Goal: Task Accomplishment & Management: Use online tool/utility

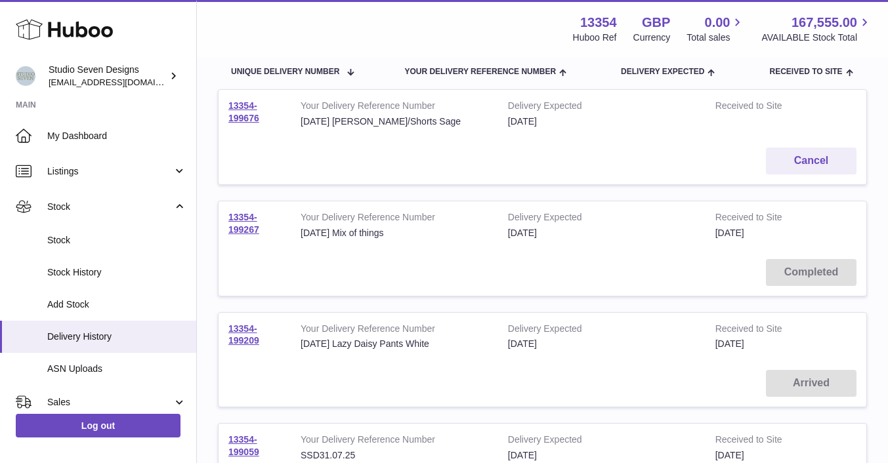
click at [113, 132] on span "My Dashboard" at bounding box center [116, 136] width 139 height 12
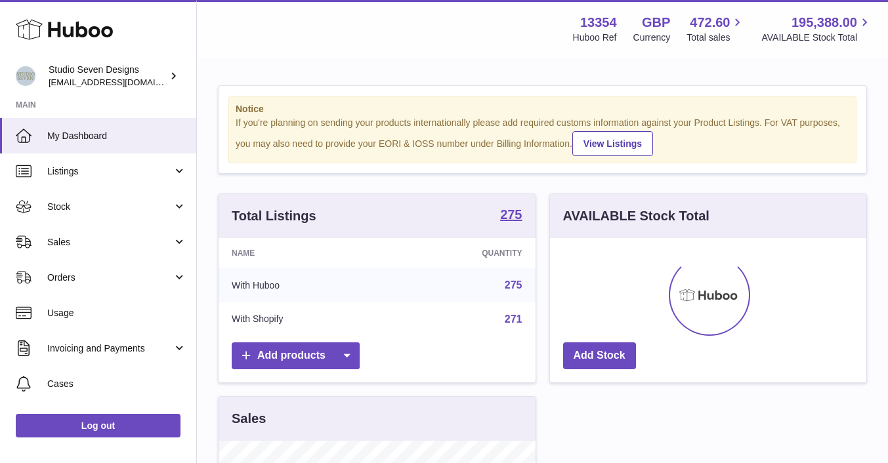
scroll to position [205, 316]
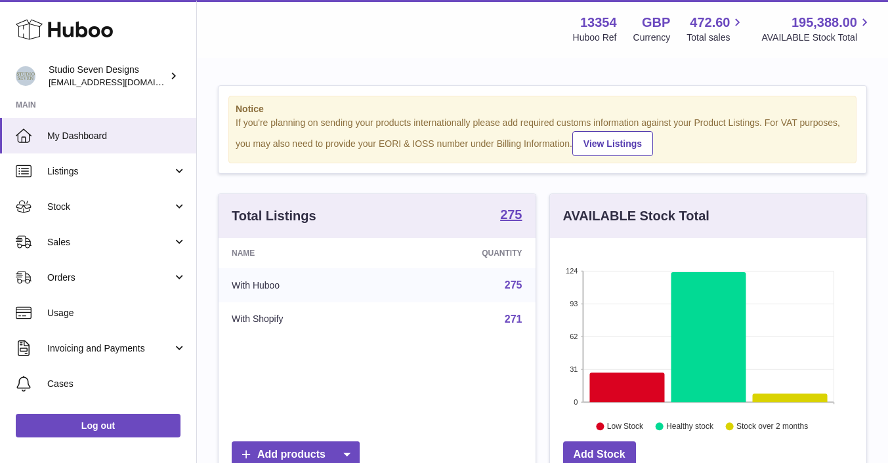
click at [78, 137] on span "My Dashboard" at bounding box center [116, 136] width 139 height 12
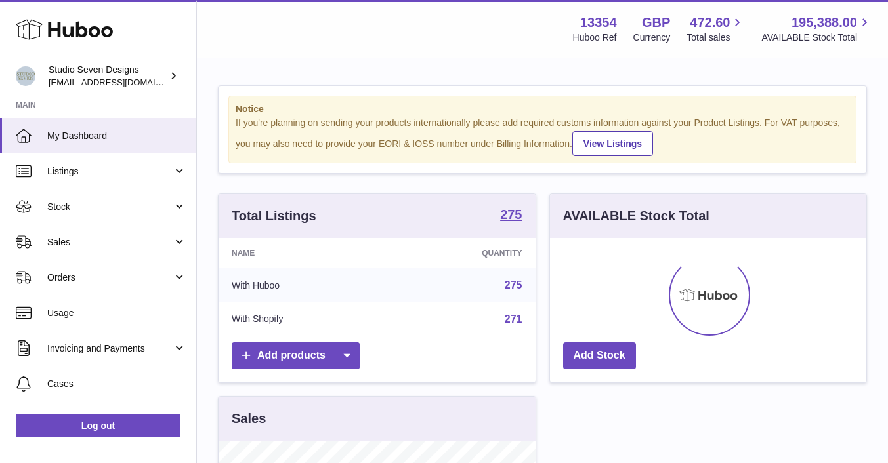
scroll to position [205, 316]
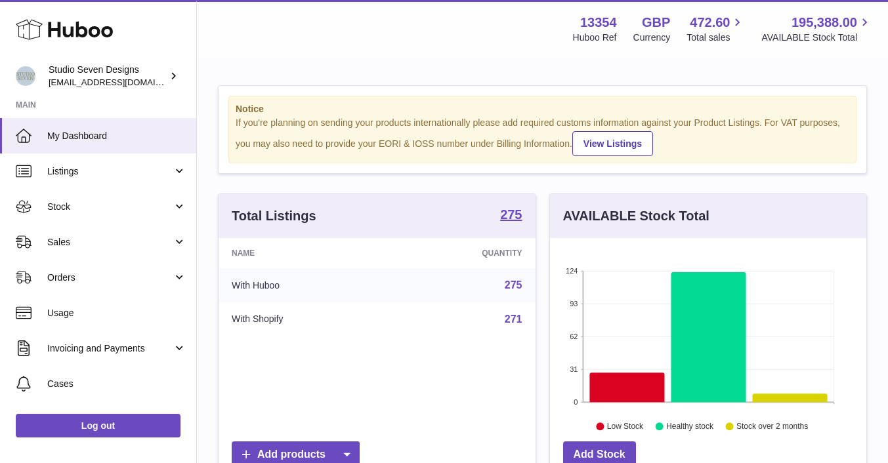
click at [79, 278] on span "Orders" at bounding box center [109, 278] width 125 height 12
click at [72, 309] on span "Orders" at bounding box center [116, 311] width 139 height 12
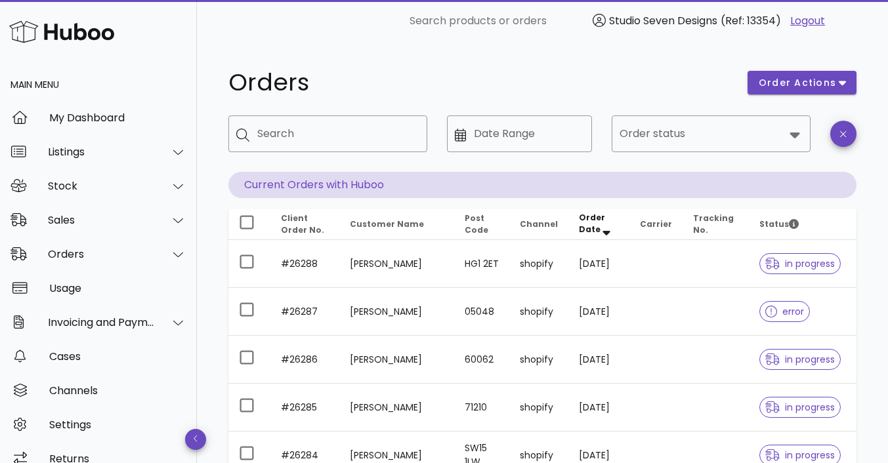
click at [305, 129] on input "Search" at bounding box center [337, 133] width 160 height 21
type input "*****"
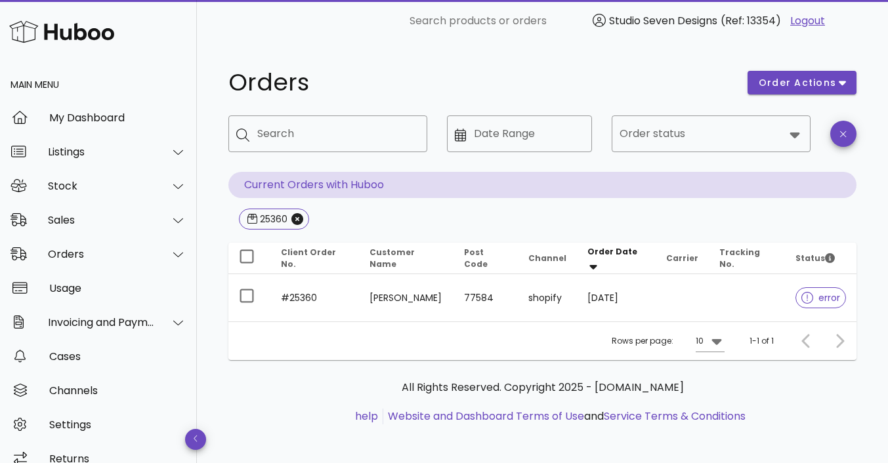
click at [750, 299] on td at bounding box center [747, 297] width 77 height 47
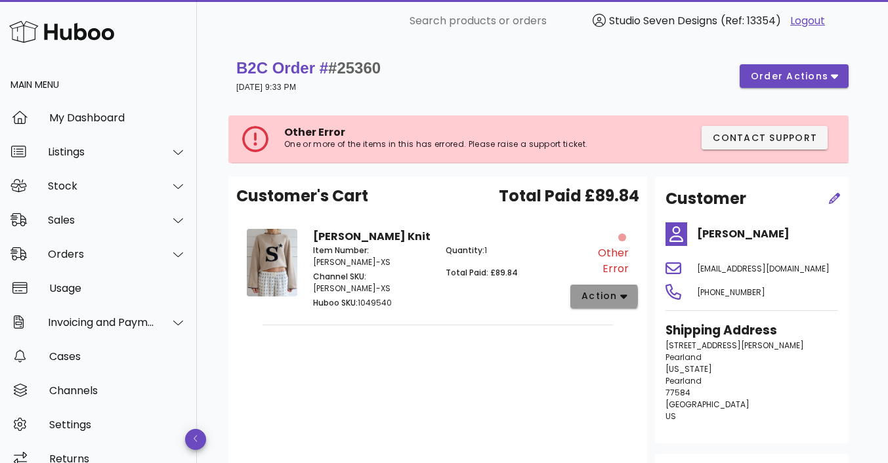
click at [625, 291] on icon "button" at bounding box center [623, 297] width 7 height 12
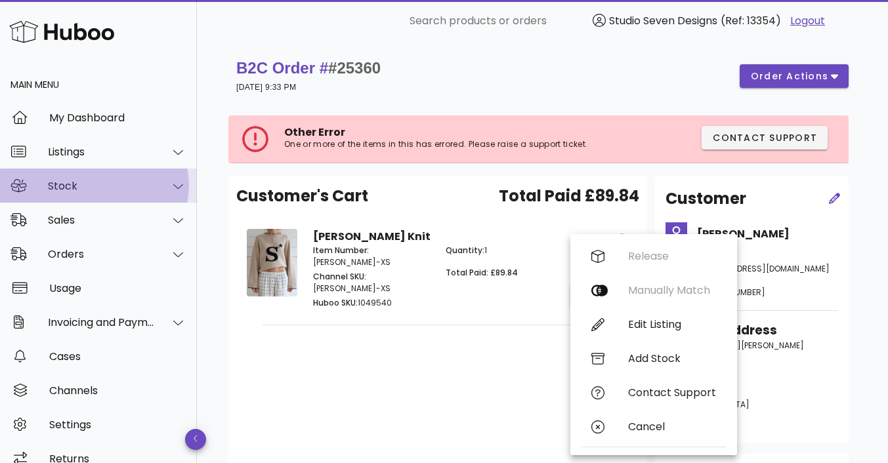
click at [83, 187] on div "Stock" at bounding box center [101, 186] width 107 height 12
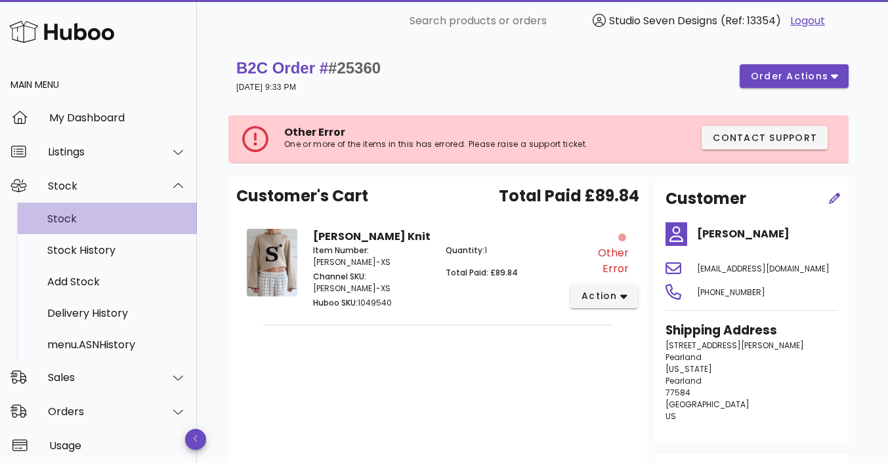
click at [83, 212] on div "Stock" at bounding box center [116, 219] width 139 height 28
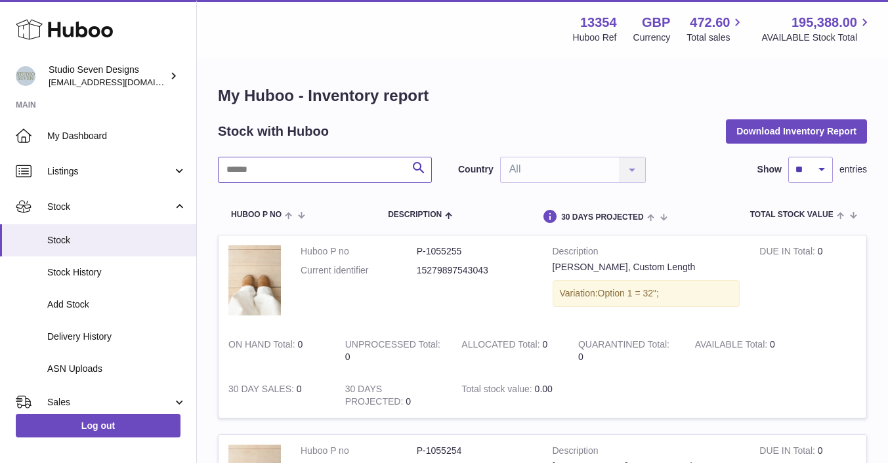
click at [268, 165] on input "text" at bounding box center [325, 170] width 214 height 26
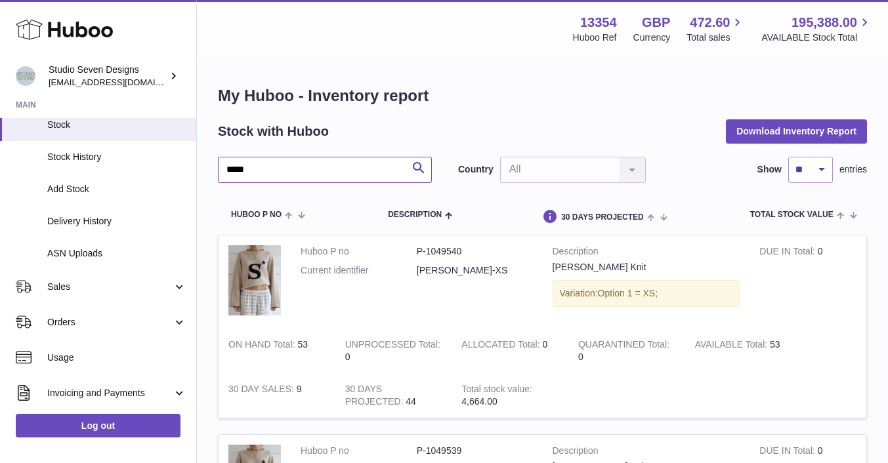
scroll to position [121, 0]
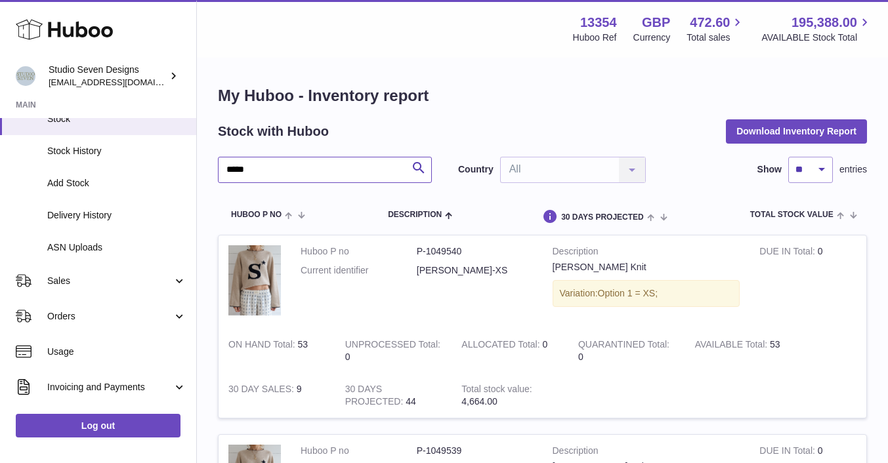
type input "****"
click at [151, 280] on span "Sales" at bounding box center [109, 281] width 125 height 12
click at [114, 316] on span "Sales" at bounding box center [116, 315] width 139 height 12
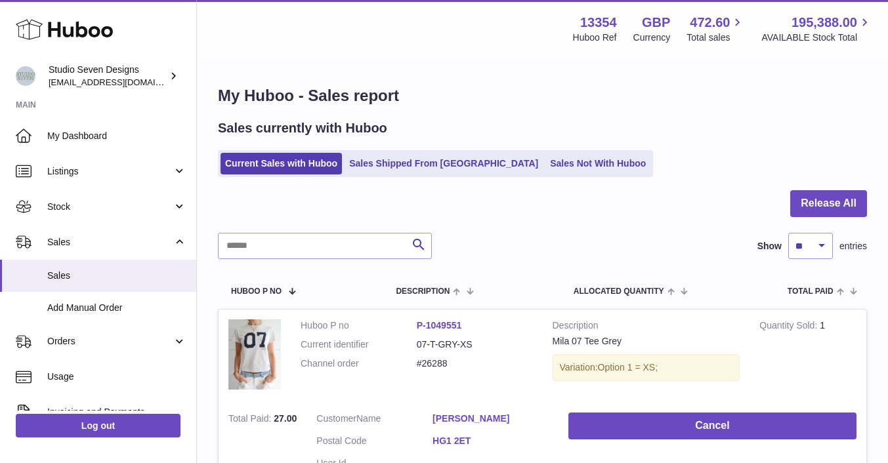
click at [546, 162] on link "Sales Not With Huboo" at bounding box center [598, 164] width 105 height 22
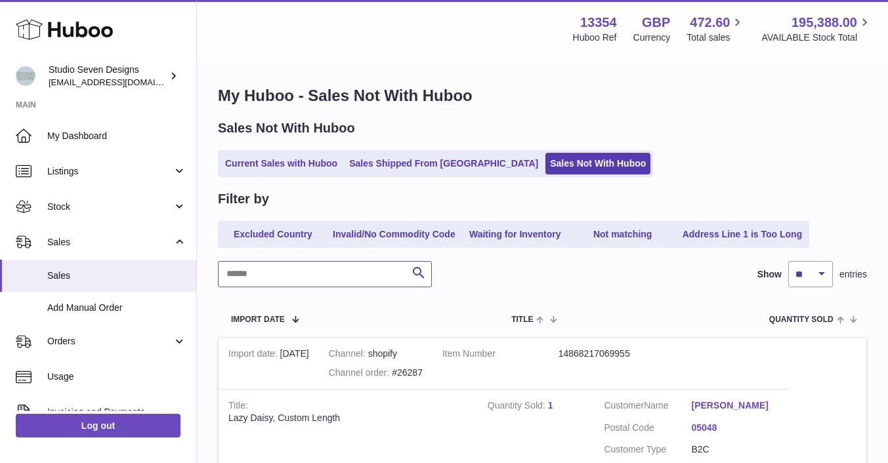
click at [253, 271] on input "text" at bounding box center [325, 274] width 214 height 26
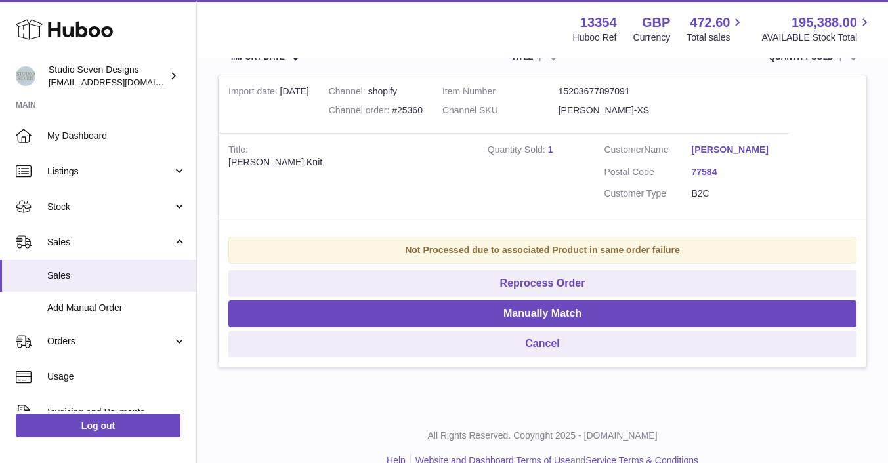
scroll to position [262, 0]
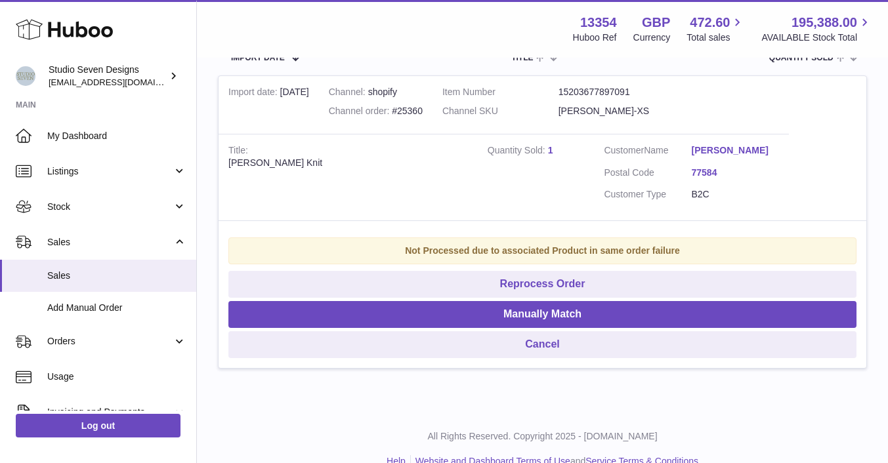
type input "*****"
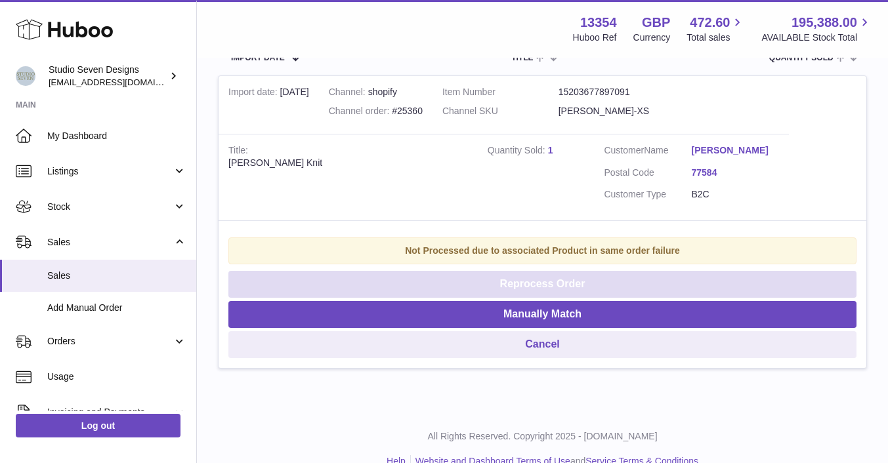
click at [567, 290] on button "Reprocess Order" at bounding box center [542, 284] width 628 height 27
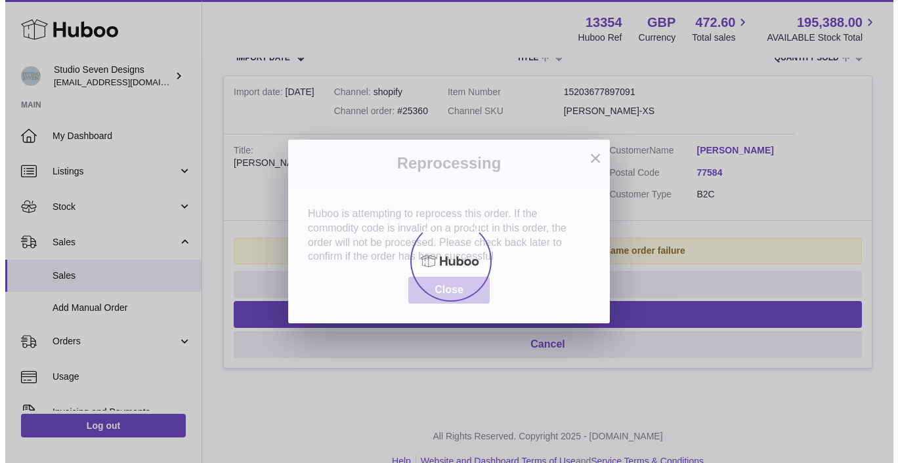
scroll to position [0, 0]
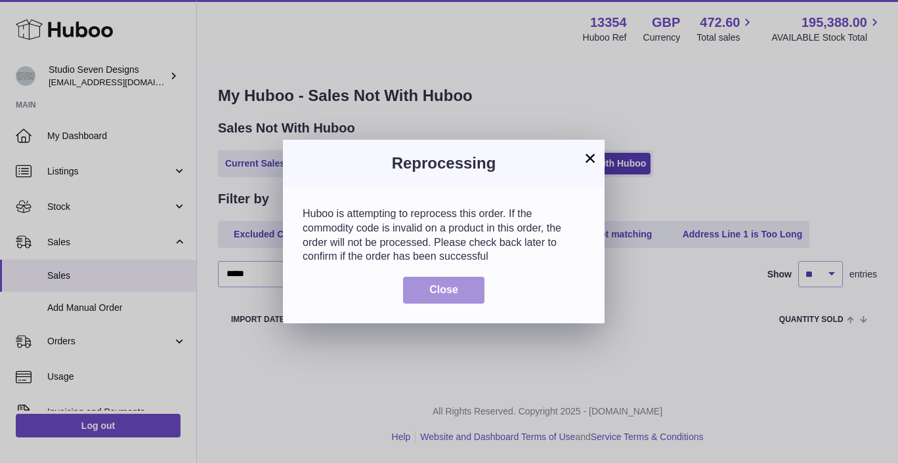
click at [447, 291] on span "Close" at bounding box center [443, 289] width 29 height 11
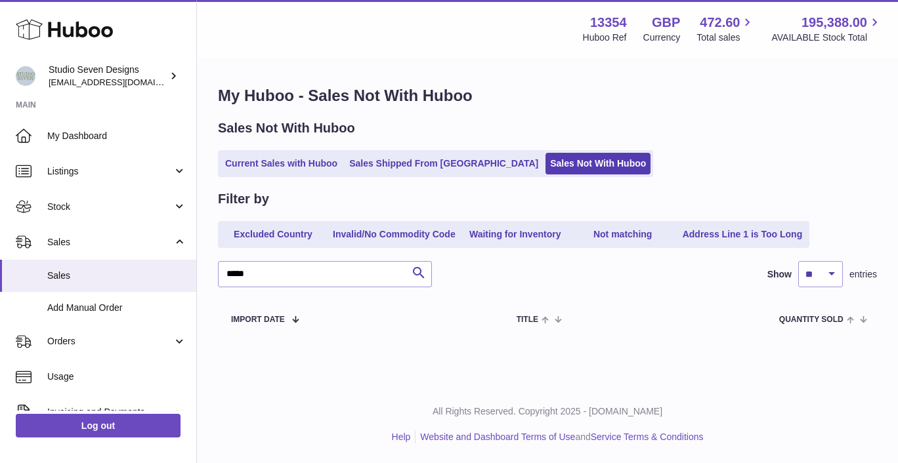
click at [66, 343] on span "Orders" at bounding box center [109, 341] width 125 height 12
click at [64, 374] on span "Orders" at bounding box center [116, 376] width 139 height 12
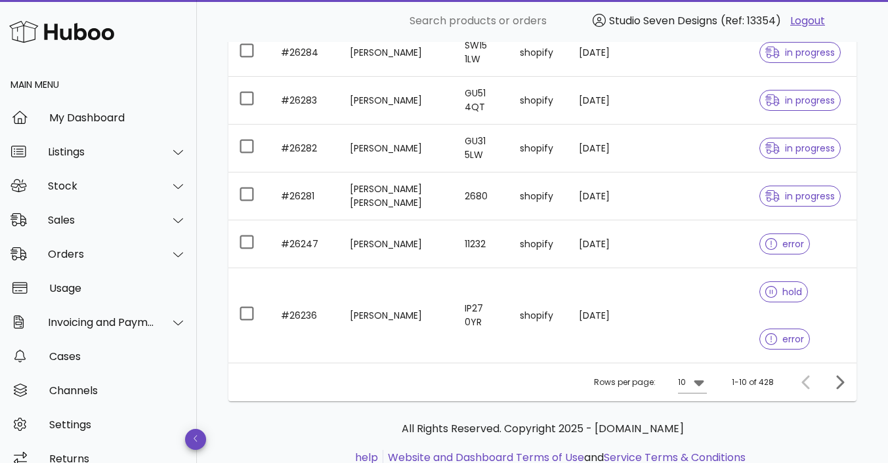
scroll to position [448, 0]
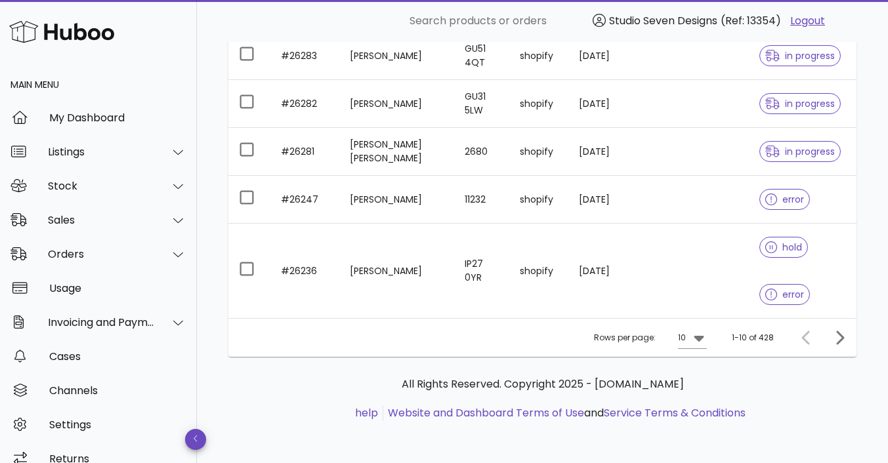
click at [695, 268] on td at bounding box center [716, 271] width 67 height 95
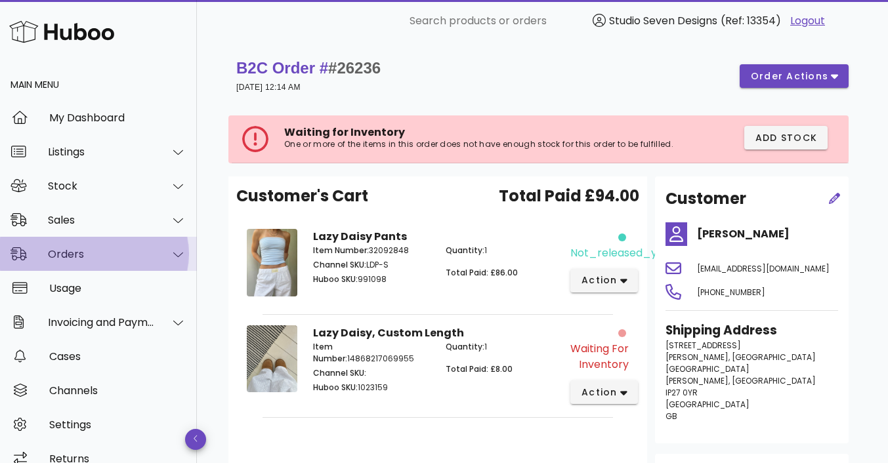
click at [93, 249] on div "Orders" at bounding box center [101, 254] width 107 height 12
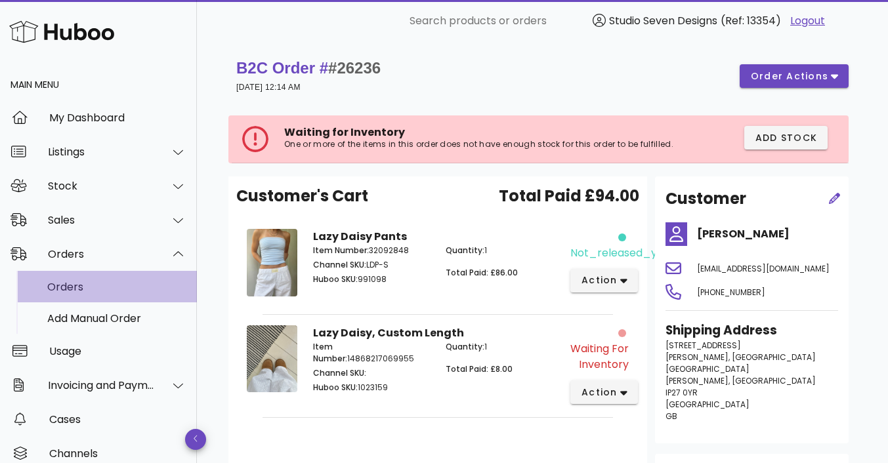
click at [85, 277] on div "Orders" at bounding box center [116, 287] width 139 height 28
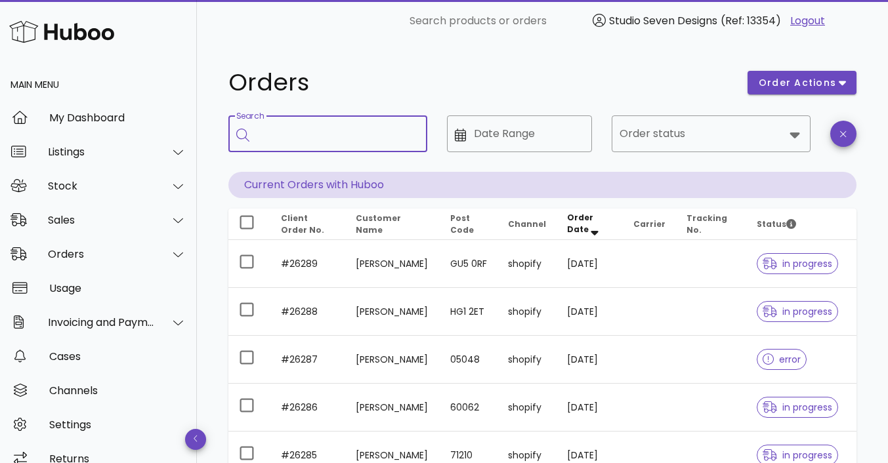
click at [332, 135] on input "Search" at bounding box center [337, 133] width 160 height 21
type input "*****"
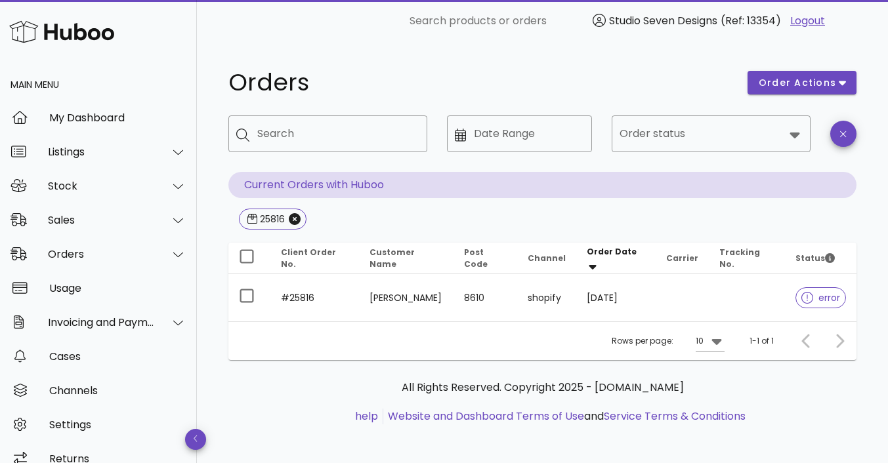
click at [759, 294] on td at bounding box center [747, 297] width 77 height 47
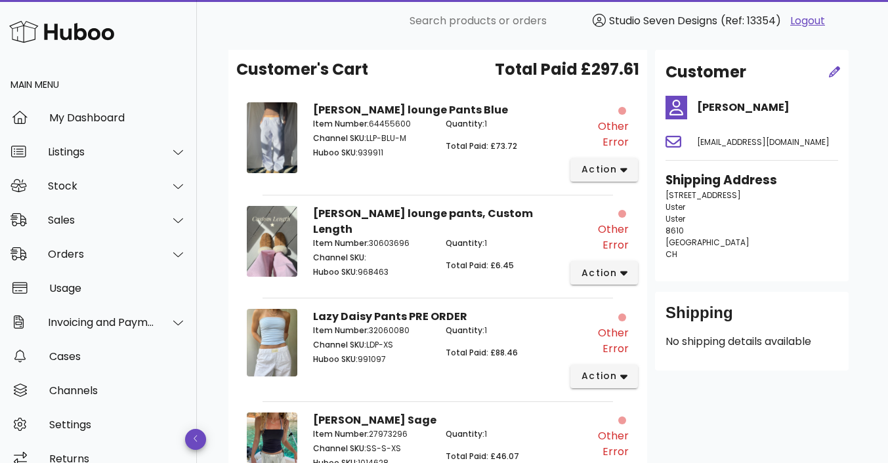
scroll to position [194, 0]
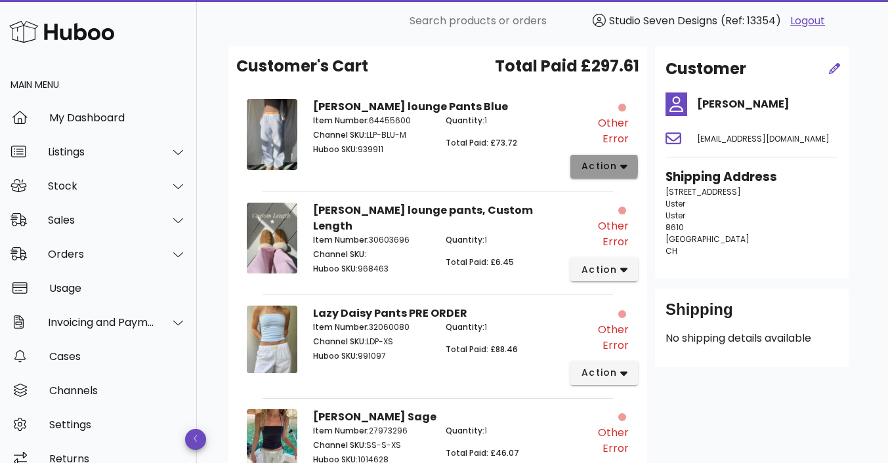
click at [622, 161] on icon "button" at bounding box center [623, 167] width 7 height 12
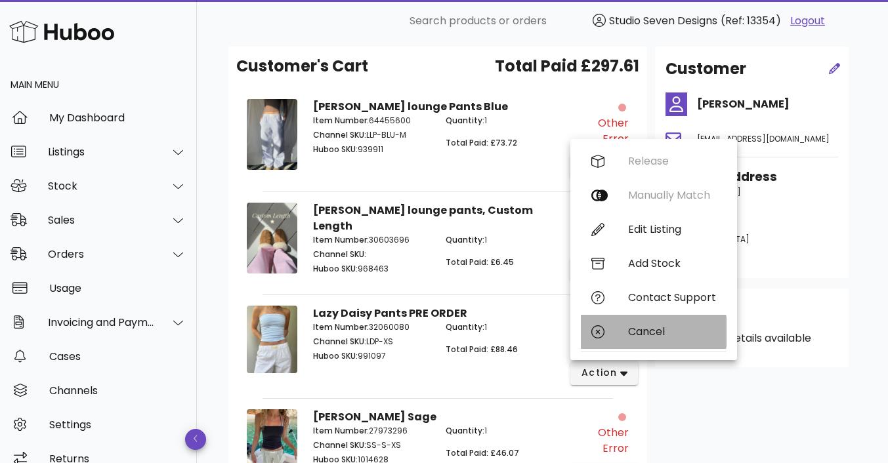
click at [653, 330] on div "Cancel" at bounding box center [672, 332] width 88 height 12
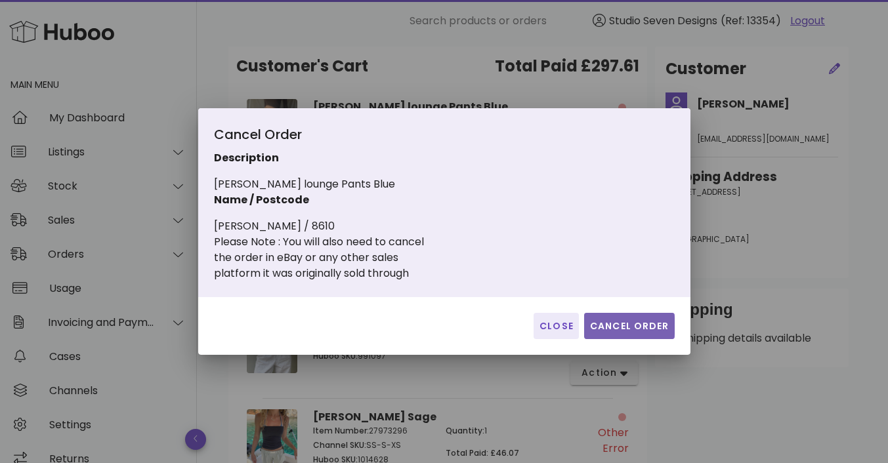
click at [641, 329] on span "Cancel Order" at bounding box center [630, 327] width 80 height 14
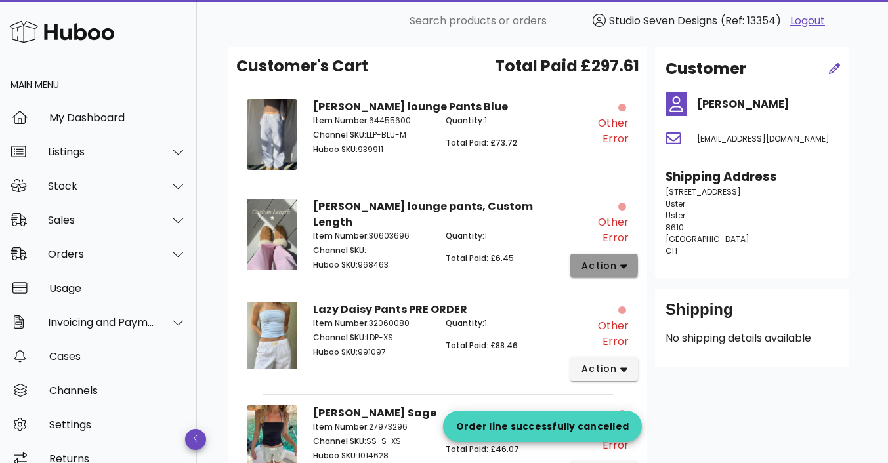
click at [626, 254] on button "action" at bounding box center [604, 266] width 68 height 24
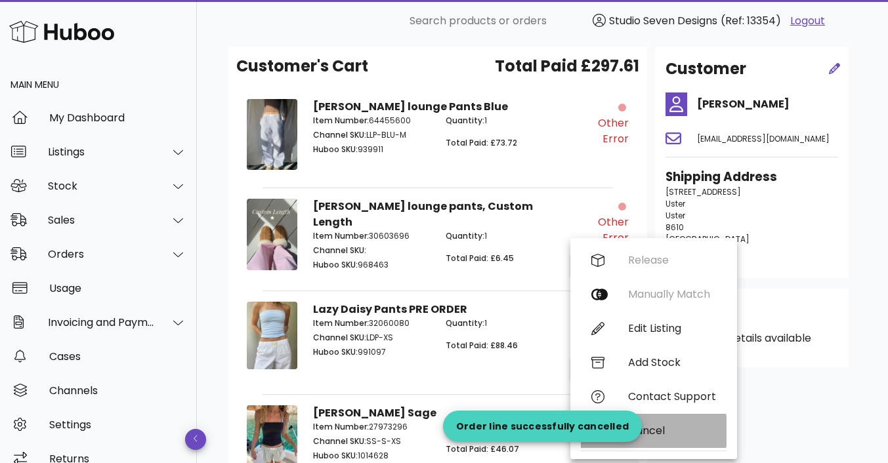
click at [663, 426] on div "Cancel" at bounding box center [672, 431] width 88 height 12
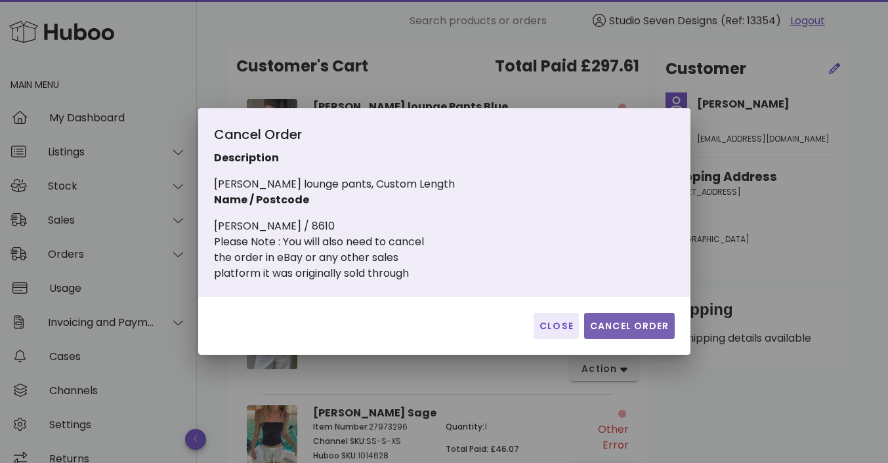
click at [643, 316] on button "Cancel Order" at bounding box center [629, 326] width 91 height 26
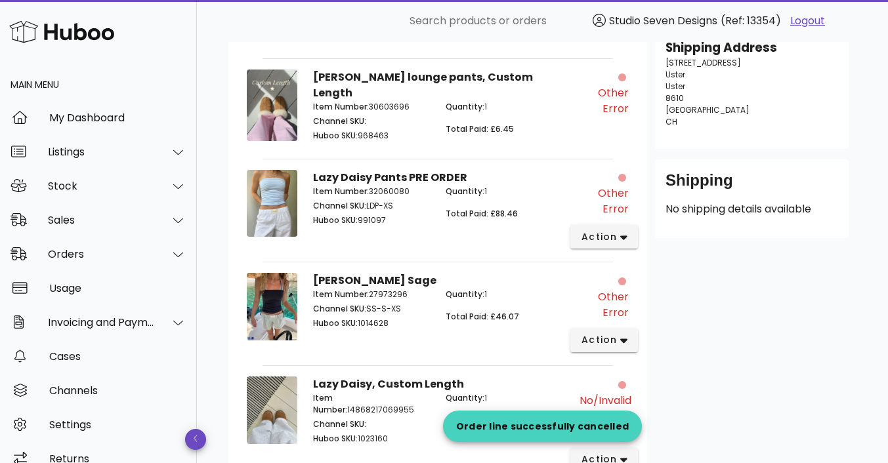
scroll to position [402, 0]
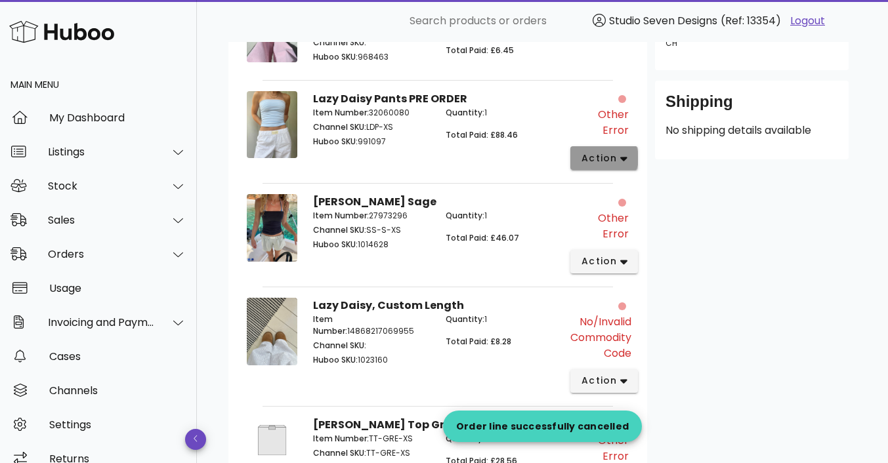
click at [624, 153] on icon "button" at bounding box center [623, 159] width 7 height 12
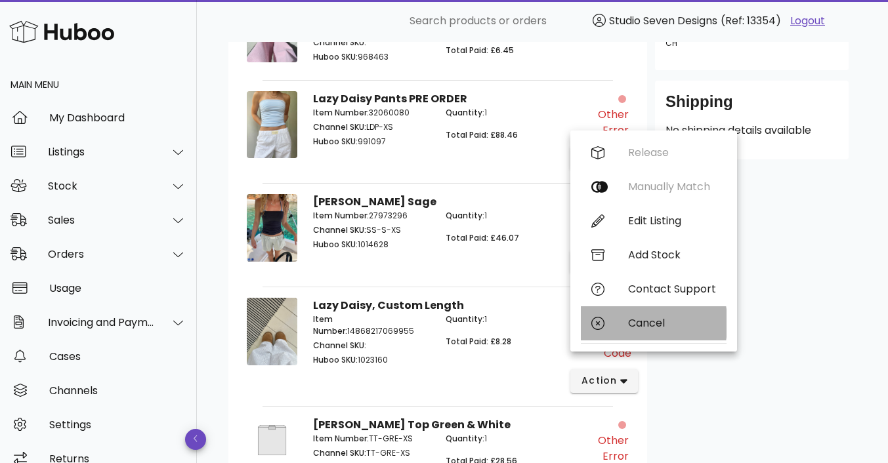
click at [650, 322] on div "Cancel" at bounding box center [672, 323] width 88 height 12
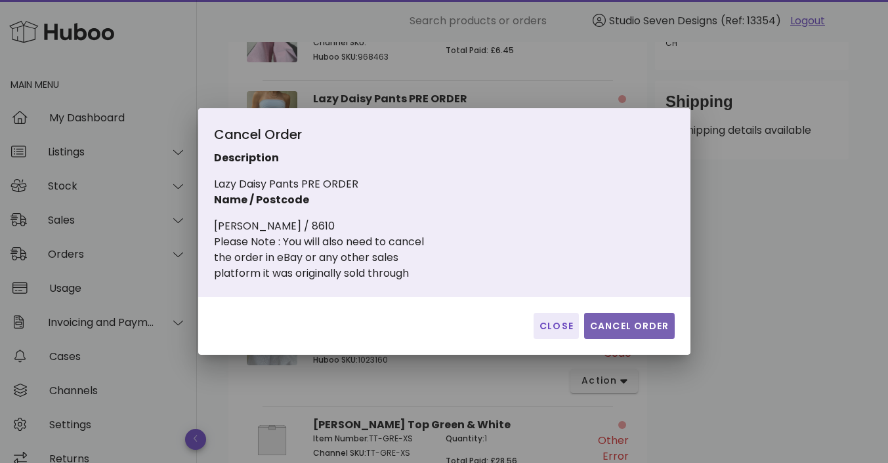
click at [635, 326] on span "Cancel Order" at bounding box center [630, 327] width 80 height 14
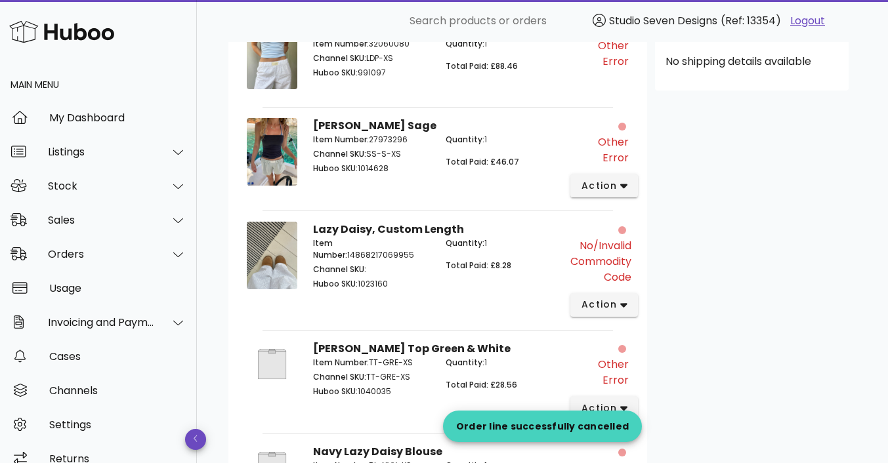
scroll to position [471, 0]
click at [625, 300] on icon "button" at bounding box center [623, 305] width 7 height 12
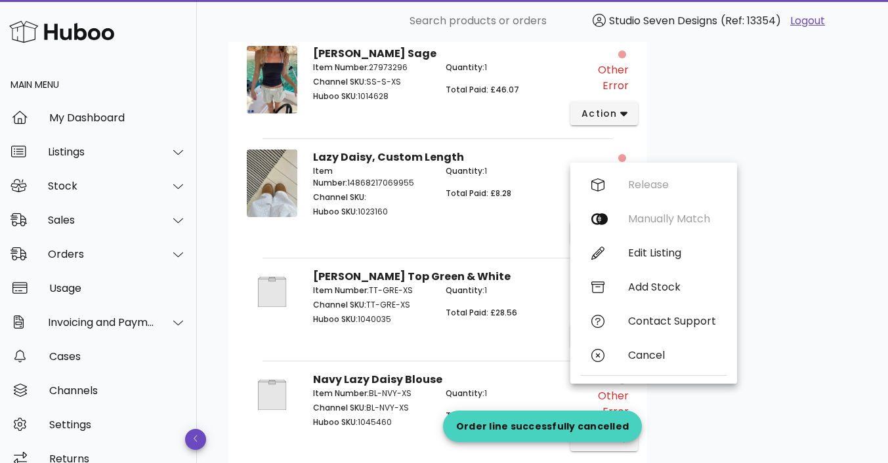
scroll to position [546, 0]
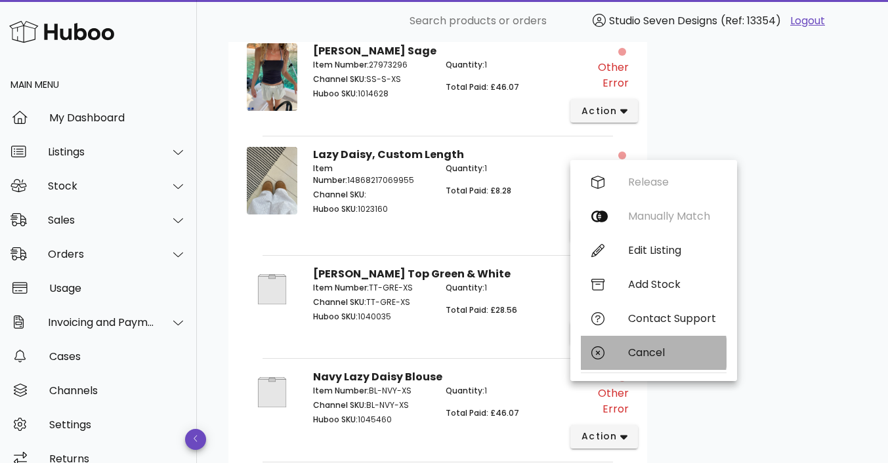
click at [651, 353] on div "Cancel" at bounding box center [672, 353] width 88 height 12
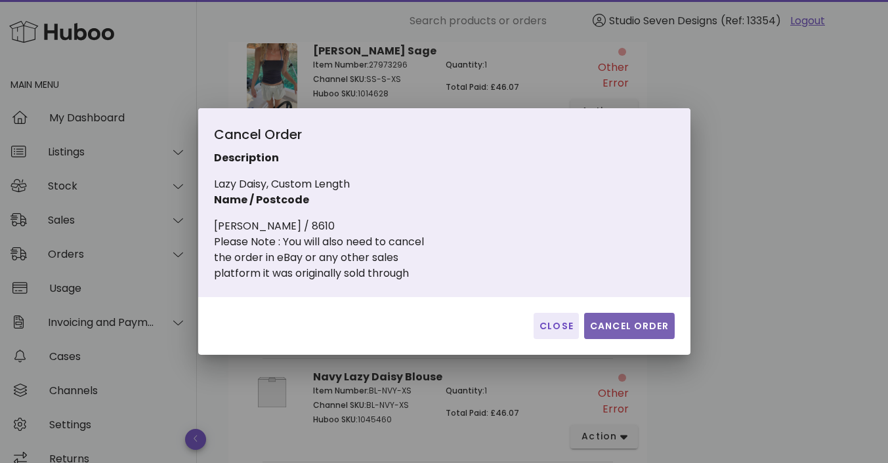
click at [645, 326] on span "Cancel Order" at bounding box center [630, 327] width 80 height 14
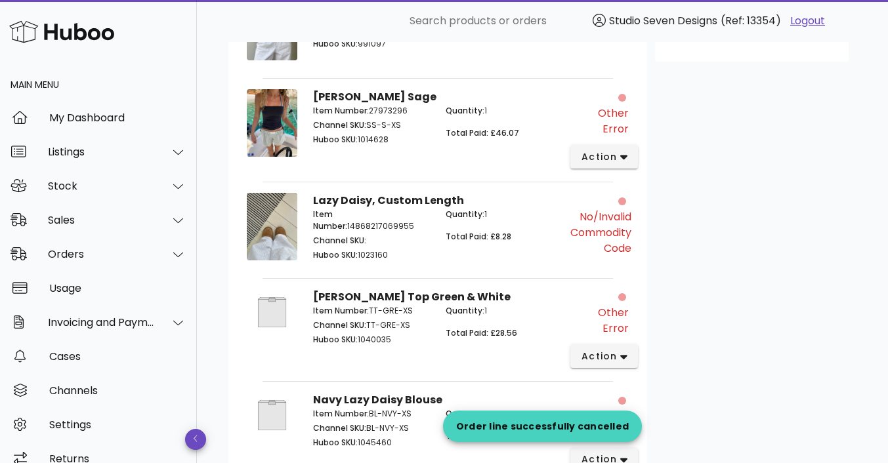
scroll to position [508, 0]
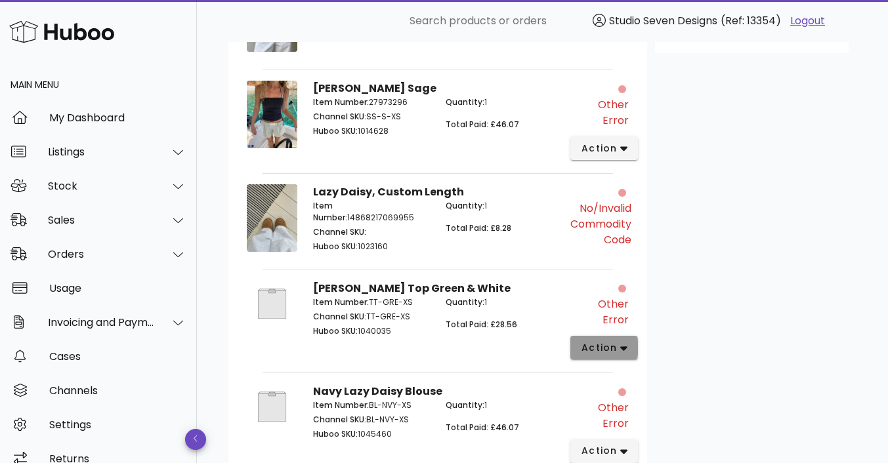
click at [624, 347] on icon "button" at bounding box center [623, 349] width 7 height 5
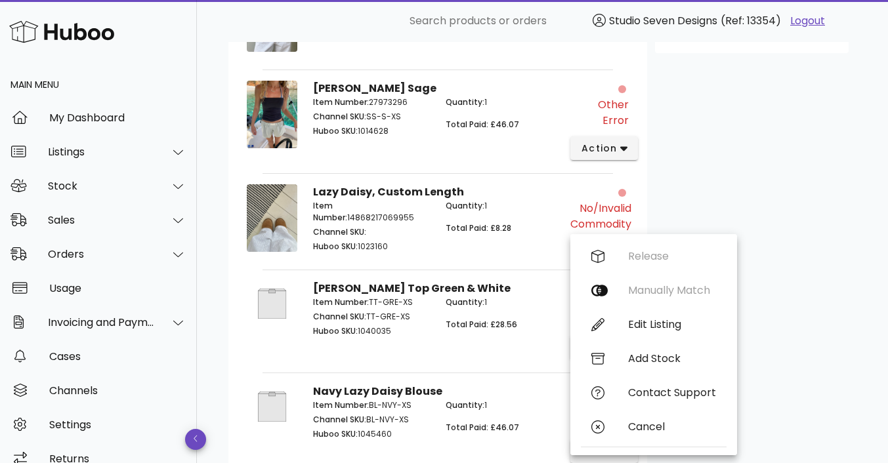
click at [793, 257] on div "Customer Renate Rickert renate_rickert@yahoo.com Shipping Address Haselrainstra…" at bounding box center [751, 108] width 209 height 753
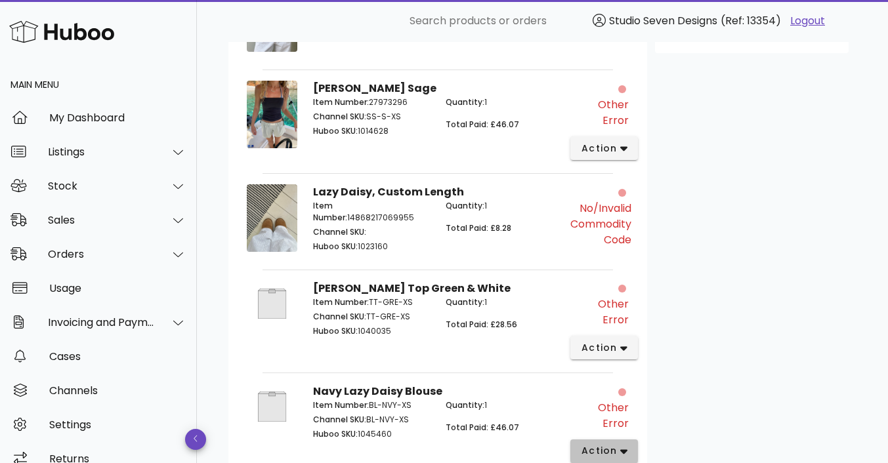
click at [623, 446] on icon "button" at bounding box center [623, 452] width 7 height 12
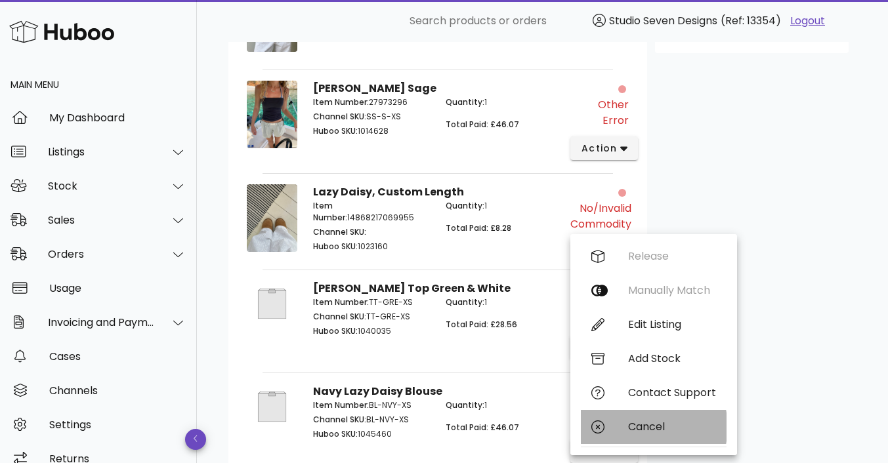
click at [653, 422] on div "Cancel" at bounding box center [672, 427] width 88 height 12
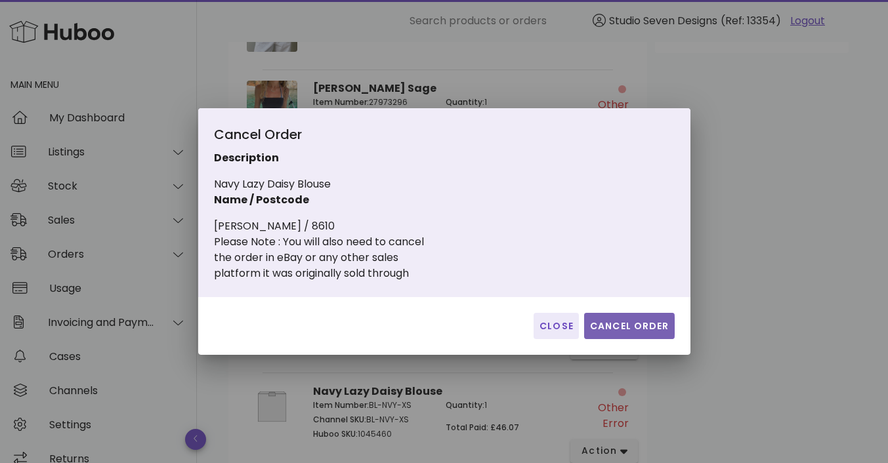
click at [638, 327] on span "Cancel Order" at bounding box center [630, 327] width 80 height 14
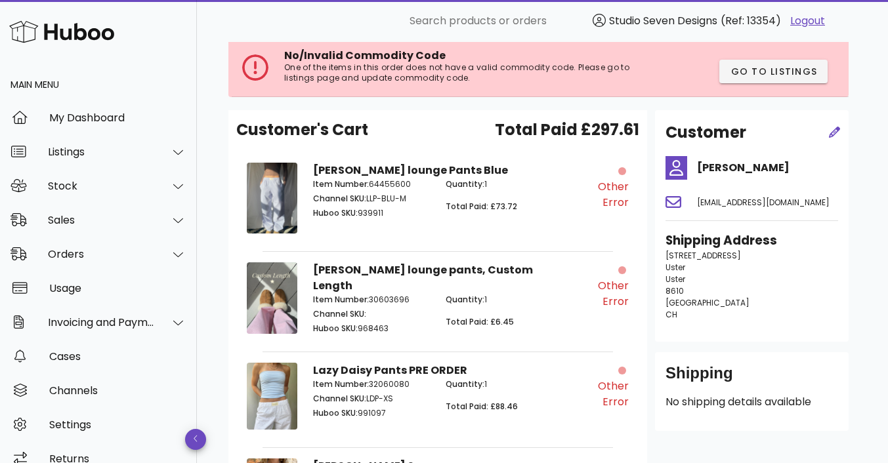
scroll to position [129, 0]
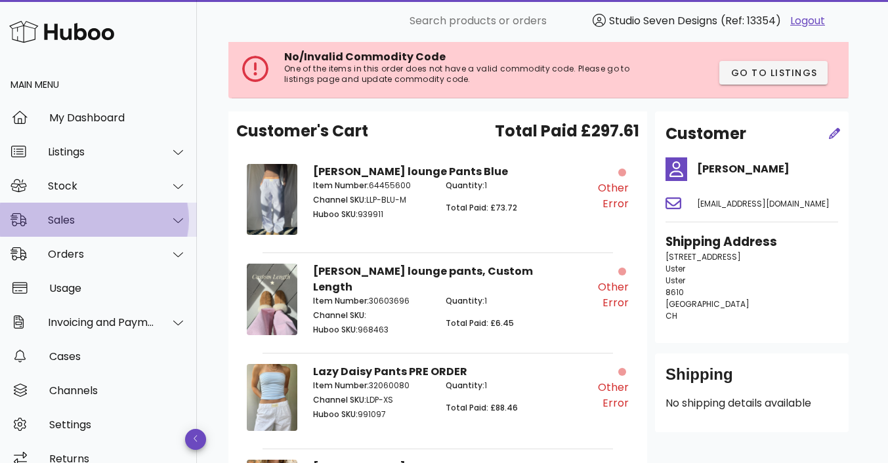
click at [86, 215] on div "Sales" at bounding box center [101, 220] width 107 height 12
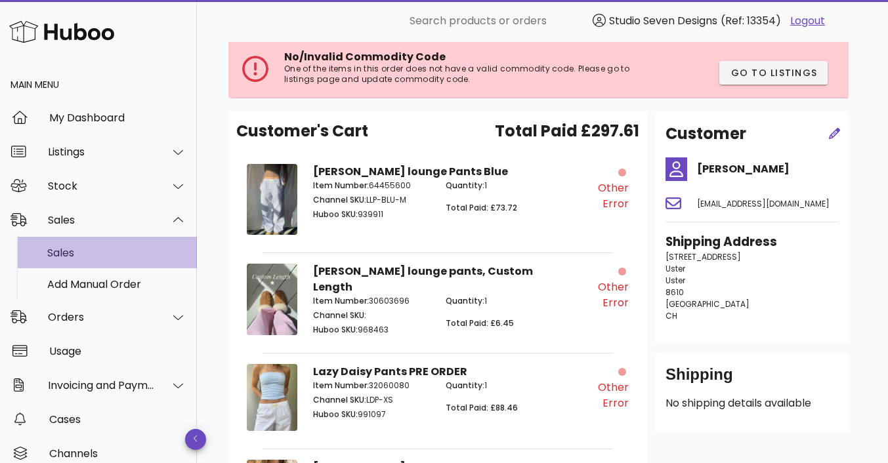
click at [78, 245] on div "Sales" at bounding box center [116, 253] width 139 height 28
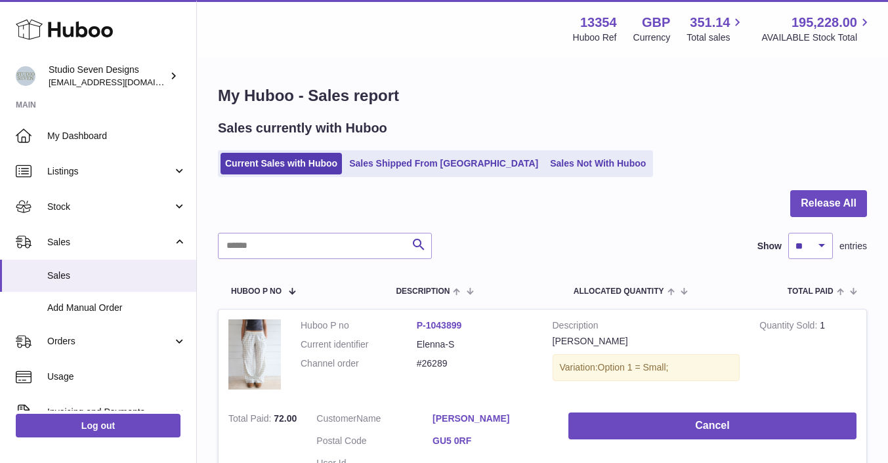
click at [546, 160] on link "Sales Not With Huboo" at bounding box center [598, 164] width 105 height 22
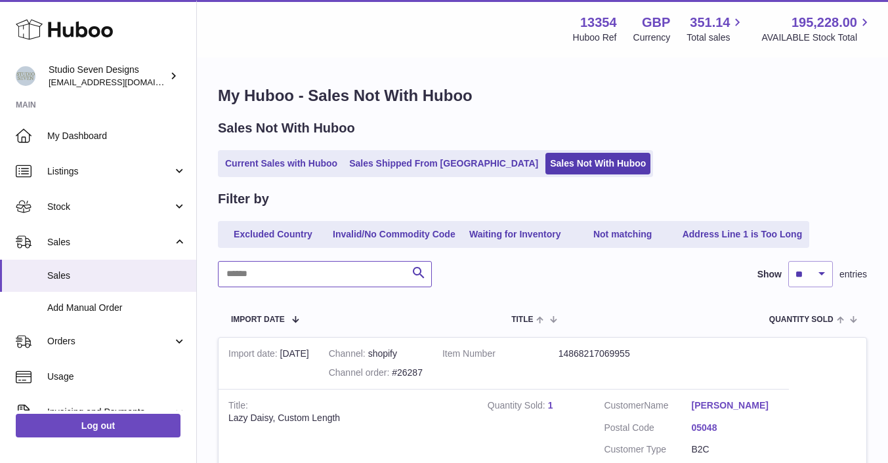
click at [293, 275] on input "text" at bounding box center [325, 274] width 214 height 26
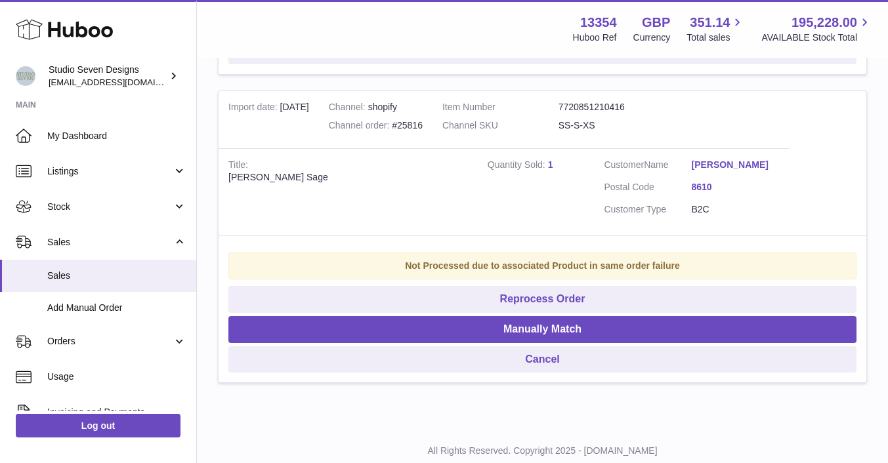
scroll to position [558, 0]
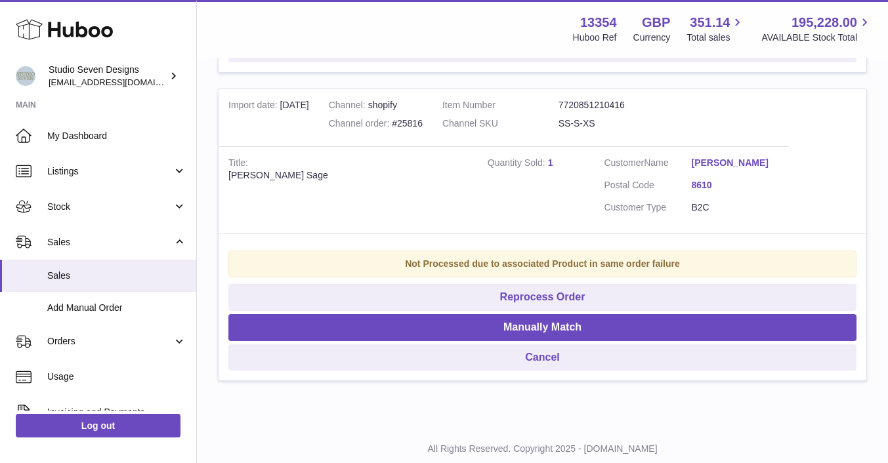
type input "*****"
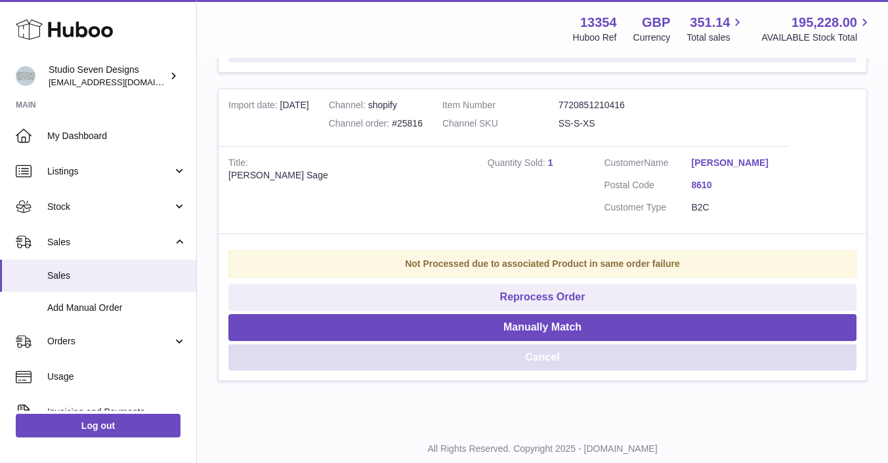
click at [546, 359] on button "Cancel" at bounding box center [542, 358] width 628 height 27
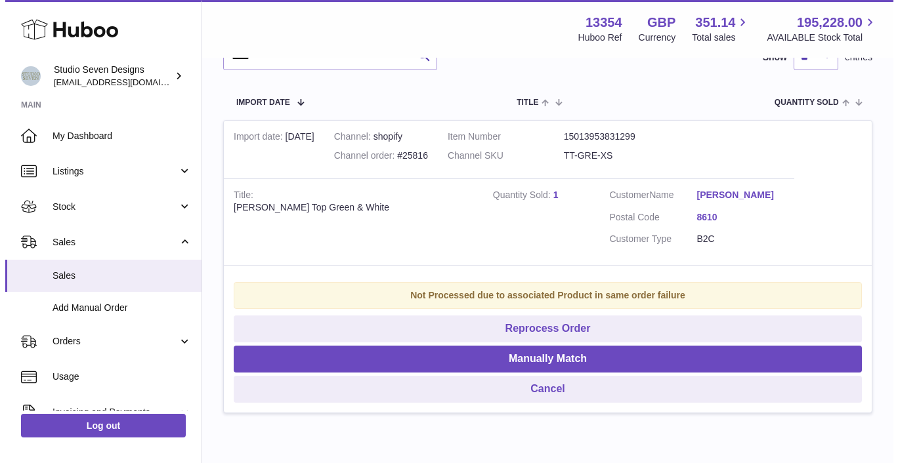
scroll to position [217, 0]
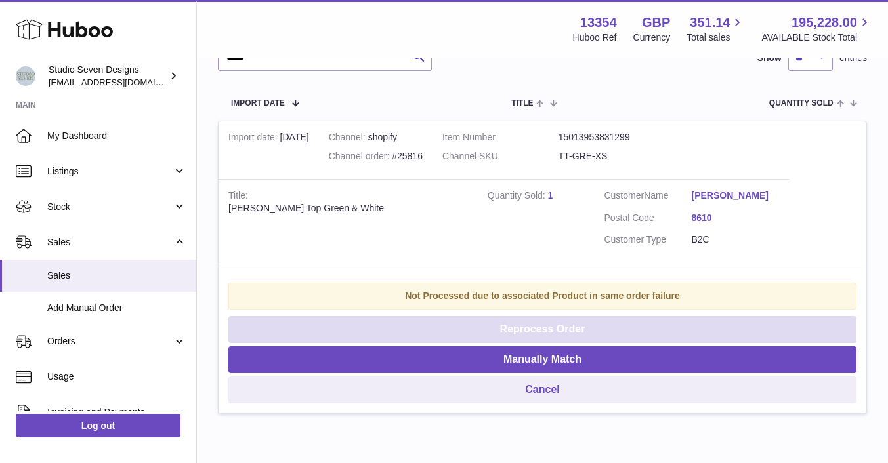
click at [551, 330] on button "Reprocess Order" at bounding box center [542, 329] width 628 height 27
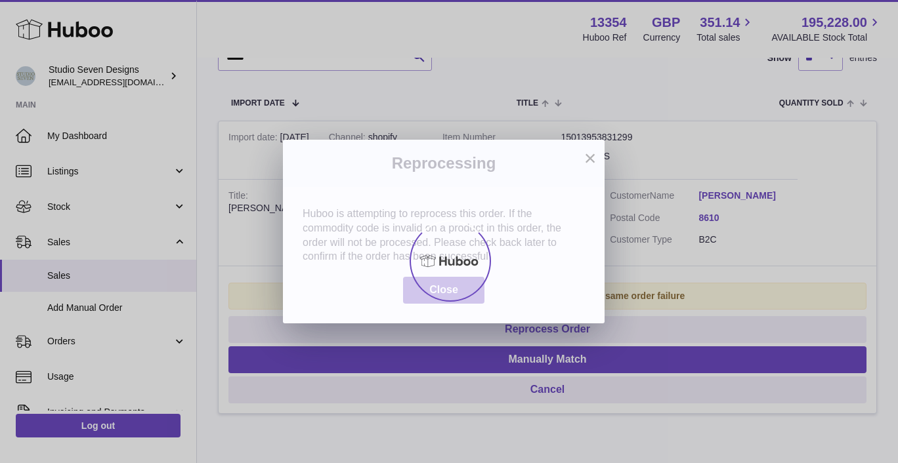
scroll to position [0, 0]
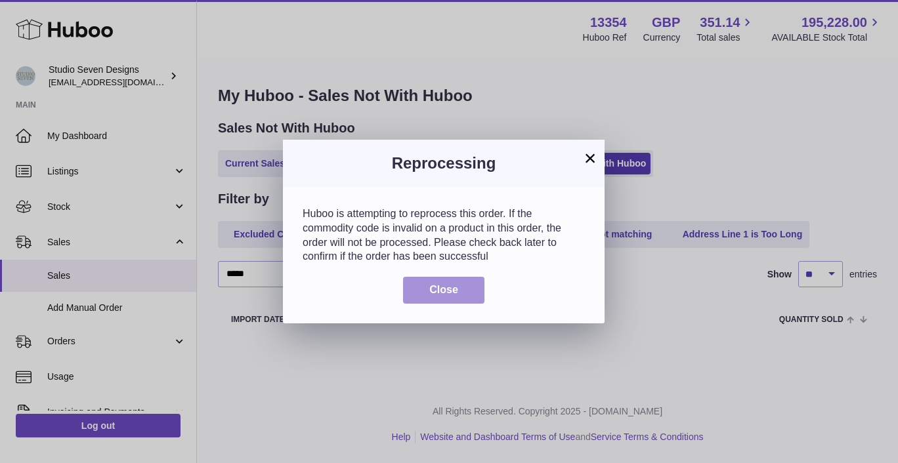
click at [434, 290] on span "Close" at bounding box center [443, 289] width 29 height 11
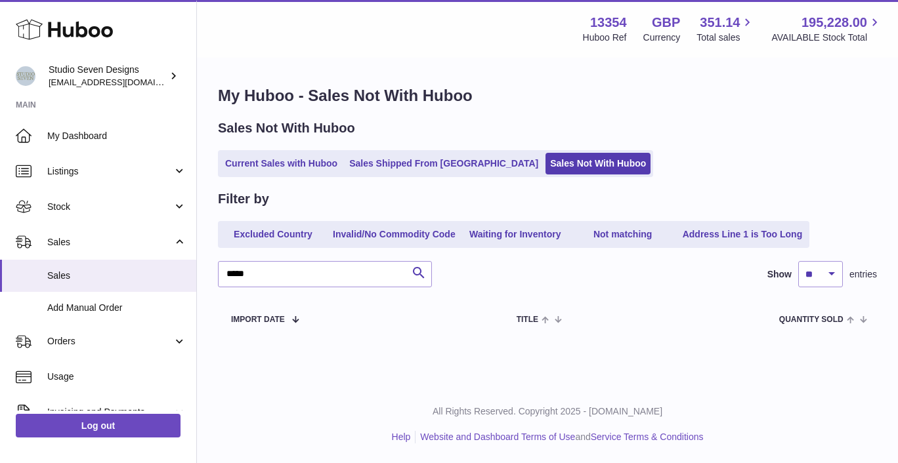
click at [65, 331] on link "Orders" at bounding box center [98, 341] width 196 height 35
click at [62, 377] on span "Orders" at bounding box center [116, 376] width 139 height 12
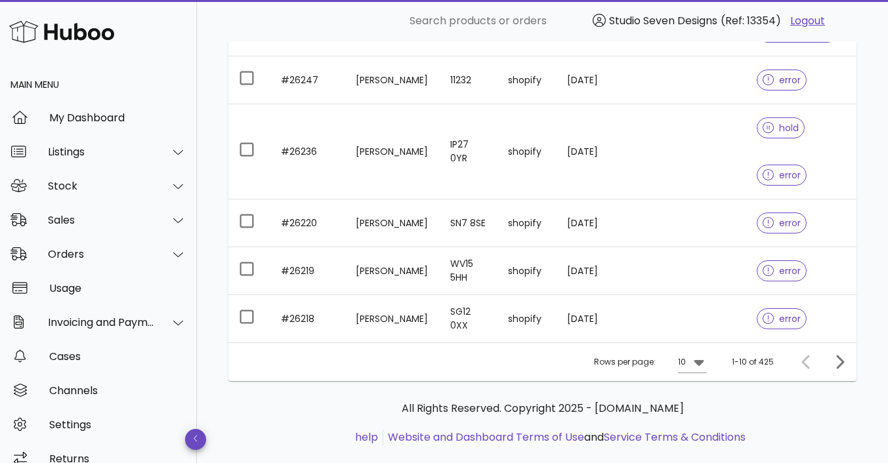
scroll to position [424, 0]
click at [710, 320] on td at bounding box center [711, 318] width 70 height 47
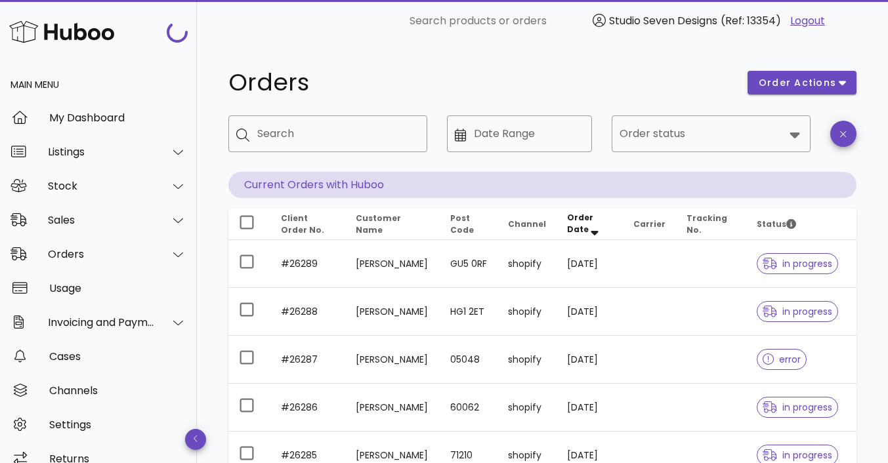
scroll to position [424, 0]
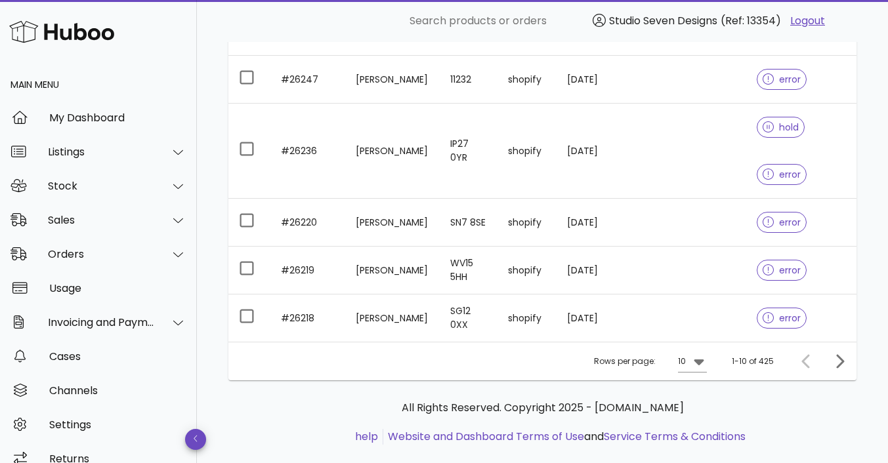
click at [703, 365] on icon at bounding box center [699, 362] width 16 height 16
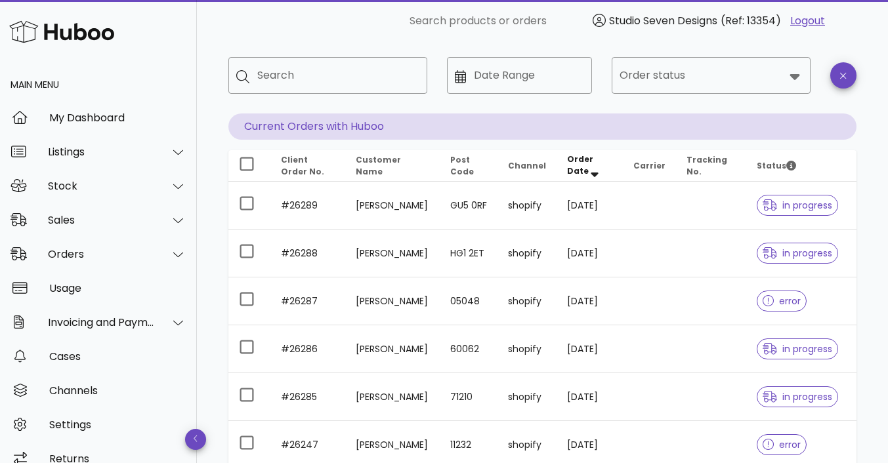
scroll to position [0, 0]
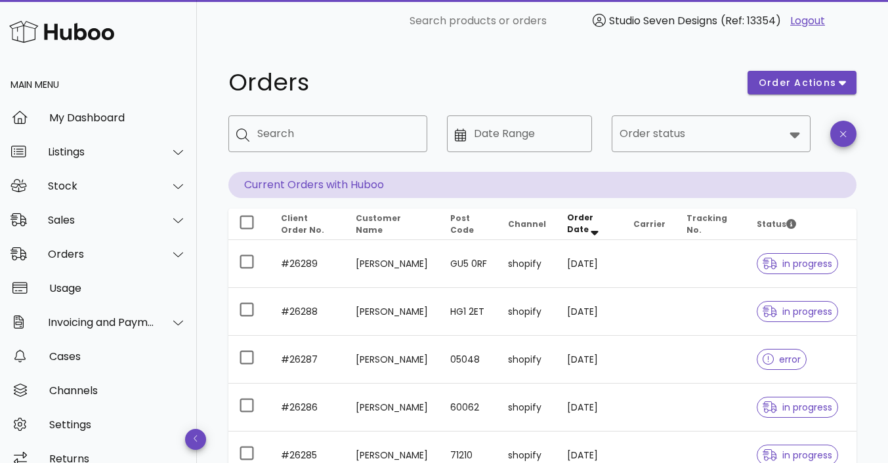
click at [800, 133] on icon at bounding box center [795, 136] width 10 height 6
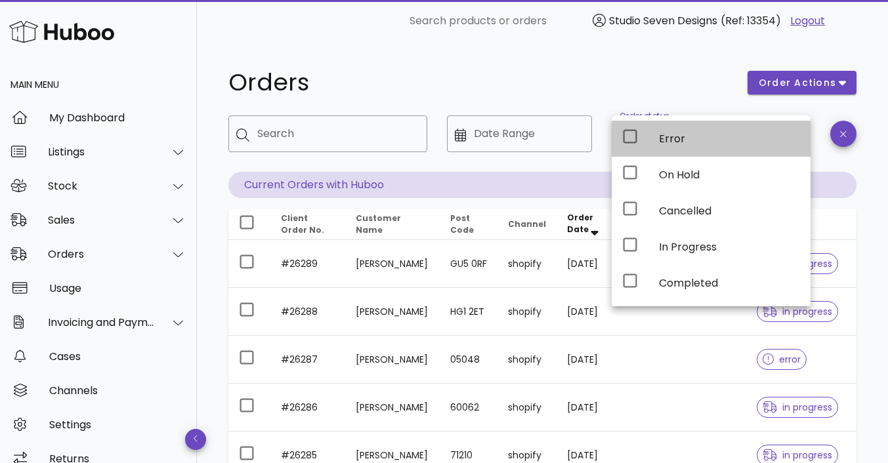
click at [683, 146] on div "Error" at bounding box center [729, 139] width 141 height 28
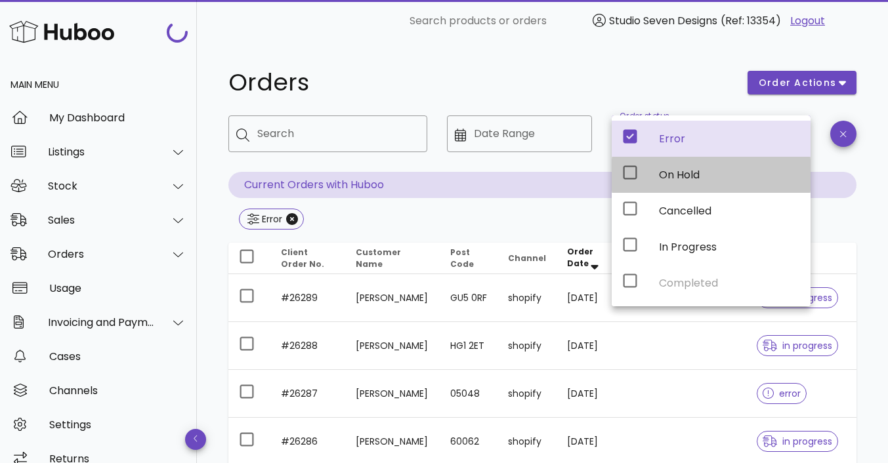
click at [675, 171] on div "On Hold" at bounding box center [729, 175] width 141 height 12
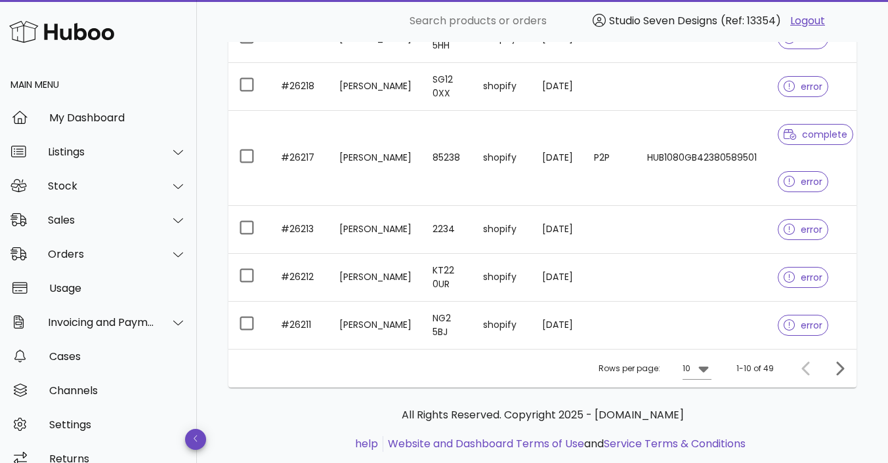
scroll to position [534, 0]
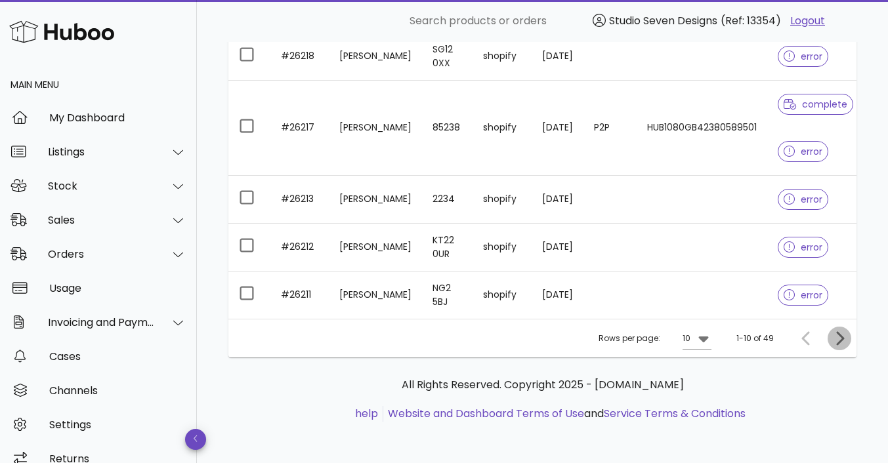
click at [840, 335] on icon "Next page" at bounding box center [840, 339] width 8 height 14
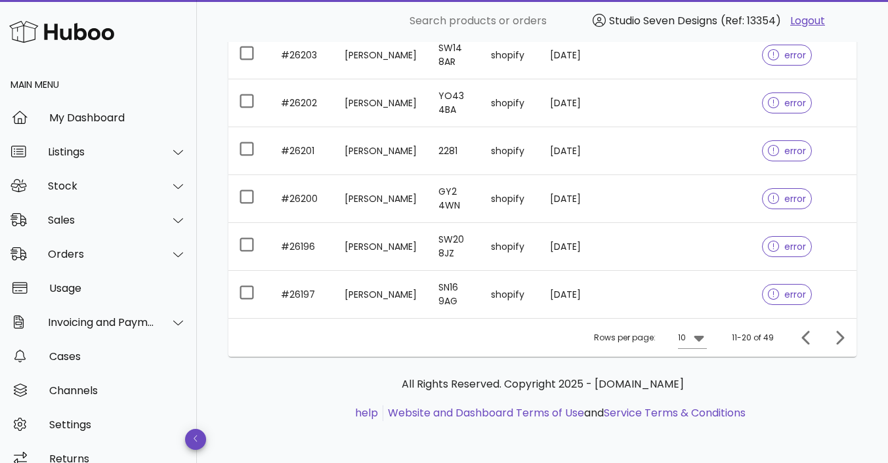
scroll to position [482, 0]
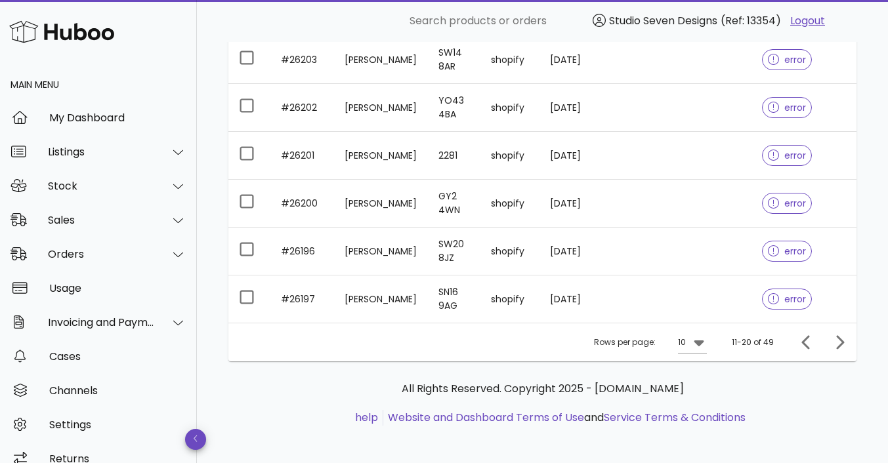
click at [704, 341] on icon at bounding box center [699, 343] width 16 height 16
click at [697, 400] on div "50" at bounding box center [697, 411] width 13 height 28
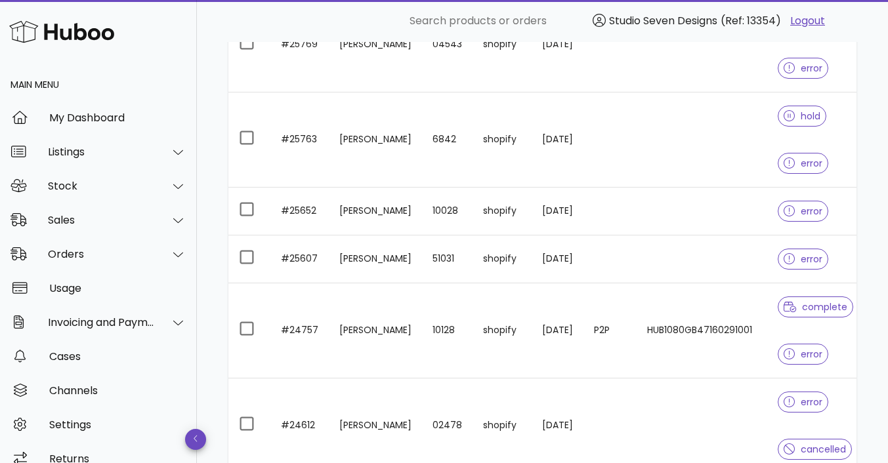
scroll to position [3017, 0]
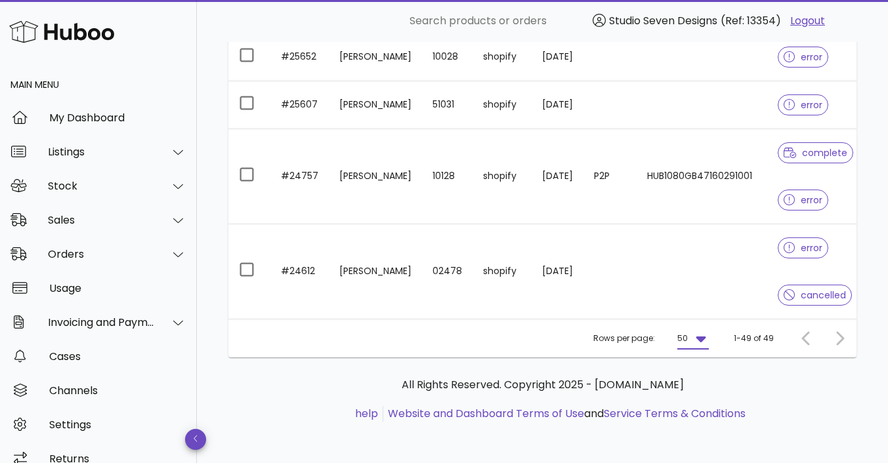
click at [716, 268] on td at bounding box center [702, 272] width 131 height 95
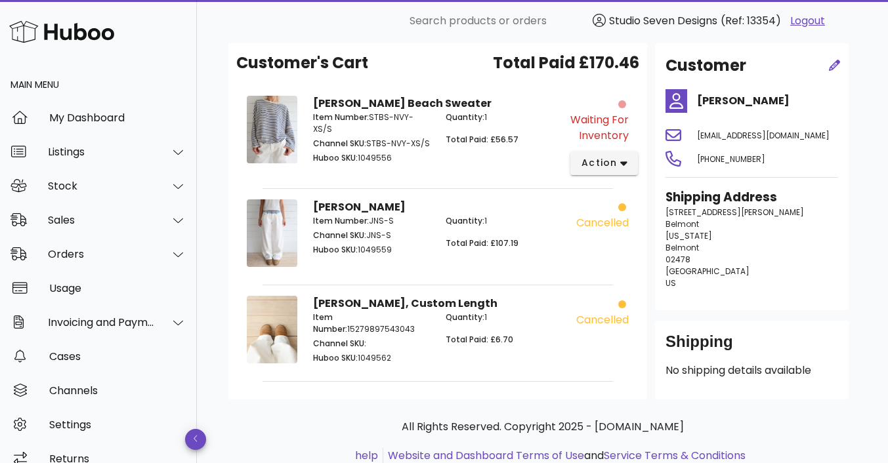
scroll to position [134, 0]
click at [622, 165] on icon "button" at bounding box center [623, 163] width 7 height 5
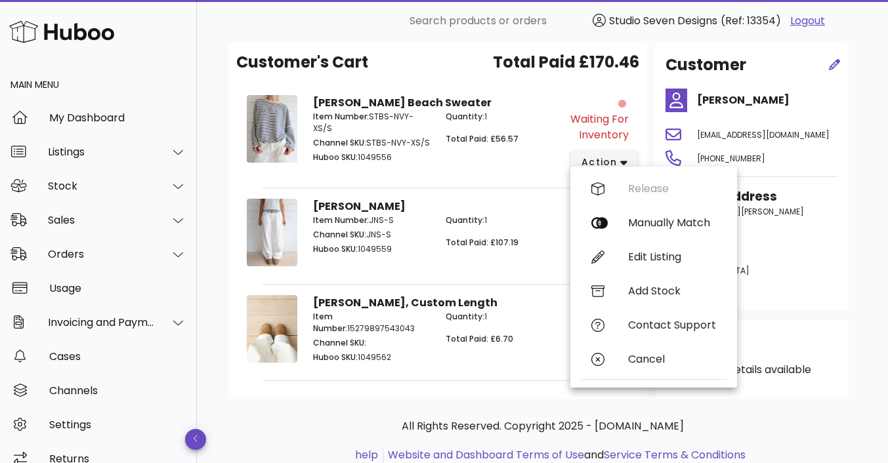
scroll to position [3017, 0]
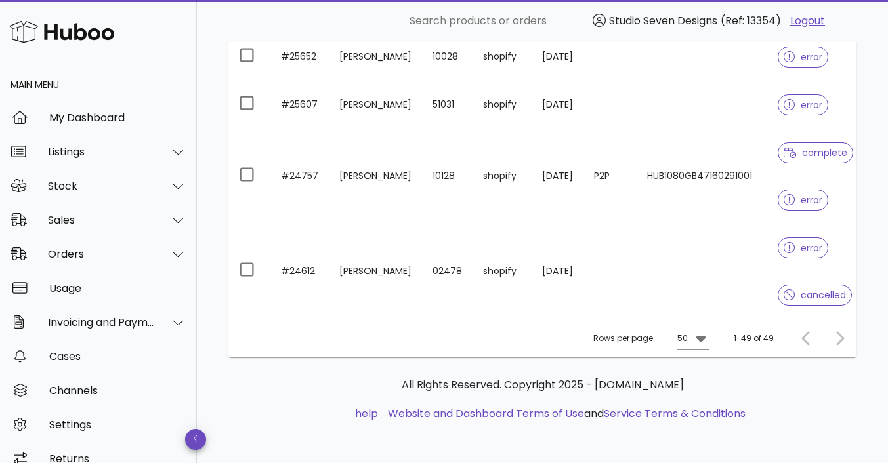
click at [834, 338] on div at bounding box center [837, 339] width 28 height 24
click at [843, 337] on div at bounding box center [837, 339] width 28 height 24
click at [729, 267] on td at bounding box center [702, 272] width 131 height 95
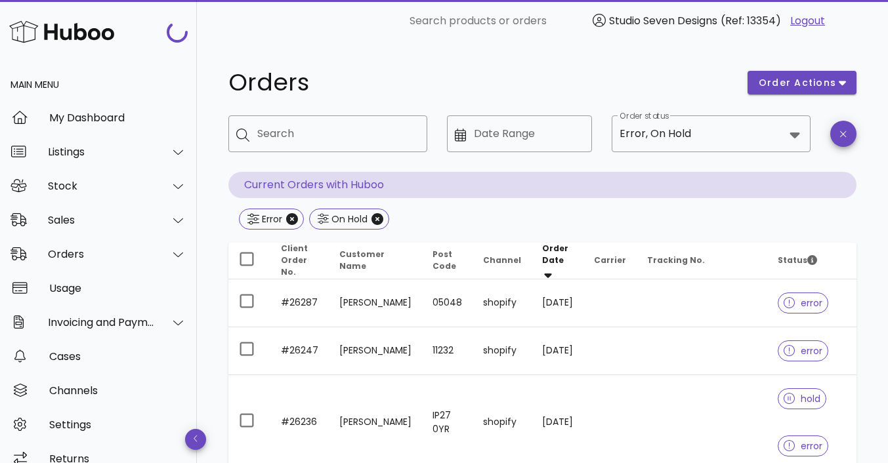
scroll to position [3017, 0]
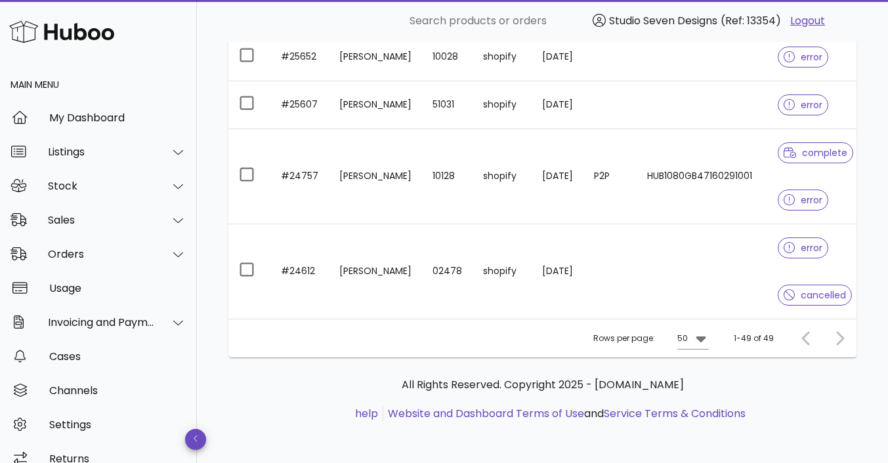
click at [716, 197] on td "HUB1080GB47160291001" at bounding box center [702, 176] width 131 height 95
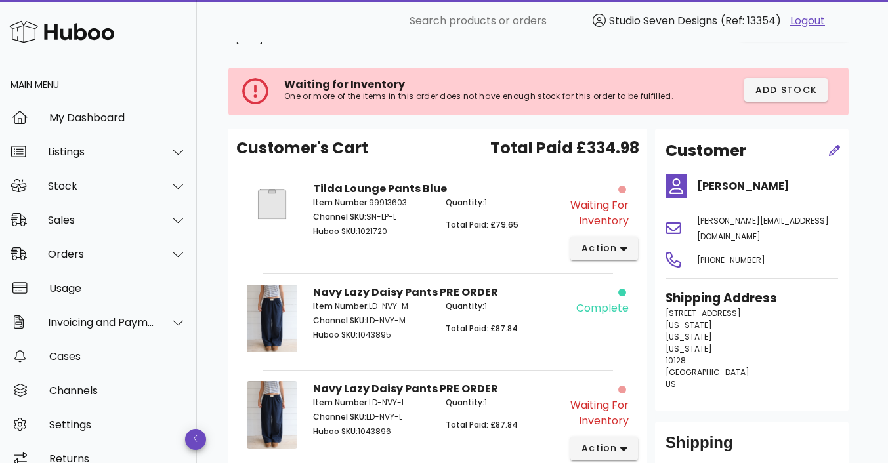
scroll to position [41, 0]
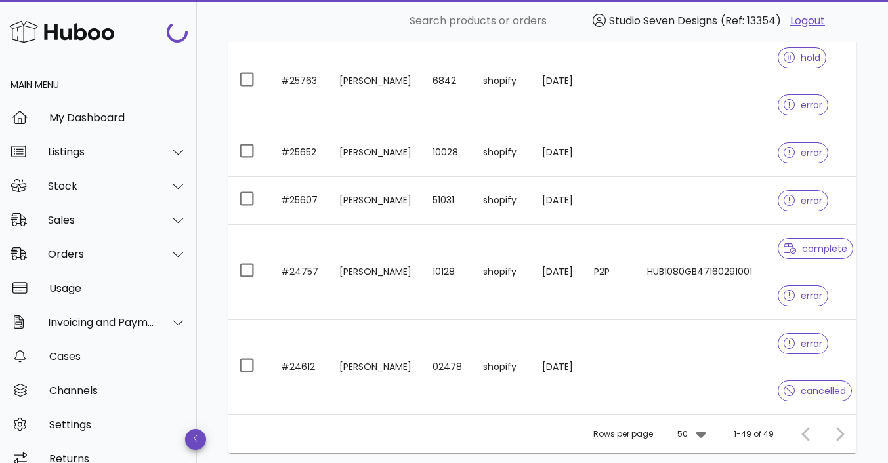
scroll to position [2921, 0]
click at [718, 194] on td at bounding box center [702, 202] width 131 height 48
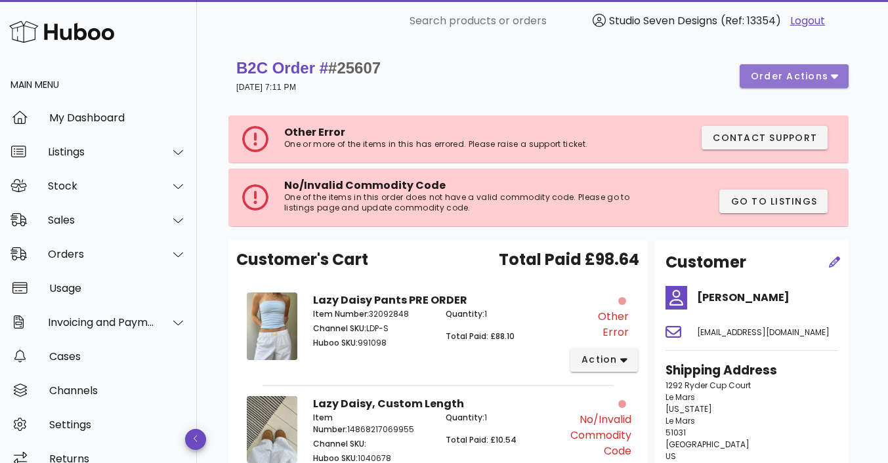
click at [840, 74] on button "order actions" at bounding box center [794, 76] width 109 height 24
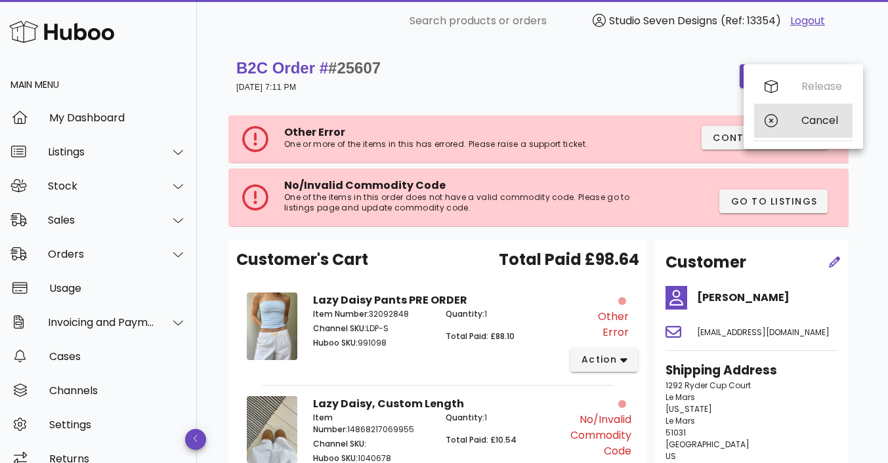
click at [822, 123] on div "Cancel" at bounding box center [822, 120] width 41 height 12
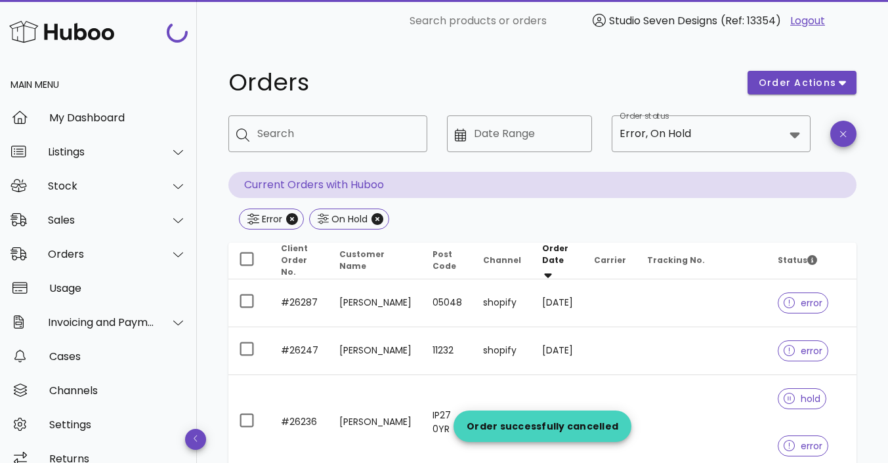
scroll to position [2921, 0]
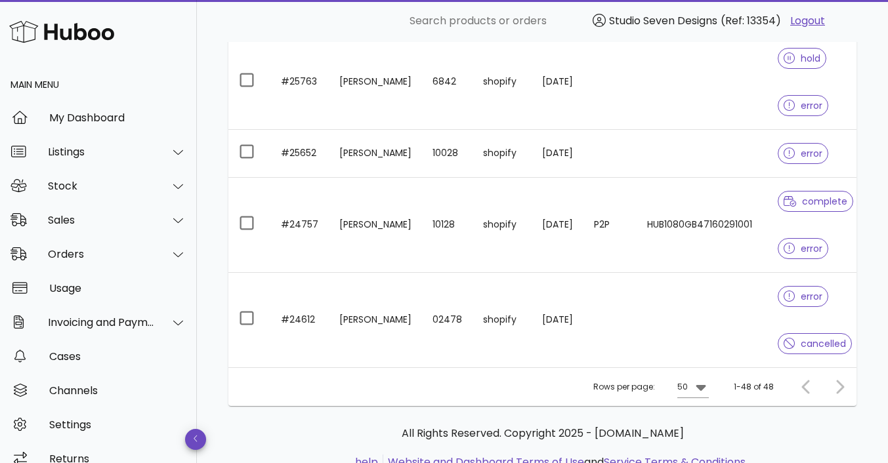
click at [712, 150] on td at bounding box center [702, 154] width 131 height 48
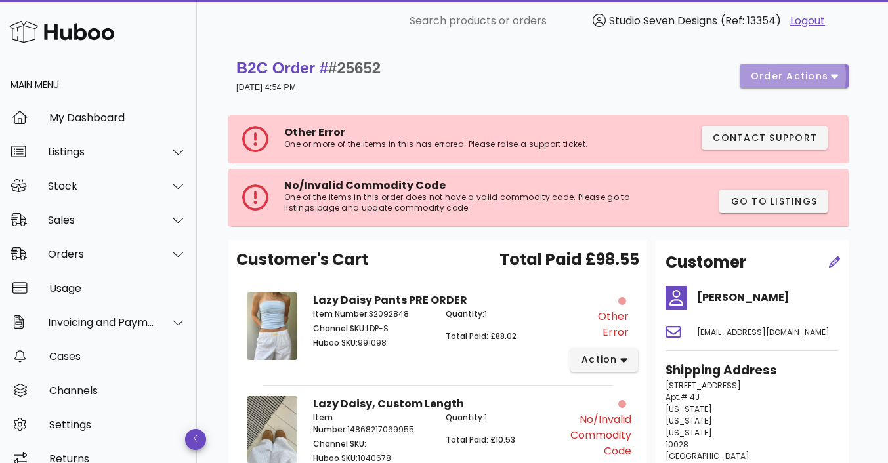
click at [826, 75] on span "order actions" at bounding box center [789, 77] width 79 height 14
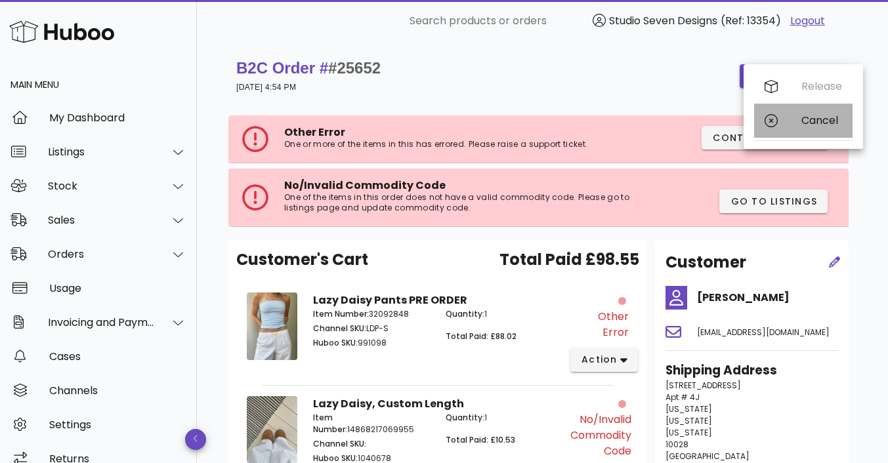
click at [819, 121] on div "Cancel" at bounding box center [822, 120] width 41 height 12
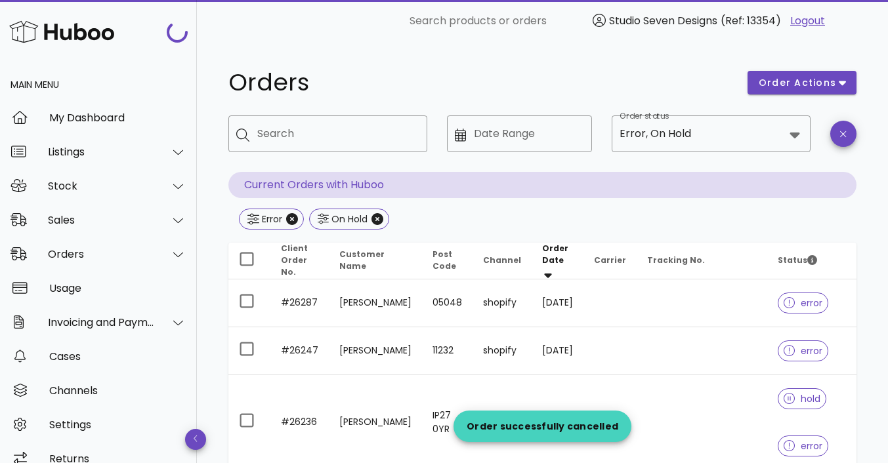
scroll to position [2921, 0]
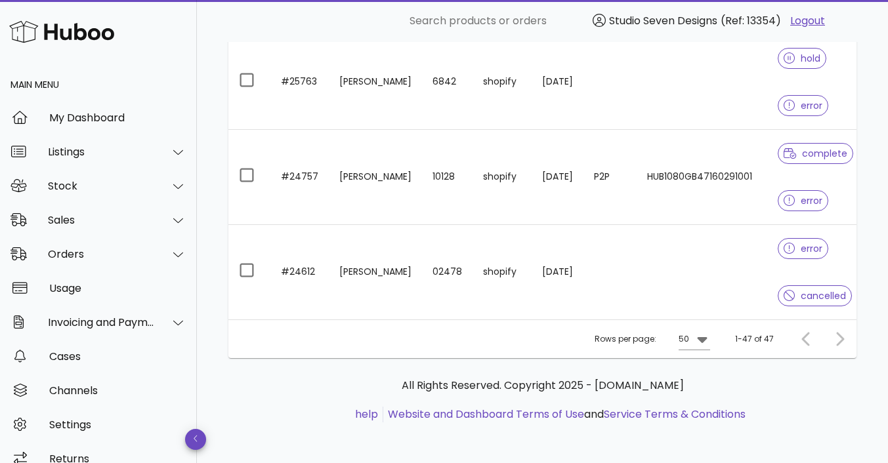
click at [708, 97] on td at bounding box center [702, 82] width 131 height 95
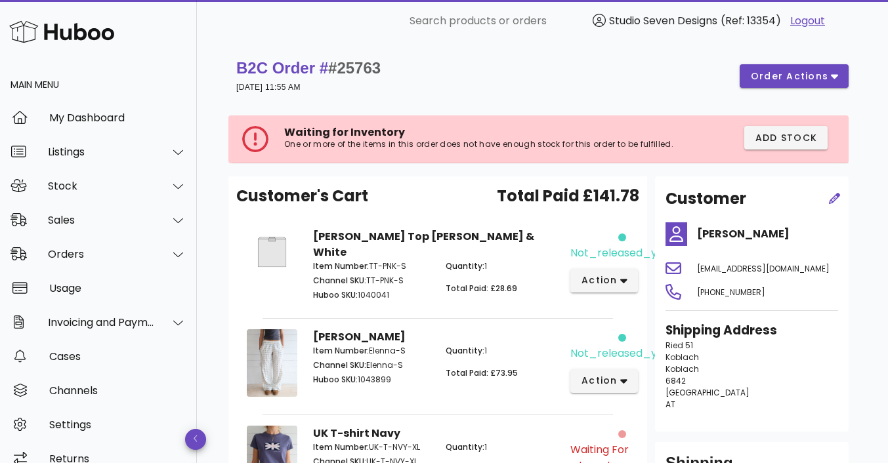
scroll to position [173, 0]
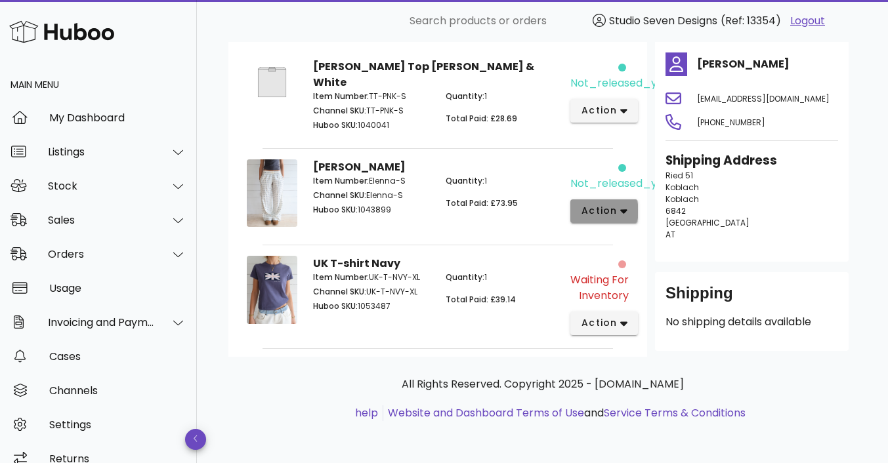
click at [626, 200] on button "action" at bounding box center [604, 212] width 68 height 24
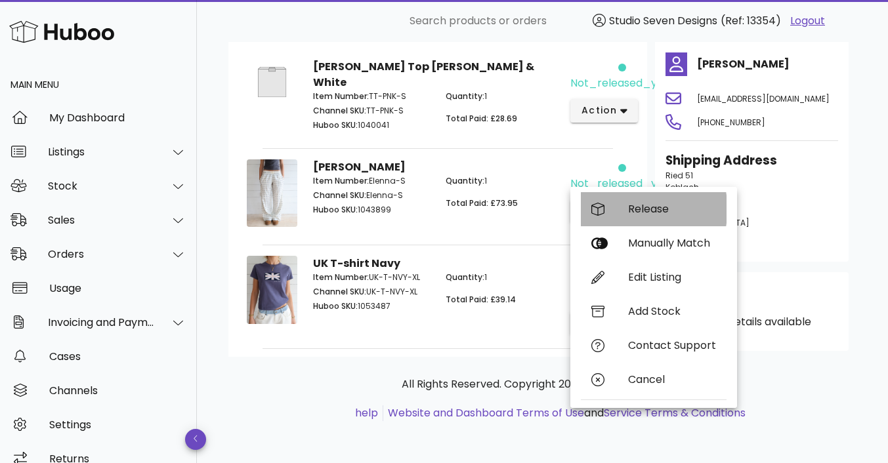
click at [641, 207] on div "Release" at bounding box center [672, 209] width 88 height 12
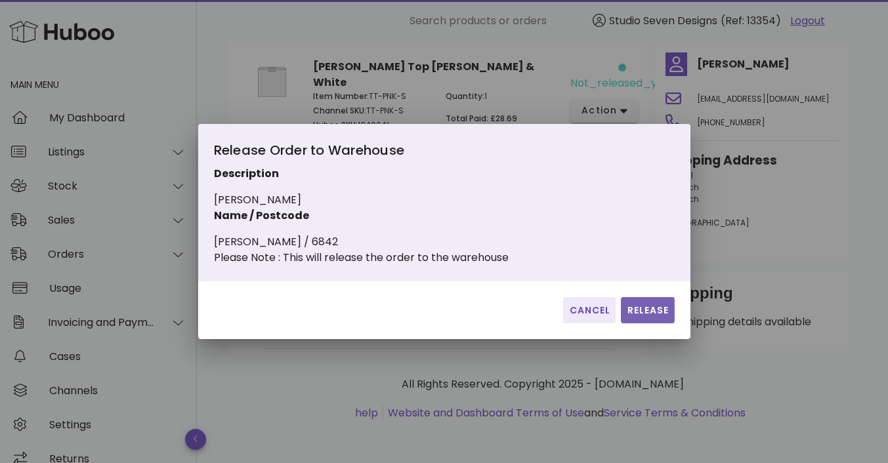
click at [645, 314] on span "Release" at bounding box center [647, 311] width 43 height 14
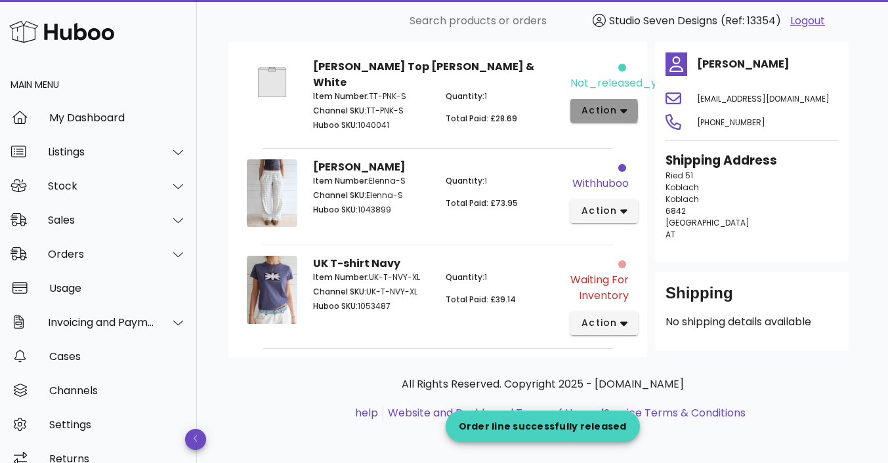
click at [621, 109] on icon "button" at bounding box center [623, 111] width 7 height 5
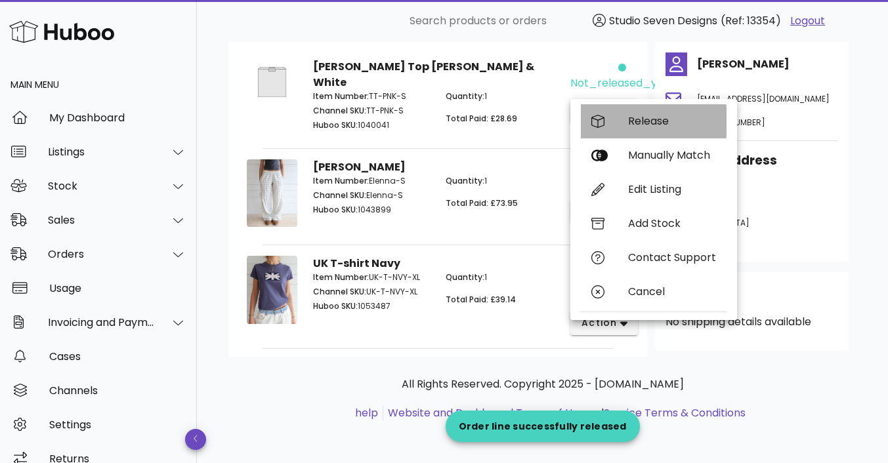
click at [649, 118] on div "Release" at bounding box center [672, 121] width 88 height 12
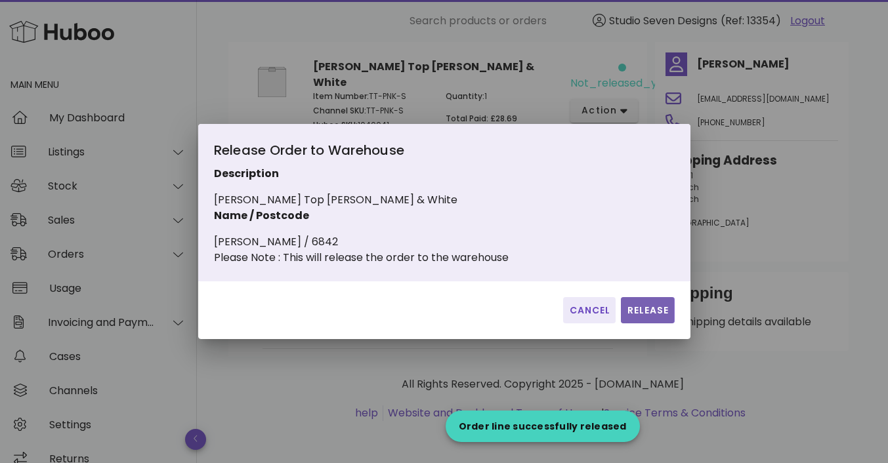
click at [648, 312] on span "Release" at bounding box center [647, 311] width 43 height 14
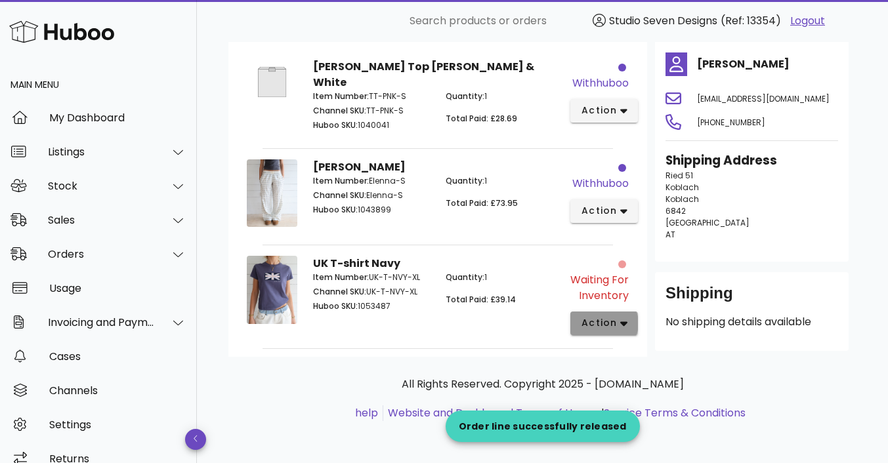
click at [622, 323] on icon "button" at bounding box center [623, 324] width 7 height 5
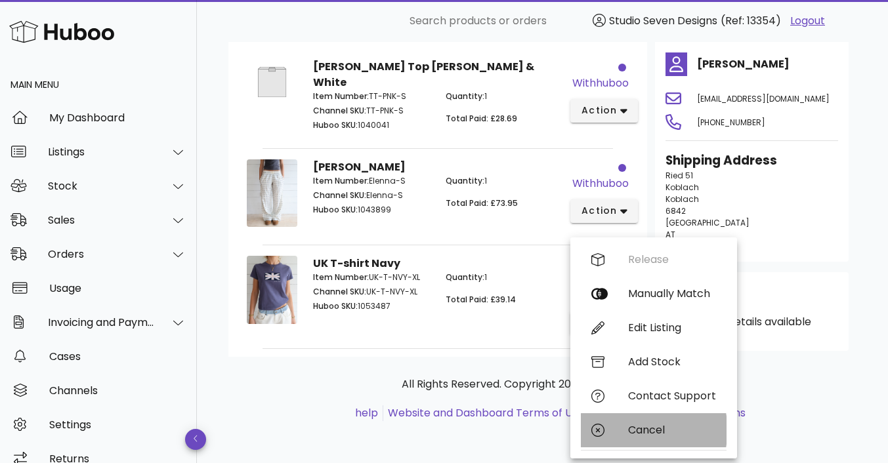
click at [653, 430] on div "Cancel" at bounding box center [672, 430] width 88 height 12
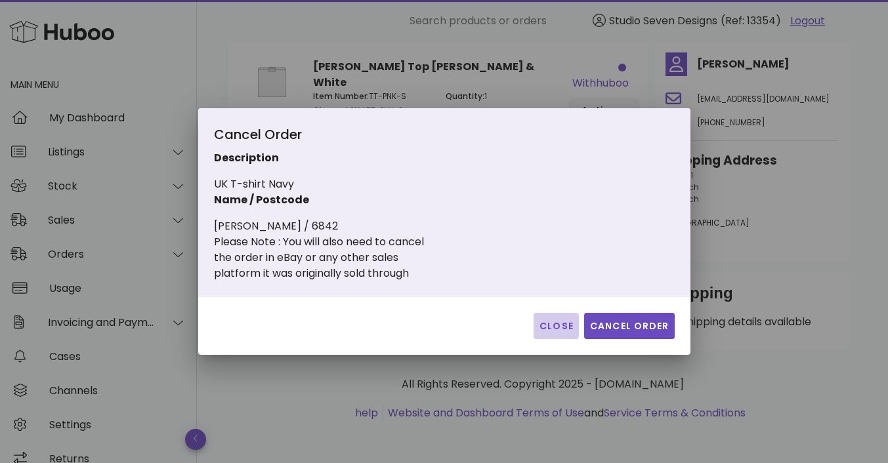
click at [565, 324] on span "Close" at bounding box center [556, 327] width 35 height 14
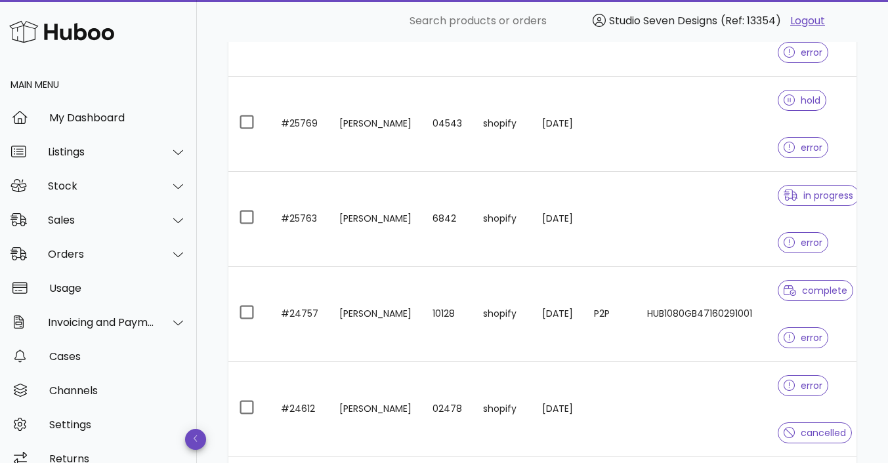
scroll to position [2783, 0]
click at [702, 120] on td at bounding box center [702, 124] width 131 height 95
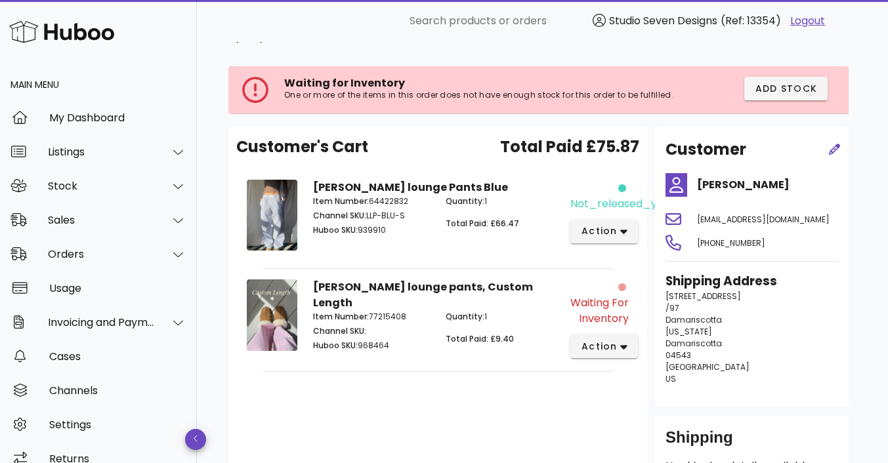
scroll to position [30, 0]
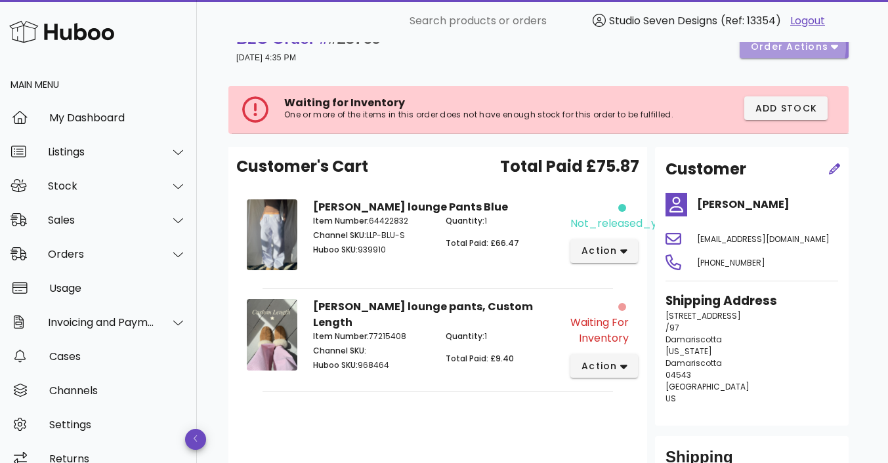
click at [806, 45] on span "order actions" at bounding box center [789, 47] width 79 height 14
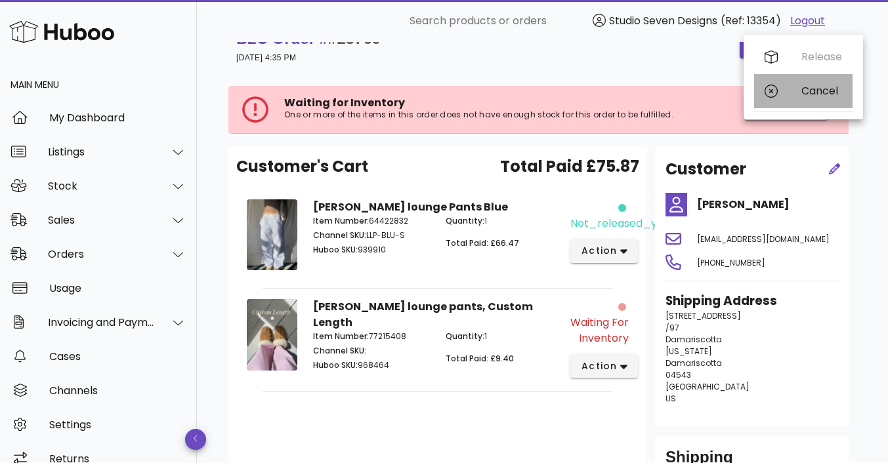
click at [814, 96] on div "Cancel" at bounding box center [822, 91] width 41 height 12
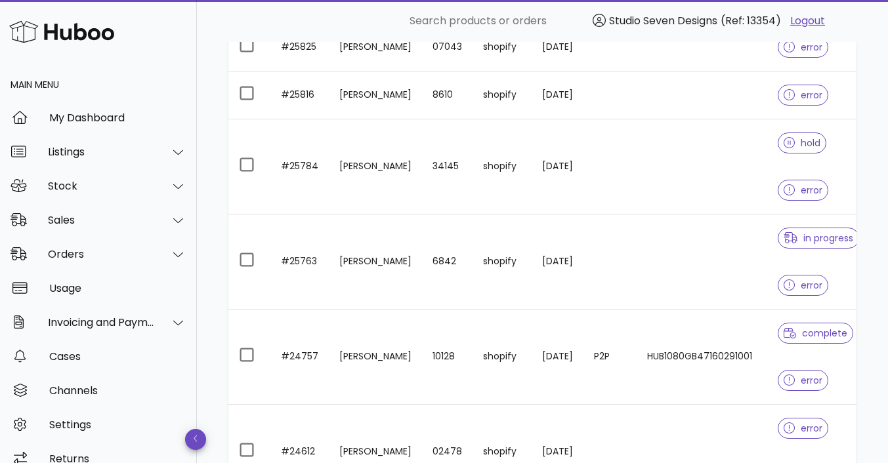
scroll to position [2644, 0]
click at [720, 157] on td at bounding box center [702, 168] width 131 height 95
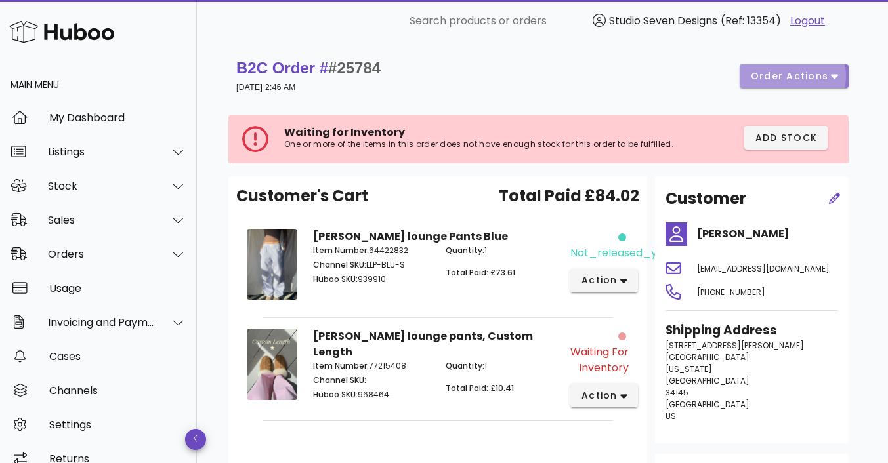
click at [809, 70] on span "order actions" at bounding box center [789, 77] width 79 height 14
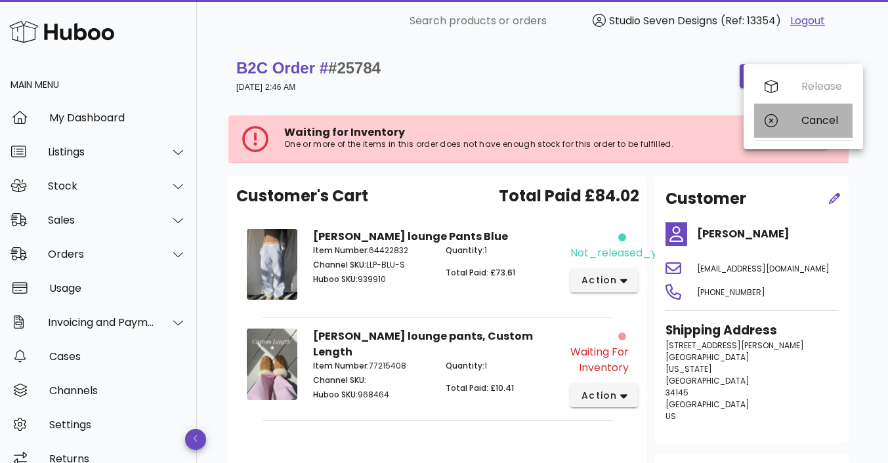
click at [814, 118] on div "Cancel" at bounding box center [822, 120] width 41 height 12
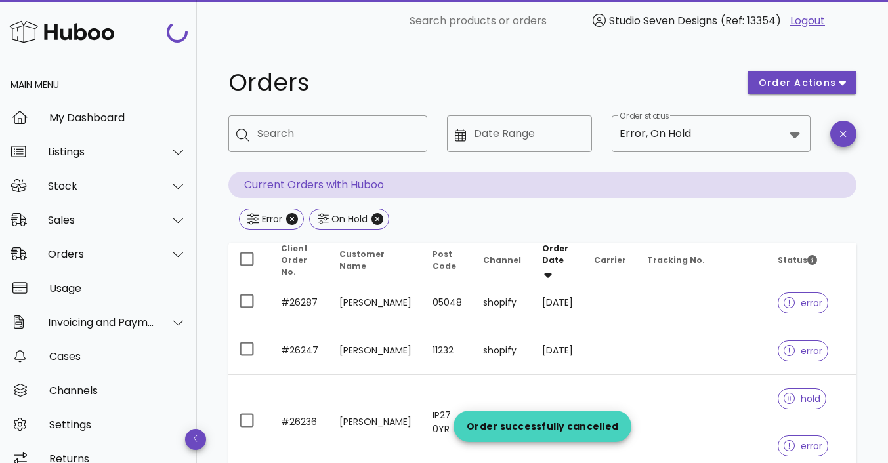
scroll to position [2644, 0]
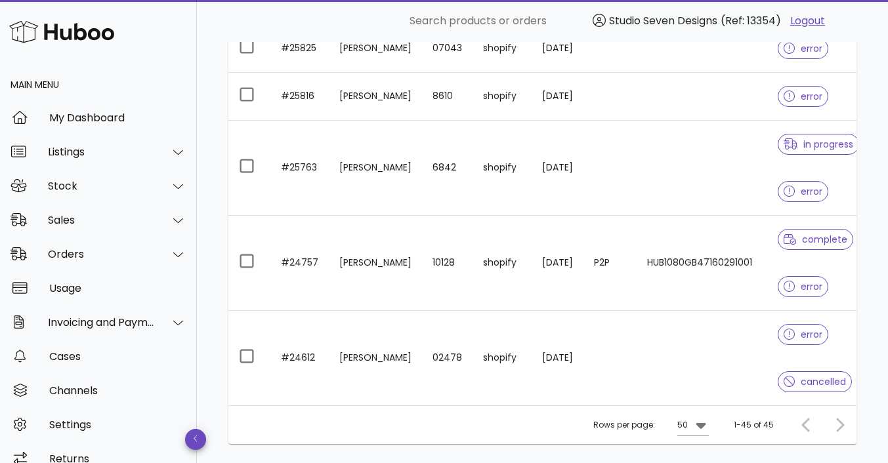
click at [668, 92] on td at bounding box center [702, 97] width 131 height 48
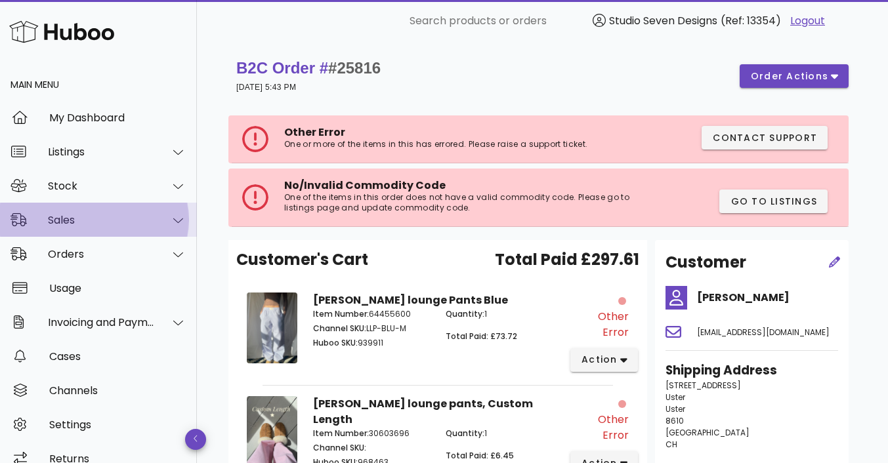
click at [62, 222] on div "Sales" at bounding box center [101, 220] width 107 height 12
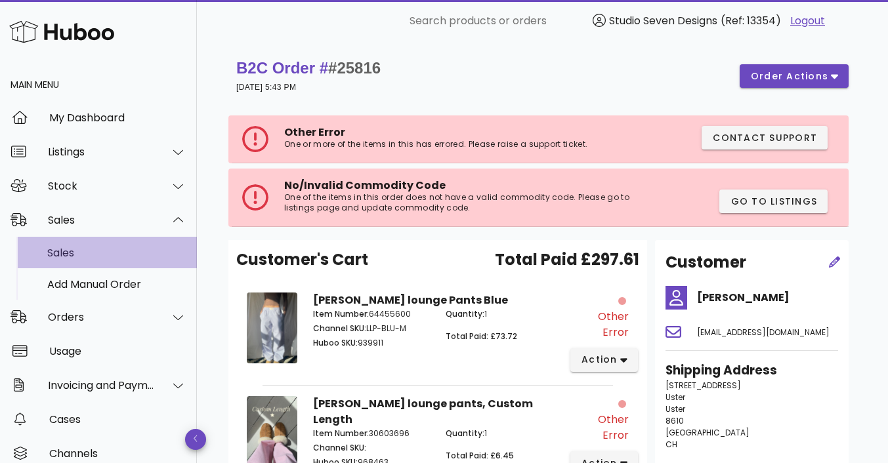
click at [75, 255] on div "Sales" at bounding box center [116, 253] width 139 height 12
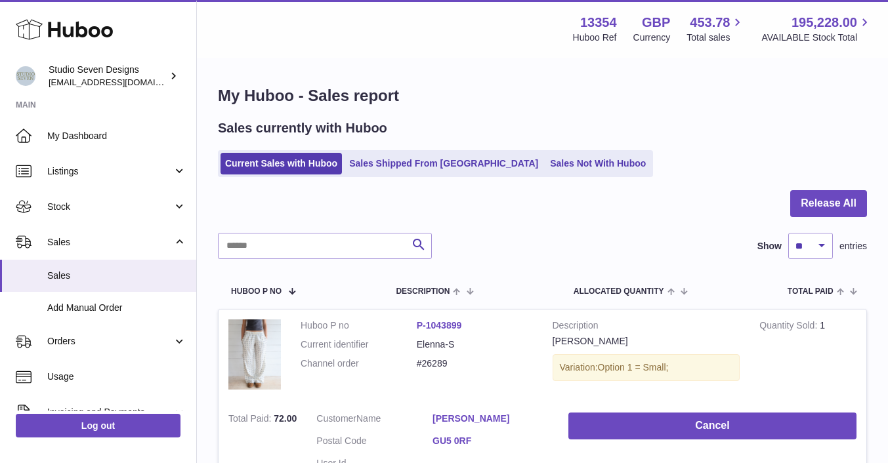
click at [546, 167] on link "Sales Not With Huboo" at bounding box center [598, 164] width 105 height 22
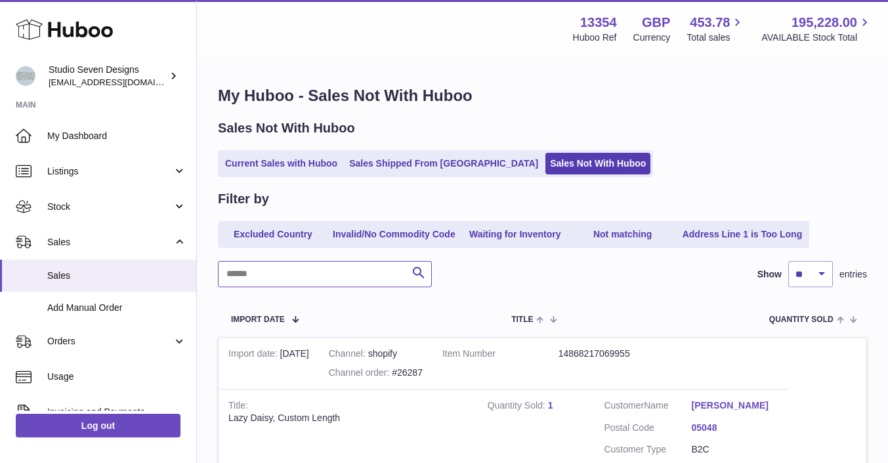
click at [283, 272] on input "text" at bounding box center [325, 274] width 214 height 26
click at [267, 267] on input "text" at bounding box center [325, 274] width 214 height 26
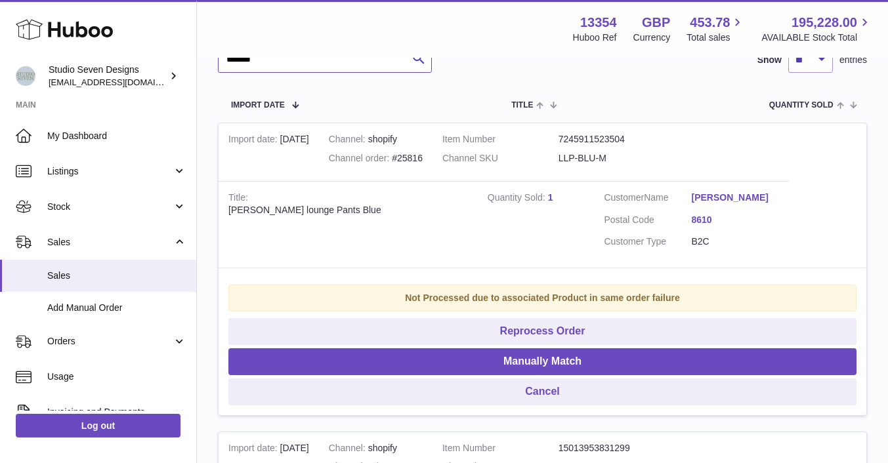
scroll to position [245, 0]
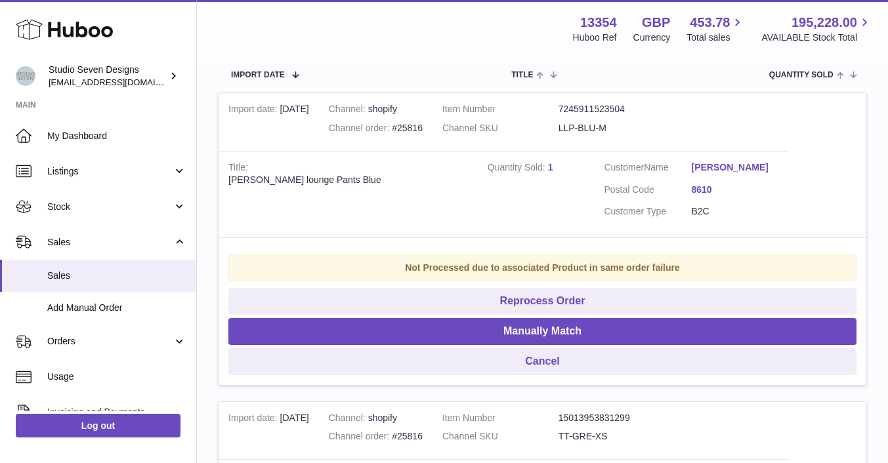
type input "******"
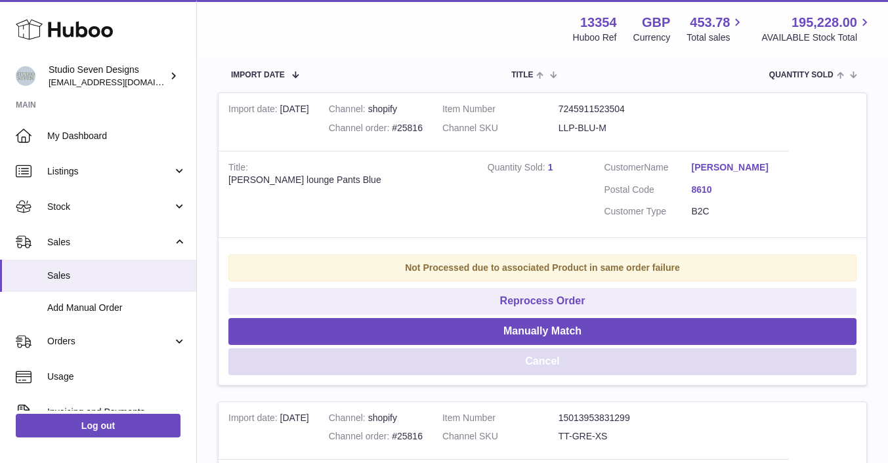
click at [555, 362] on button "Cancel" at bounding box center [542, 362] width 628 height 27
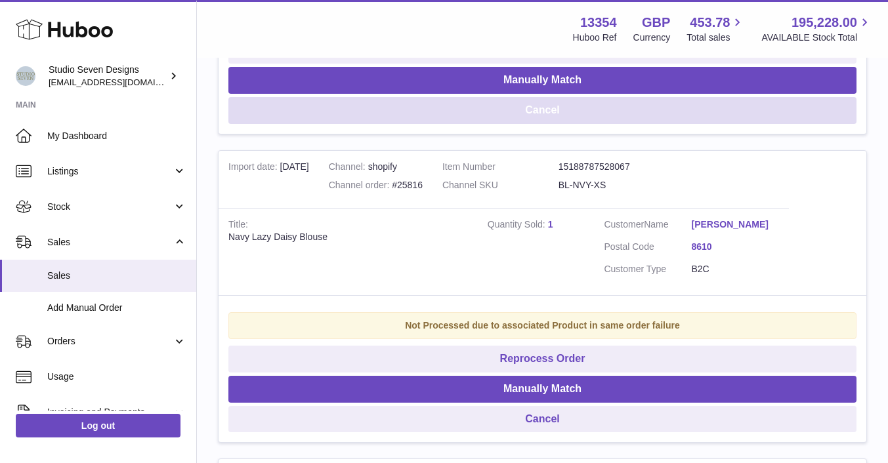
scroll to position [497, 0]
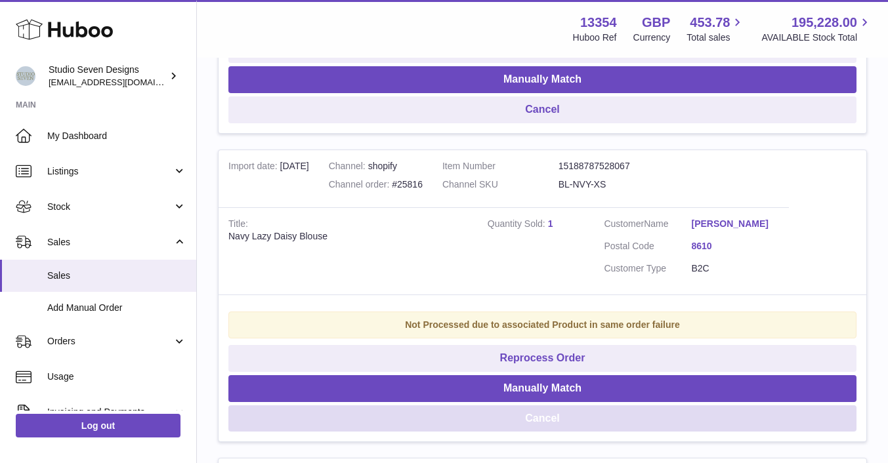
click at [556, 424] on button "Cancel" at bounding box center [542, 419] width 628 height 27
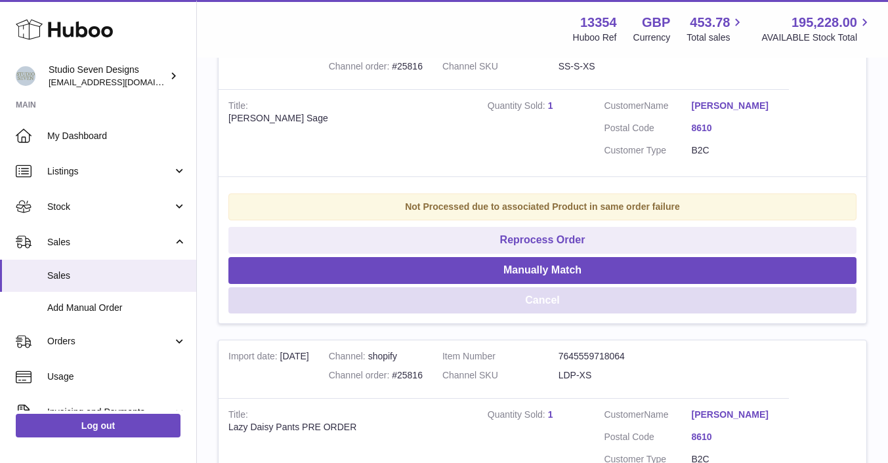
scroll to position [621, 0]
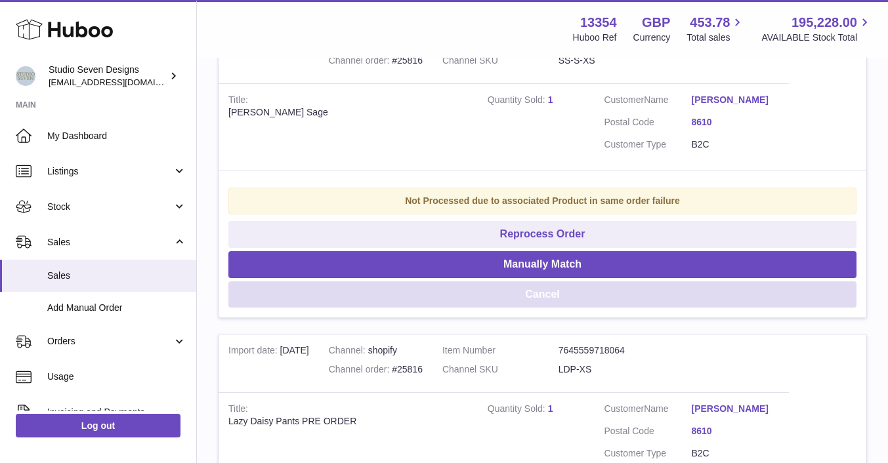
click at [547, 299] on button "Cancel" at bounding box center [542, 295] width 628 height 27
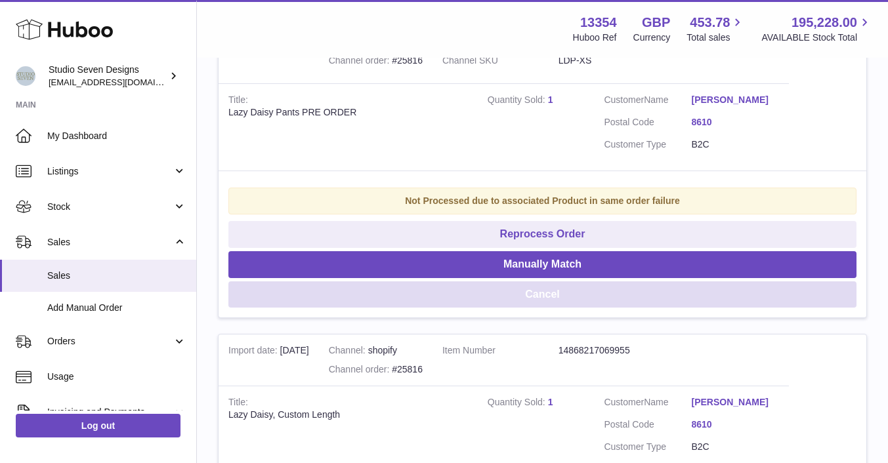
click at [551, 295] on button "Cancel" at bounding box center [542, 295] width 628 height 27
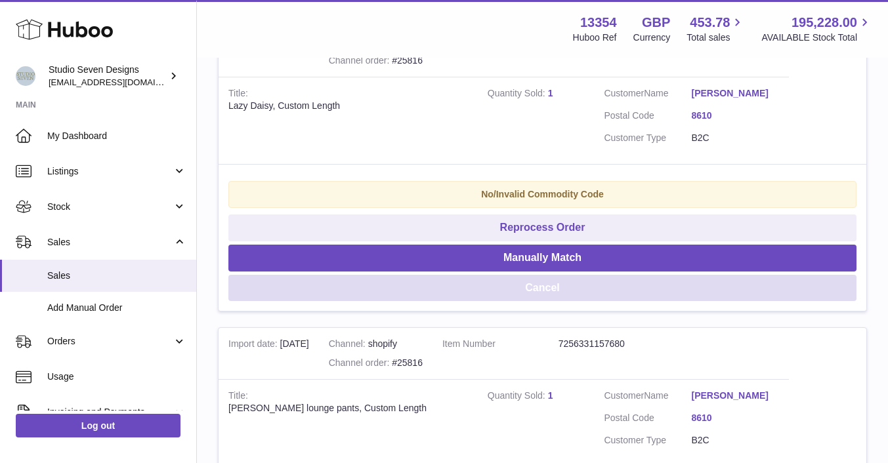
click at [553, 285] on button "Cancel" at bounding box center [542, 288] width 628 height 27
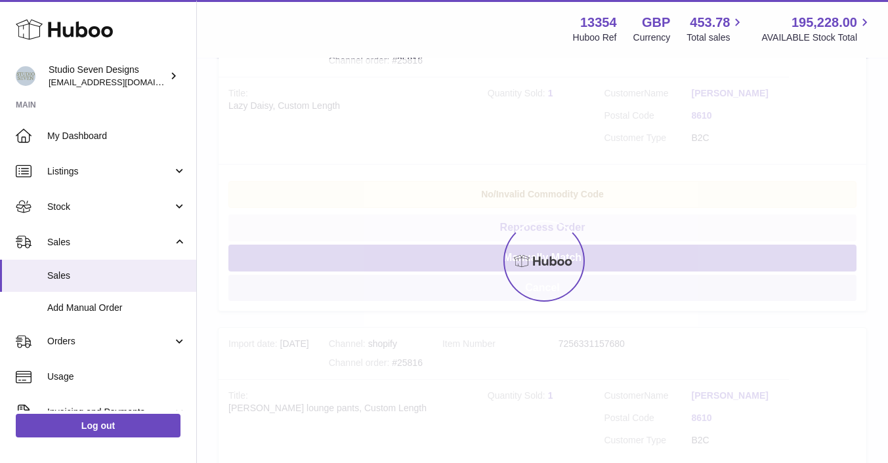
scroll to position [589, 0]
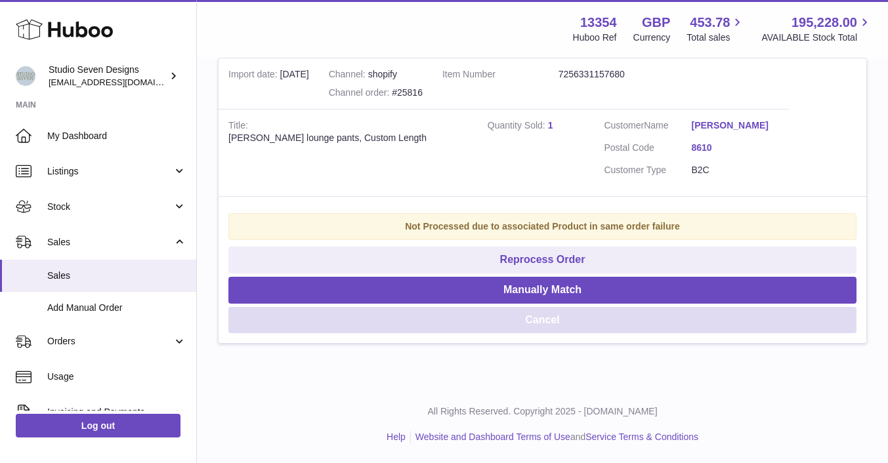
click at [544, 324] on button "Cancel" at bounding box center [542, 320] width 628 height 27
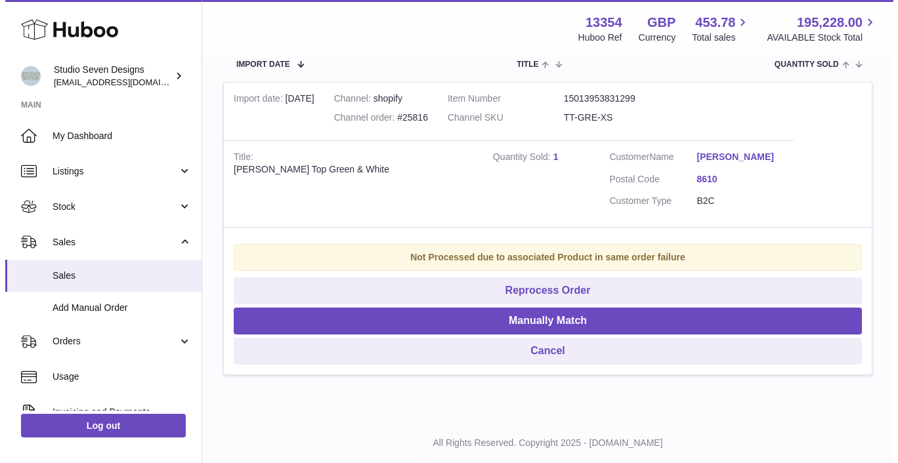
scroll to position [286, 0]
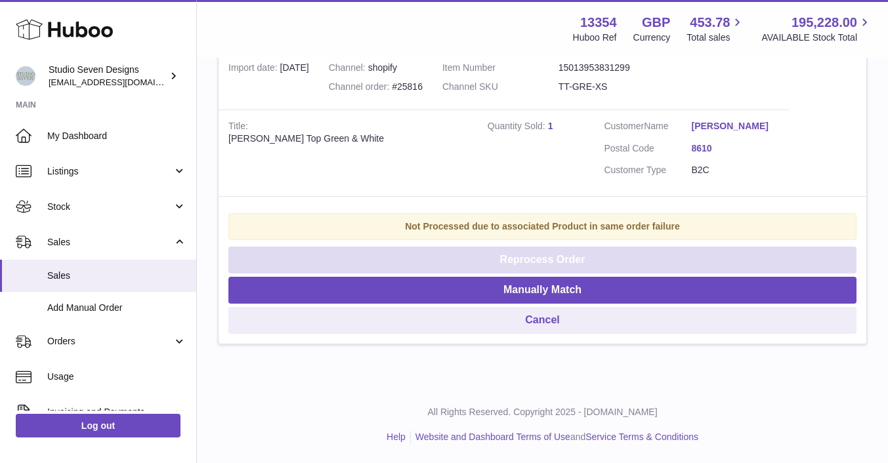
click at [553, 257] on button "Reprocess Order" at bounding box center [542, 260] width 628 height 27
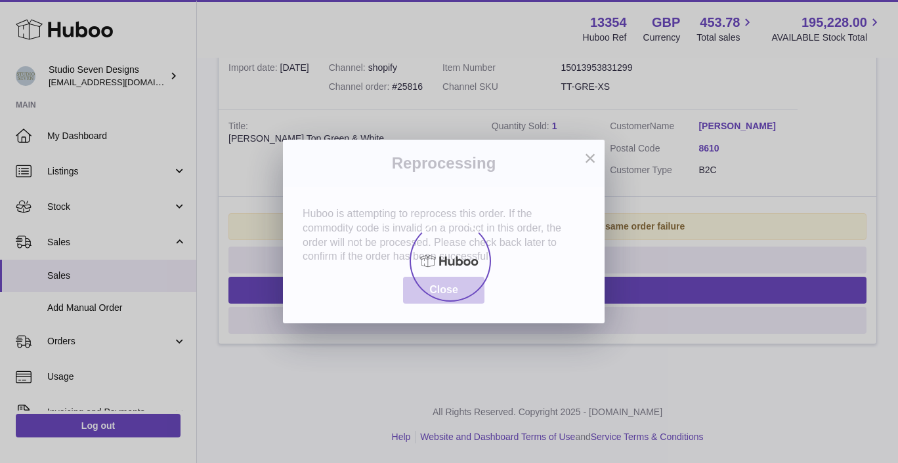
scroll to position [0, 0]
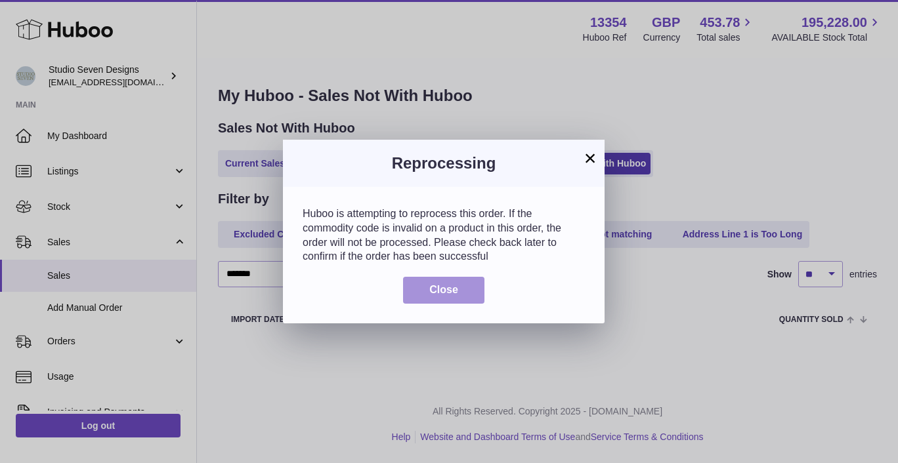
click at [439, 294] on span "Close" at bounding box center [443, 289] width 29 height 11
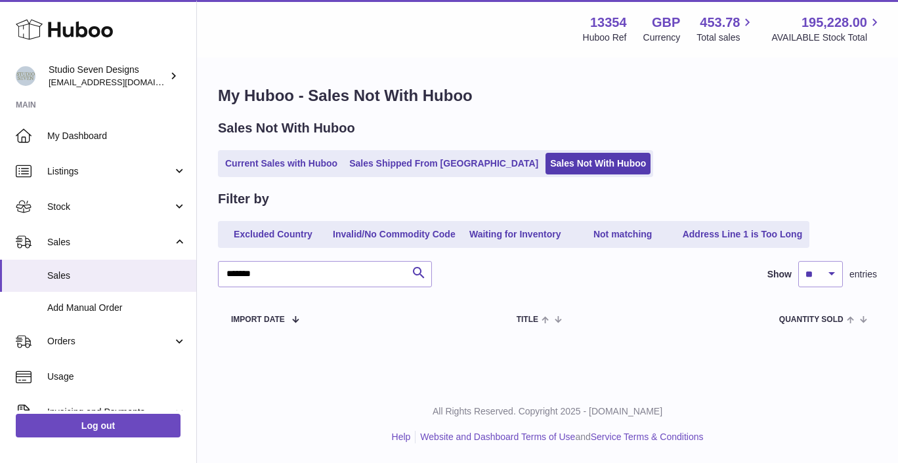
click at [70, 339] on span "Orders" at bounding box center [109, 341] width 125 height 12
click at [74, 375] on span "Orders" at bounding box center [116, 376] width 139 height 12
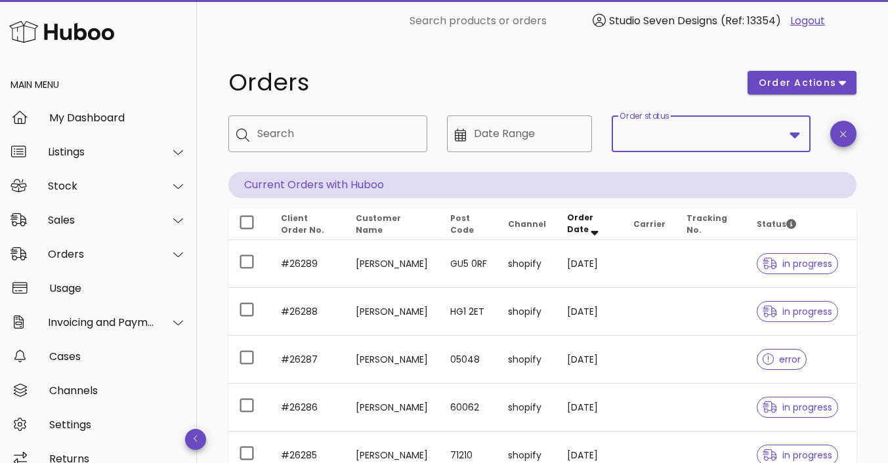
click at [664, 136] on input "Order status" at bounding box center [702, 133] width 165 height 21
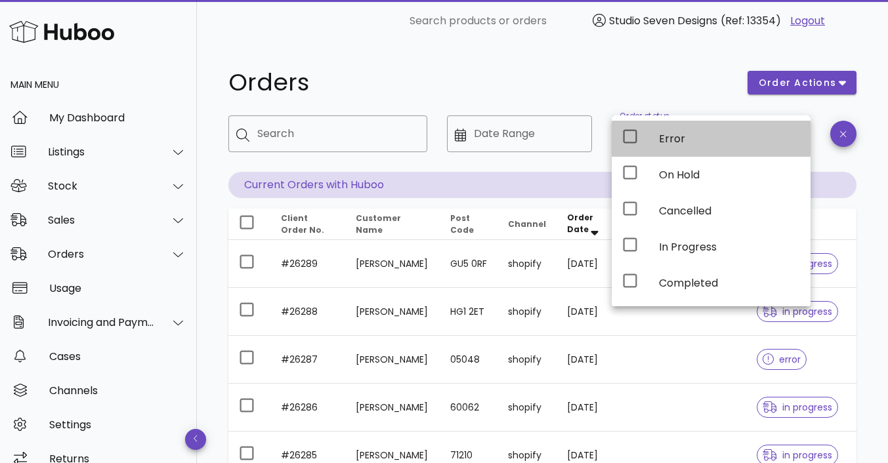
click at [664, 136] on div "Error" at bounding box center [729, 139] width 141 height 12
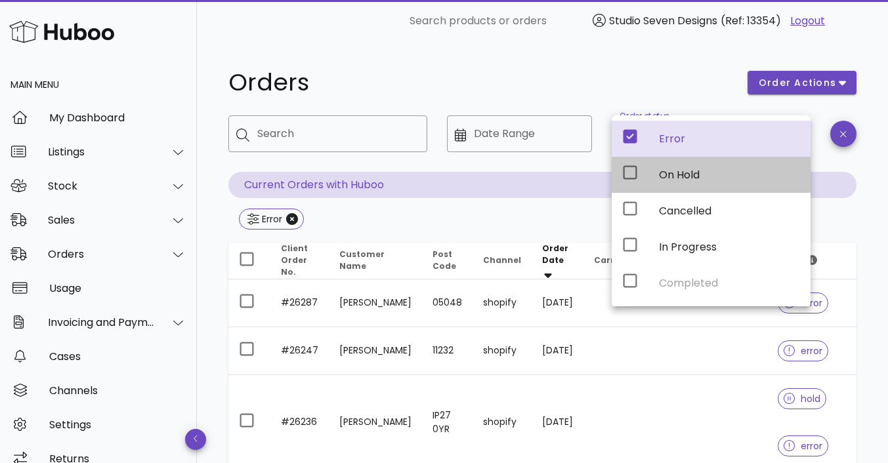
click at [669, 171] on div "On Hold" at bounding box center [729, 175] width 141 height 12
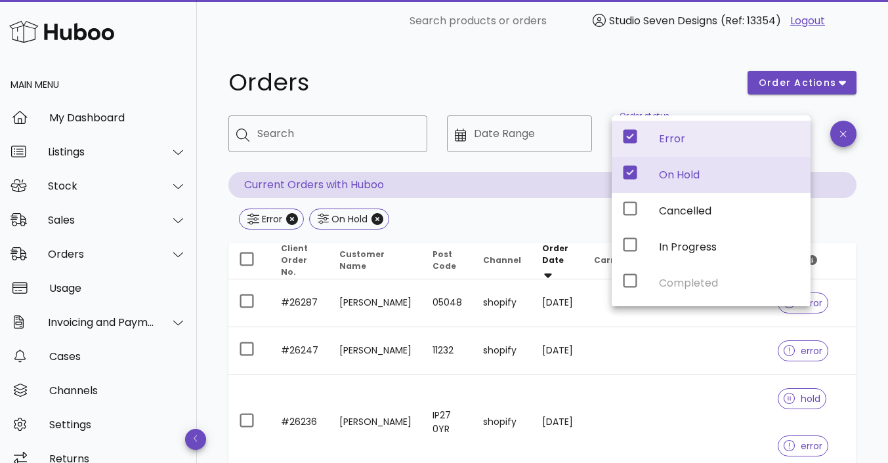
click at [836, 224] on div "Error On Hold" at bounding box center [542, 221] width 628 height 24
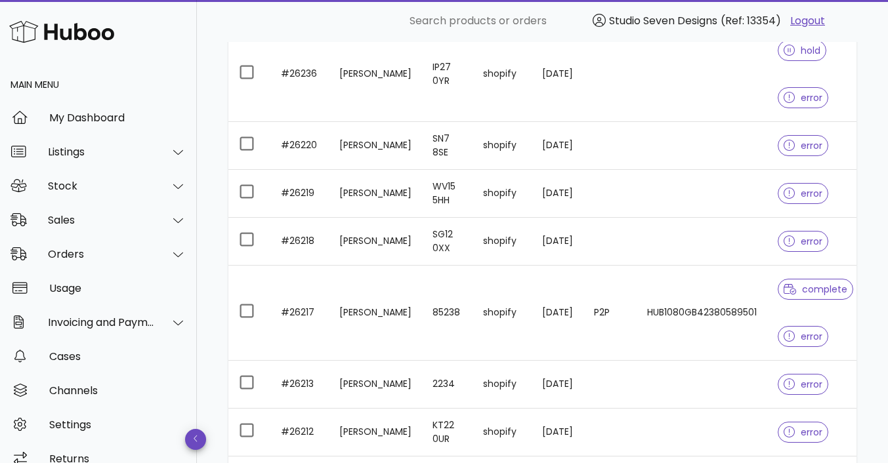
scroll to position [534, 0]
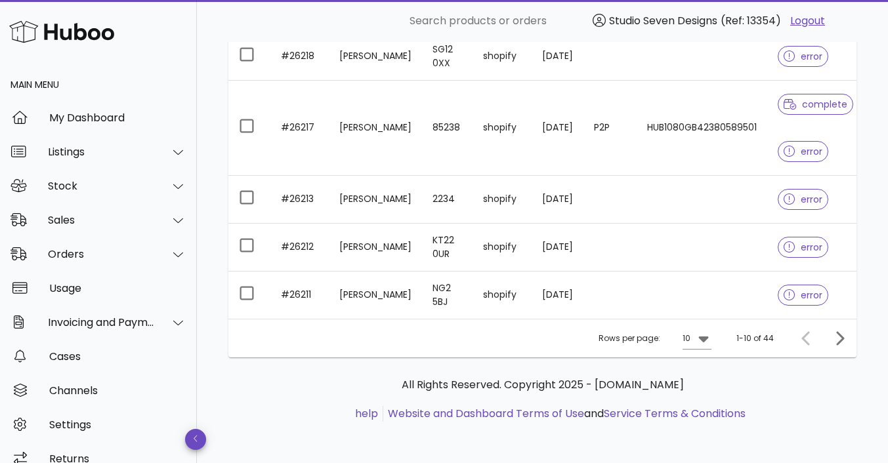
click at [706, 337] on icon at bounding box center [703, 340] width 10 height 6
click at [706, 413] on div "50" at bounding box center [701, 411] width 13 height 12
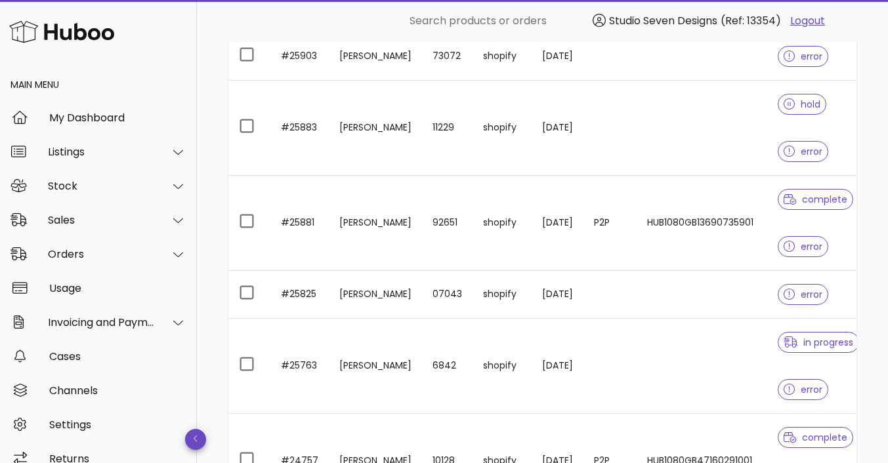
scroll to position [2397, 0]
click at [719, 294] on td at bounding box center [702, 296] width 131 height 48
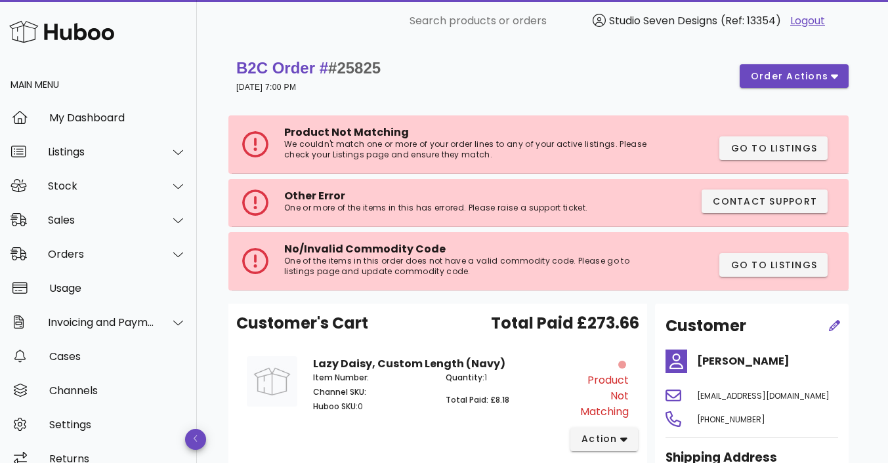
scroll to position [2397, 0]
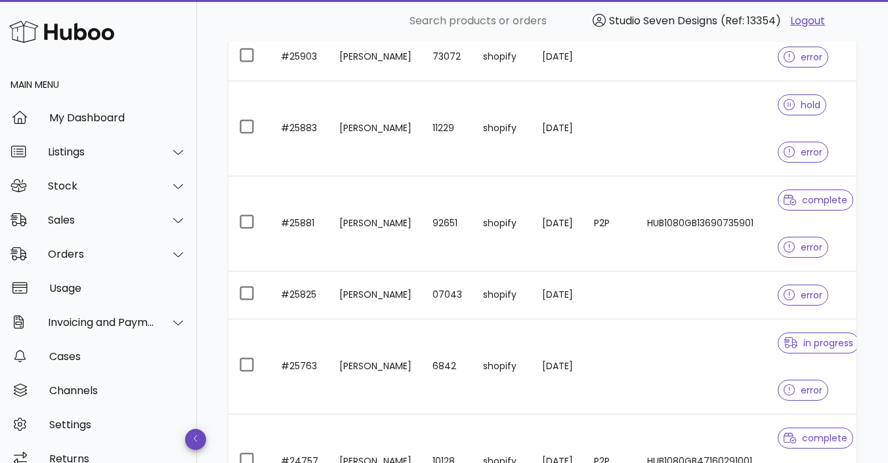
click at [710, 243] on td "HUB1080GB13690735901" at bounding box center [702, 224] width 131 height 95
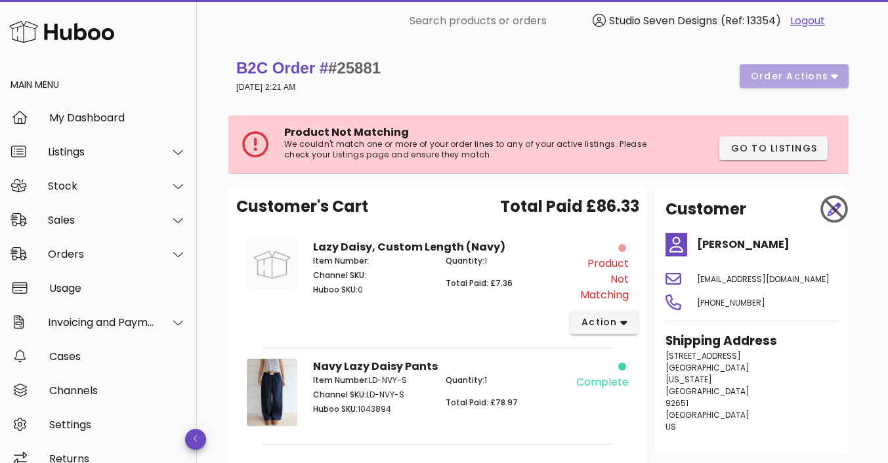
click at [837, 72] on div "B2C Order # #25881 10 August 2025 at 2:21 AM order actions" at bounding box center [542, 76] width 612 height 37
click at [622, 324] on icon "button" at bounding box center [623, 323] width 7 height 5
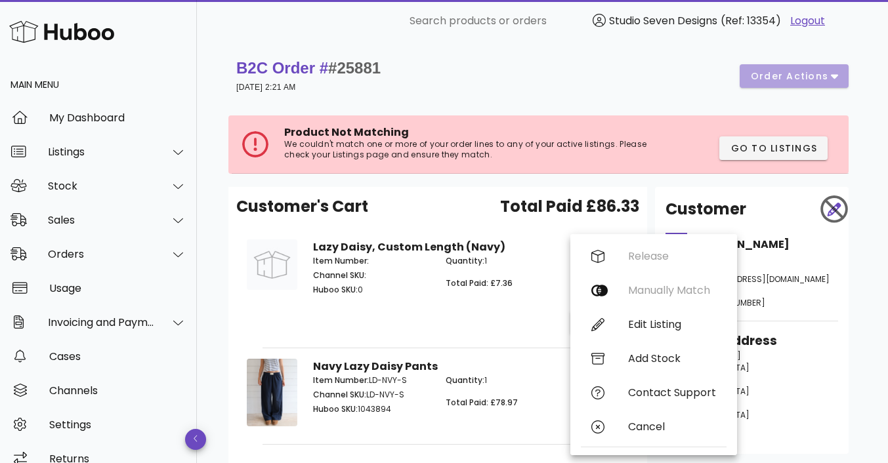
click at [505, 309] on div "Lazy Daisy, Custom Length (Navy) Item Number: Channel SKU: Huboo SKU: 0 Quantit…" at bounding box center [437, 287] width 265 height 111
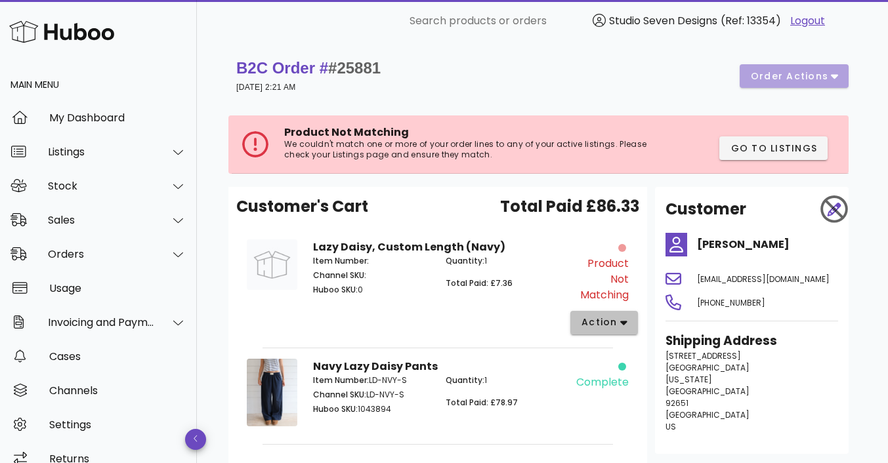
click at [621, 324] on icon "button" at bounding box center [623, 323] width 7 height 5
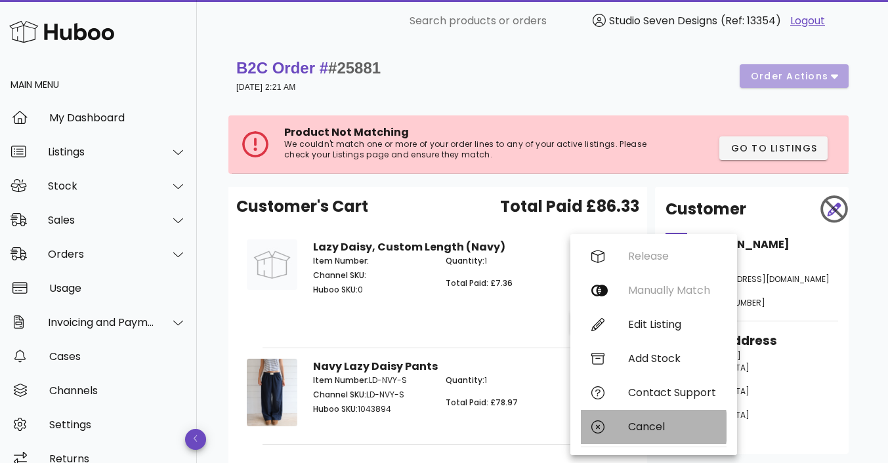
click at [648, 429] on div "Cancel" at bounding box center [672, 427] width 88 height 12
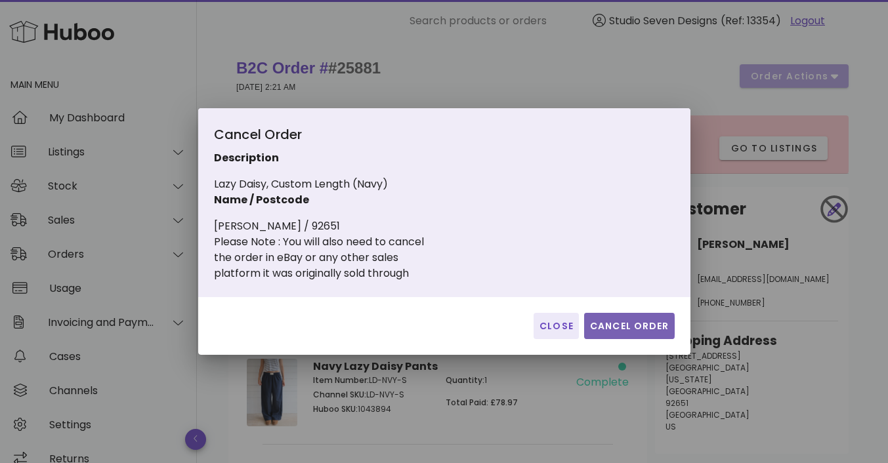
click at [637, 337] on button "Cancel Order" at bounding box center [629, 326] width 91 height 26
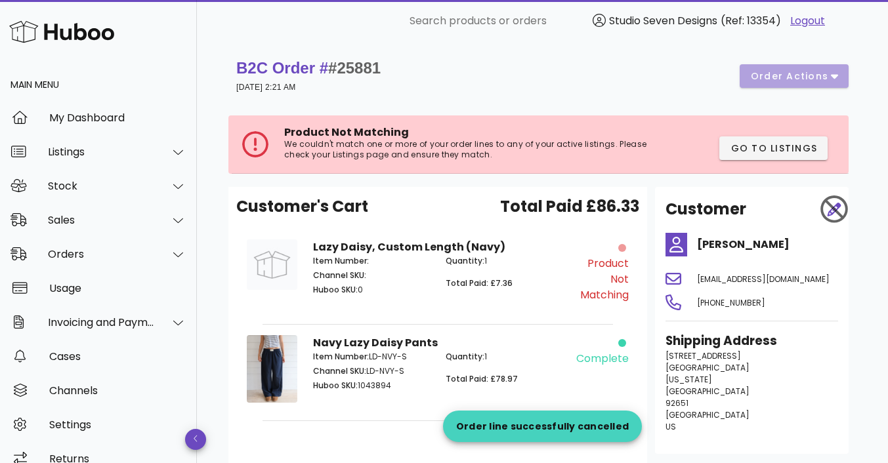
scroll to position [2397, 0]
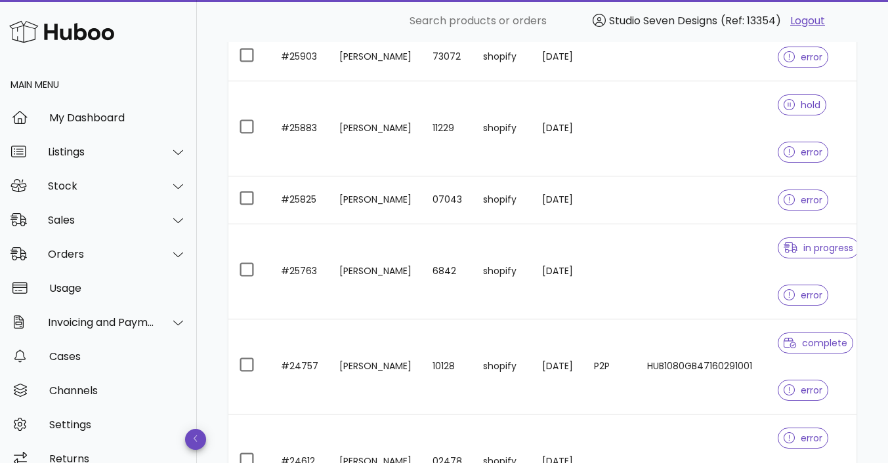
click at [725, 196] on td at bounding box center [702, 201] width 131 height 48
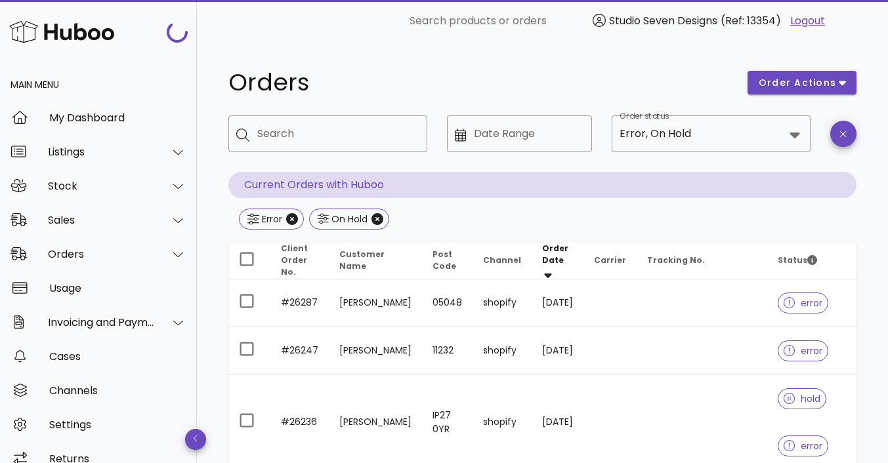
scroll to position [2397, 0]
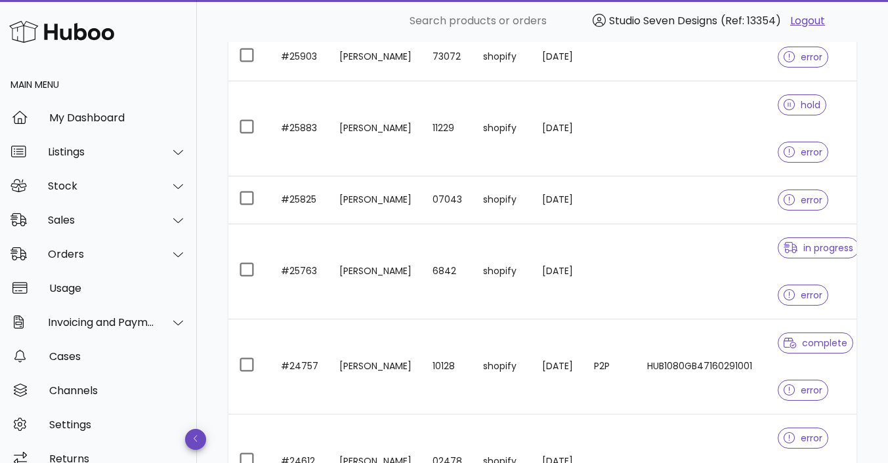
click at [704, 139] on td at bounding box center [702, 128] width 131 height 95
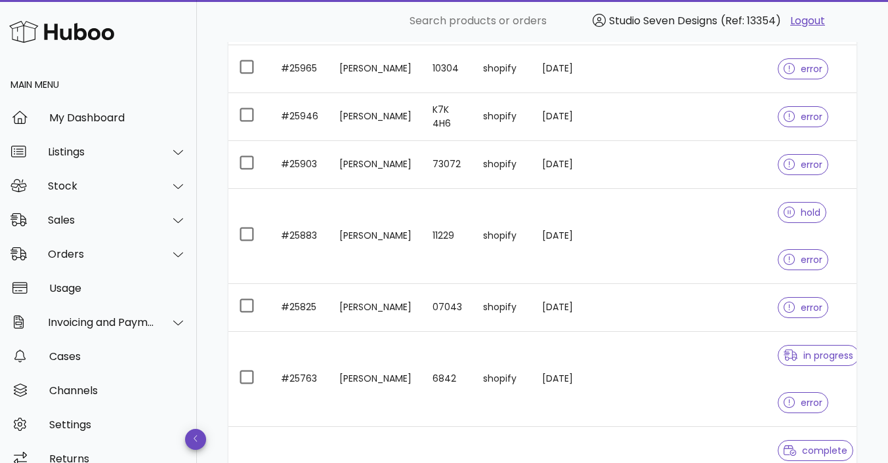
scroll to position [2281, 0]
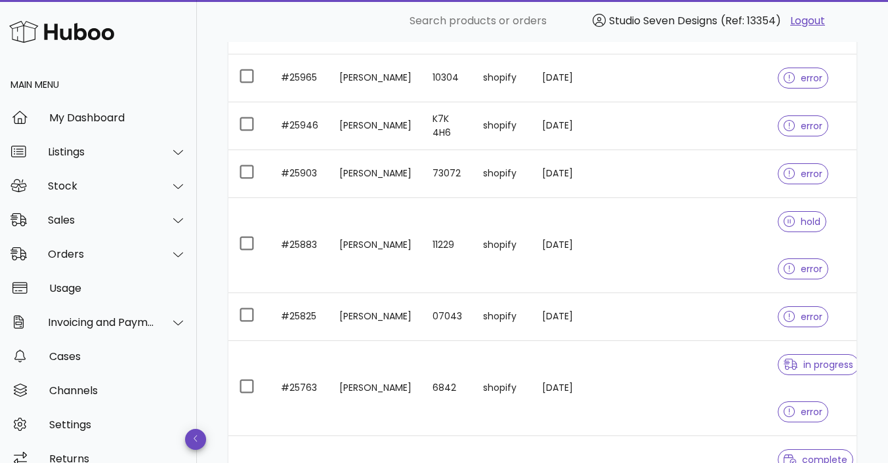
click at [722, 176] on td at bounding box center [702, 174] width 131 height 48
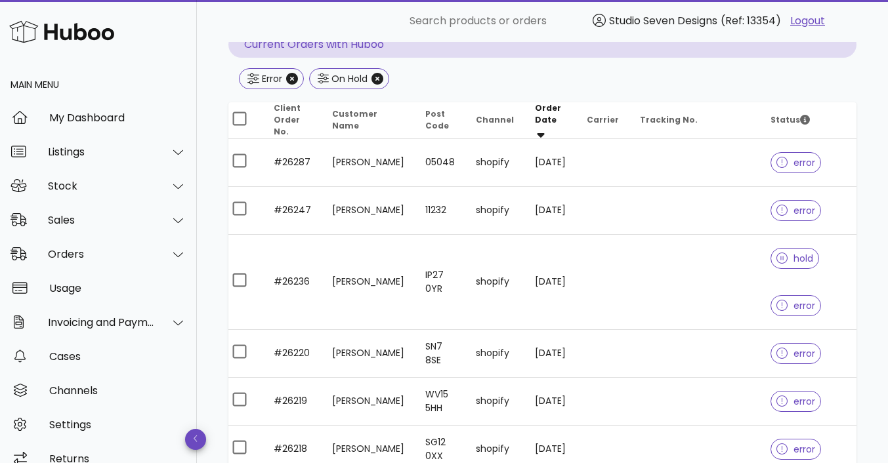
scroll to position [139, 0]
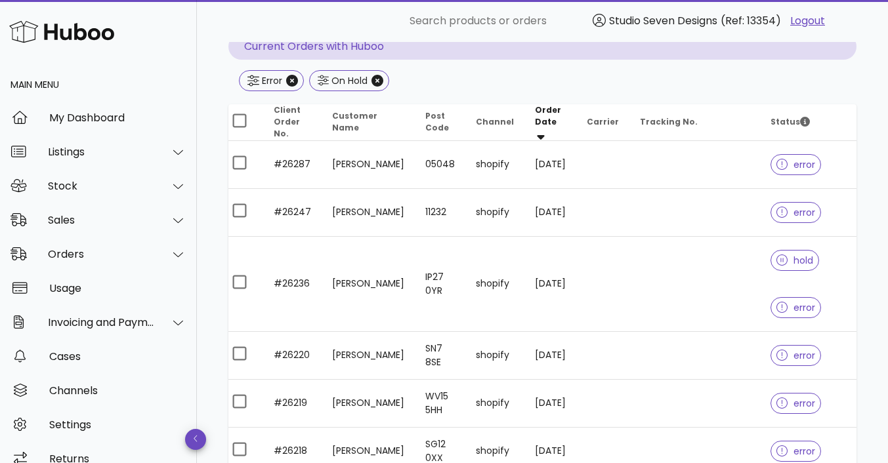
click at [687, 160] on td at bounding box center [695, 165] width 131 height 48
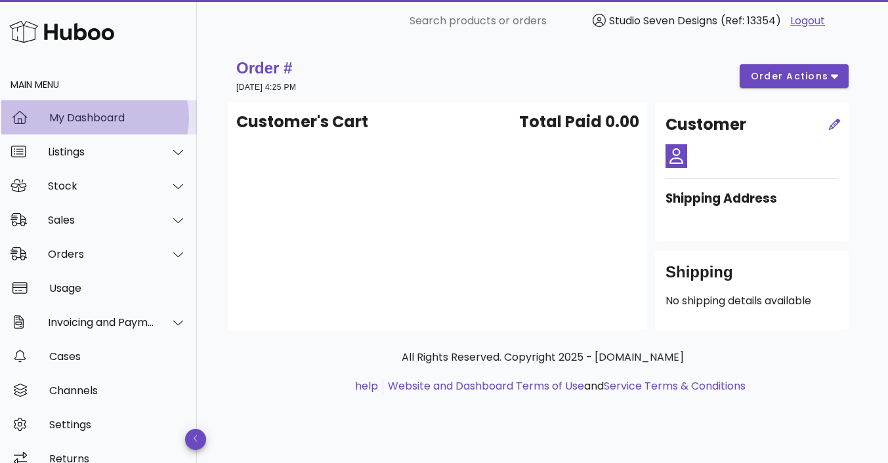
click at [79, 116] on div "My Dashboard" at bounding box center [117, 118] width 137 height 12
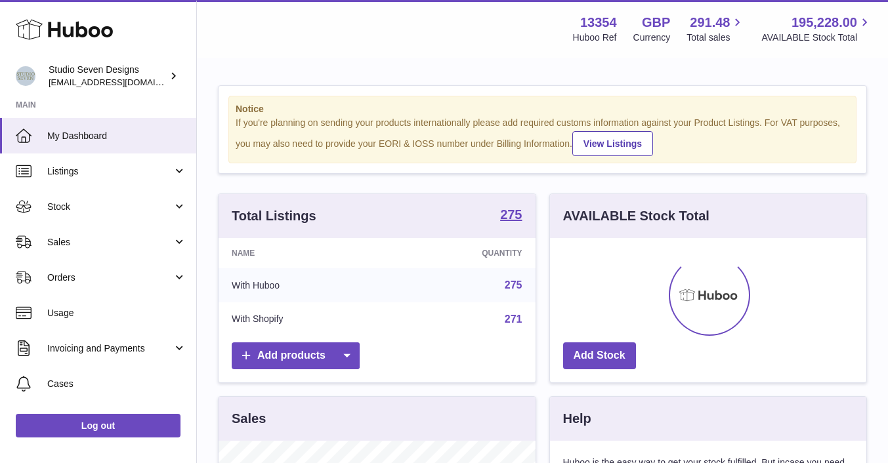
scroll to position [205, 316]
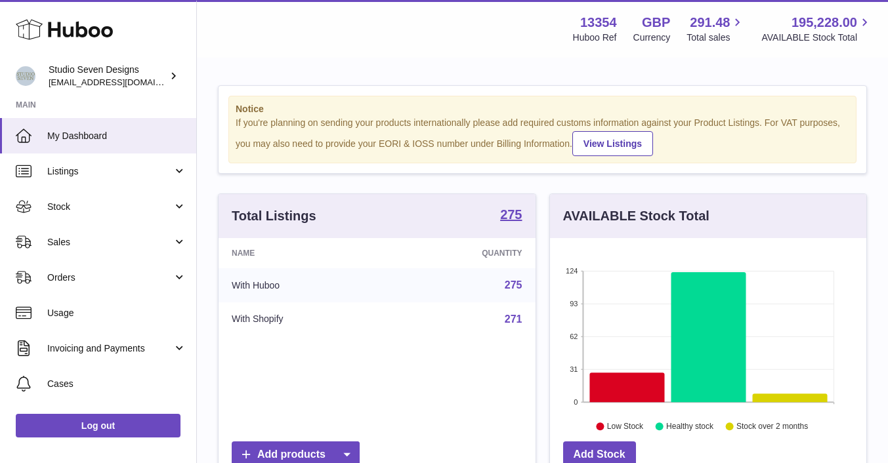
click at [85, 279] on span "Orders" at bounding box center [109, 278] width 125 height 12
click at [79, 313] on span "Orders" at bounding box center [116, 311] width 139 height 12
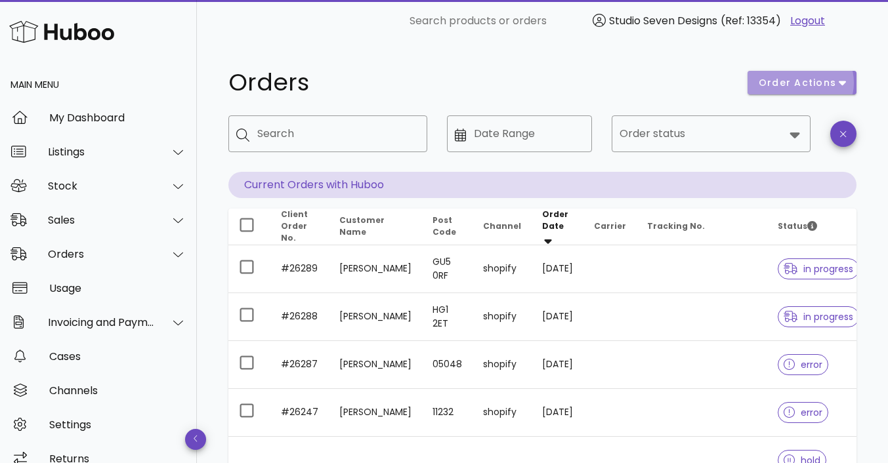
click at [838, 79] on span "order actions" at bounding box center [802, 83] width 88 height 14
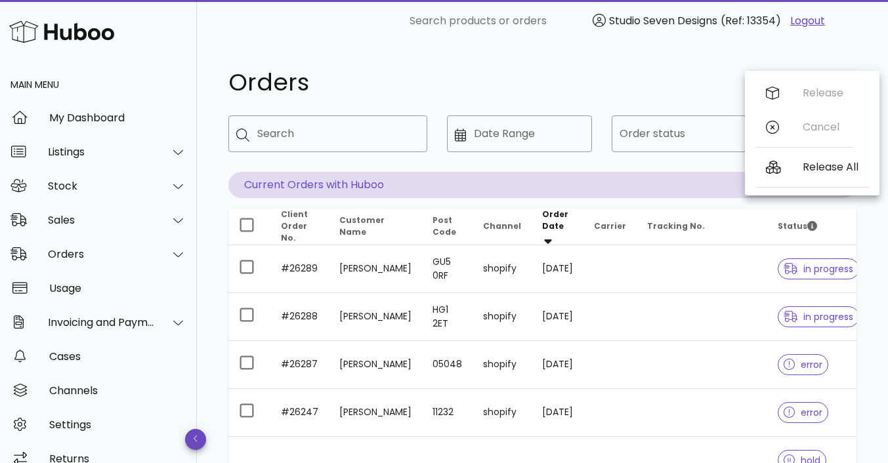
click at [695, 105] on div "Orders order actions ​ Search ​ Date Range ​ Order status Current Orders with H…" at bounding box center [542, 460] width 628 height 794
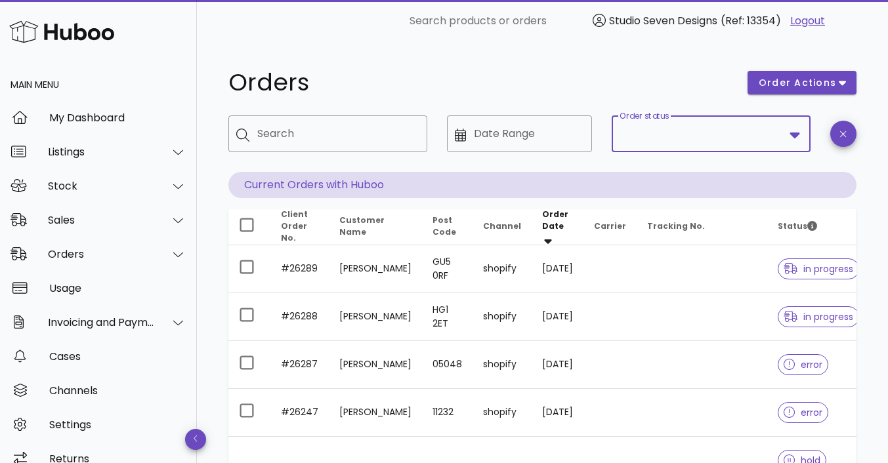
click at [687, 139] on input "Order status" at bounding box center [702, 133] width 165 height 21
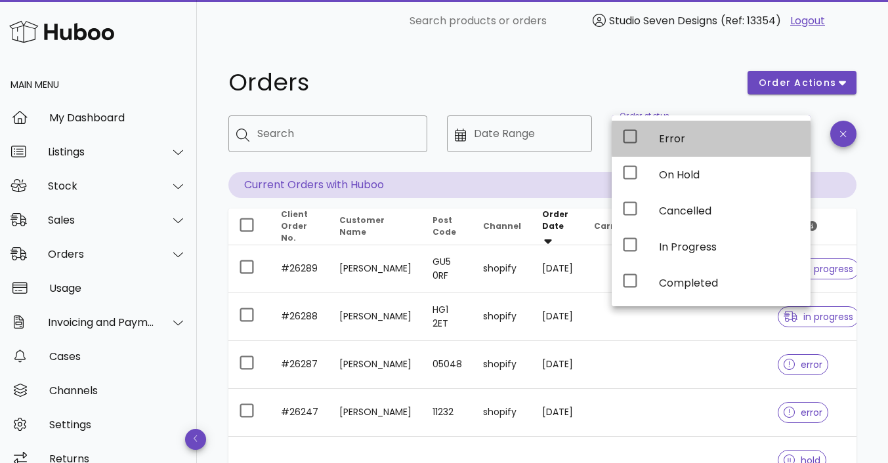
click at [660, 140] on div "Error" at bounding box center [729, 139] width 141 height 12
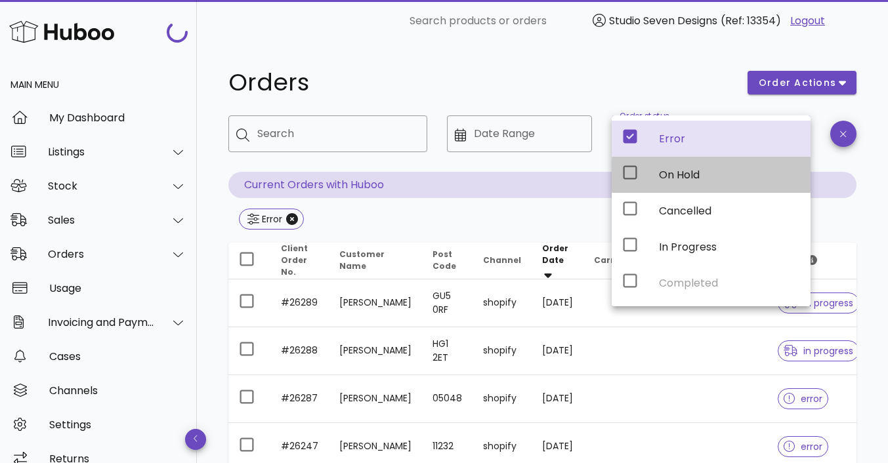
click at [675, 173] on div "On Hold" at bounding box center [729, 175] width 141 height 12
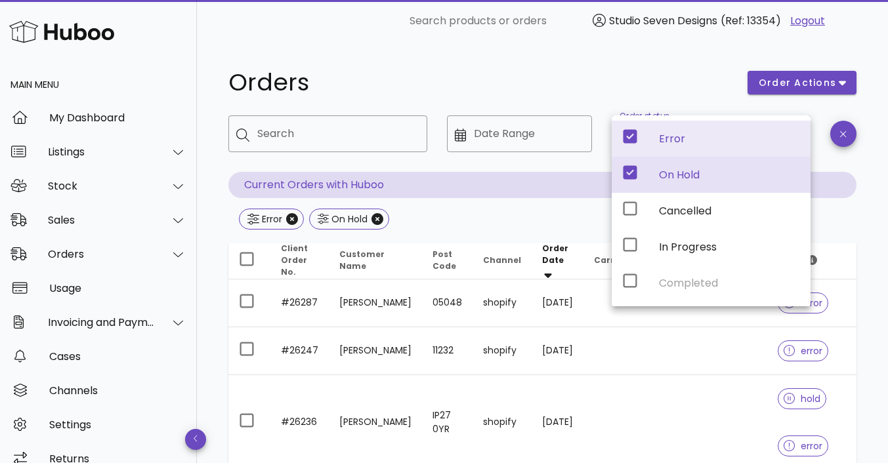
click at [657, 95] on div "Orders" at bounding box center [480, 82] width 519 height 39
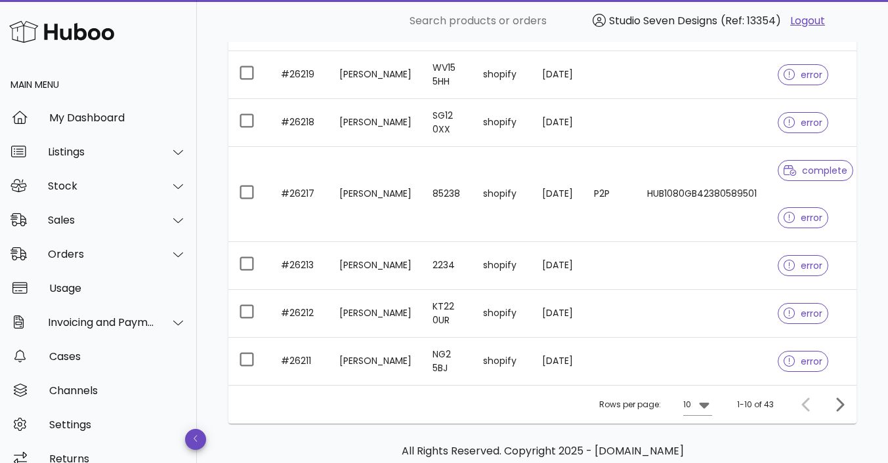
scroll to position [534, 0]
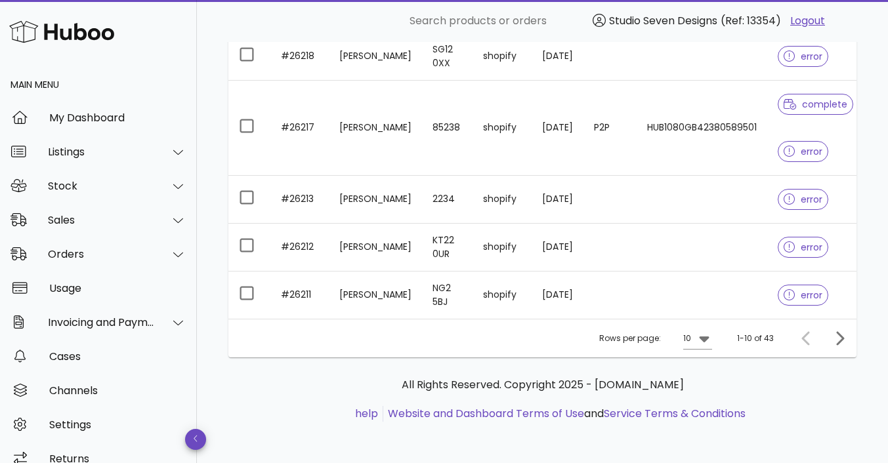
click at [708, 339] on icon at bounding box center [705, 339] width 16 height 16
click at [700, 412] on div "50" at bounding box center [701, 411] width 13 height 12
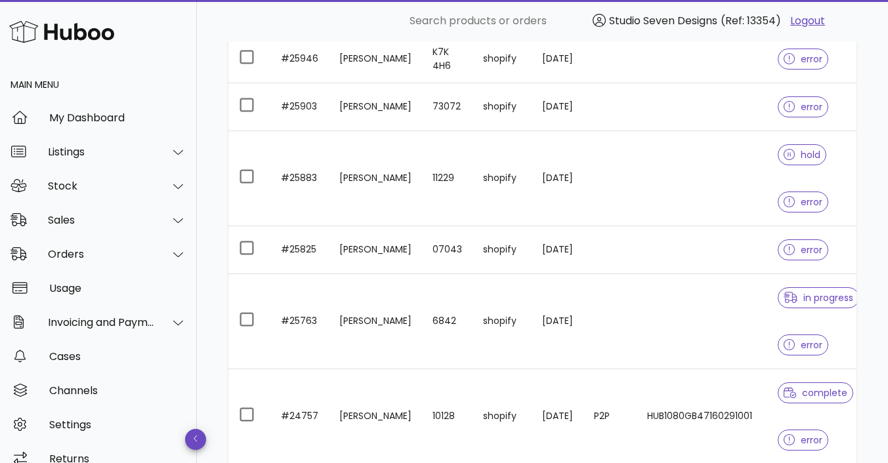
scroll to position [2328, 0]
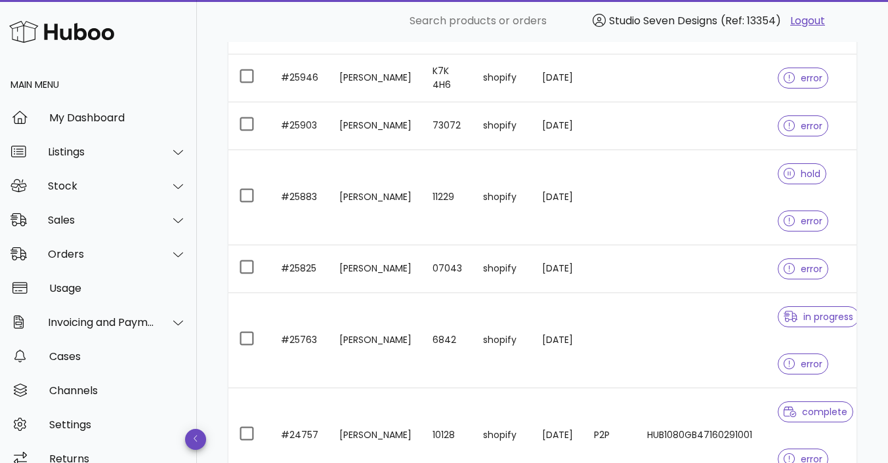
click at [691, 195] on td at bounding box center [702, 197] width 131 height 95
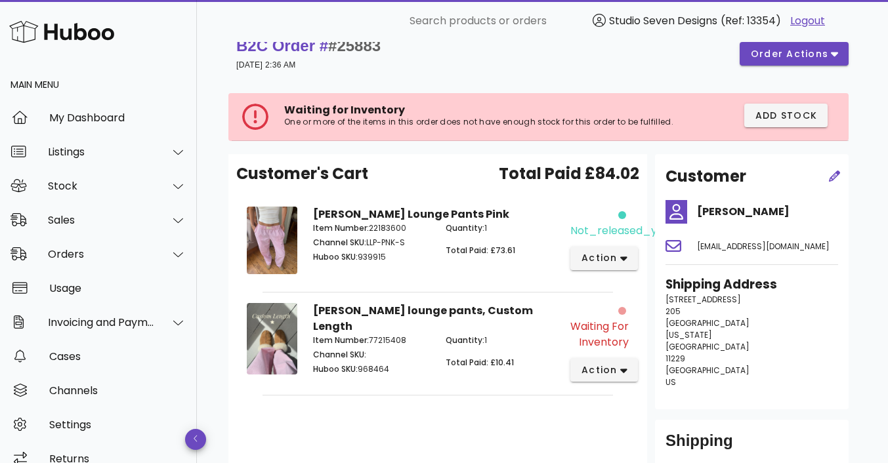
scroll to position [22, 0]
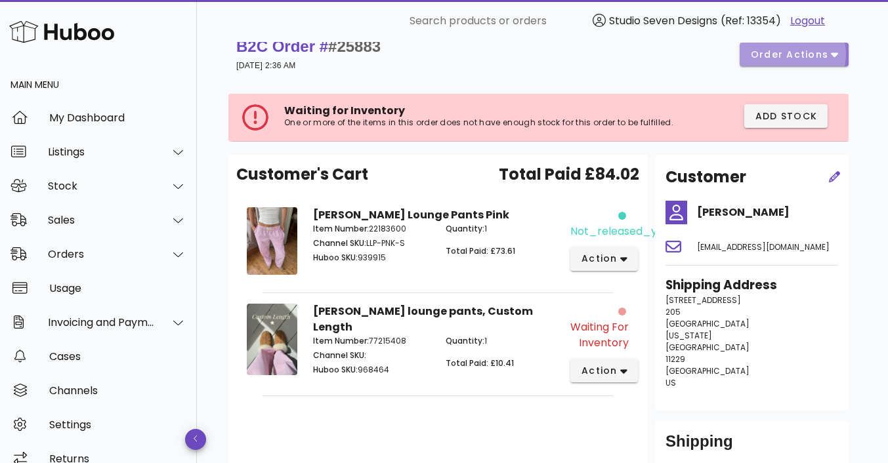
click at [826, 60] on span "order actions" at bounding box center [789, 55] width 79 height 14
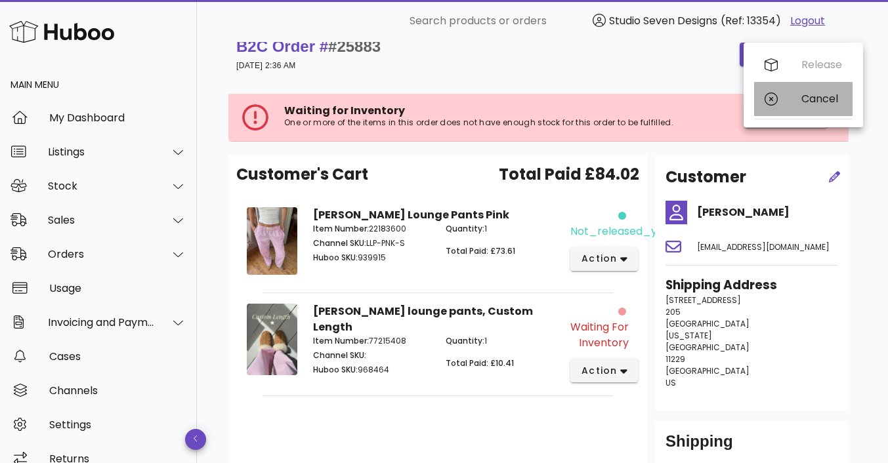
click at [812, 108] on div "Cancel" at bounding box center [803, 99] width 98 height 34
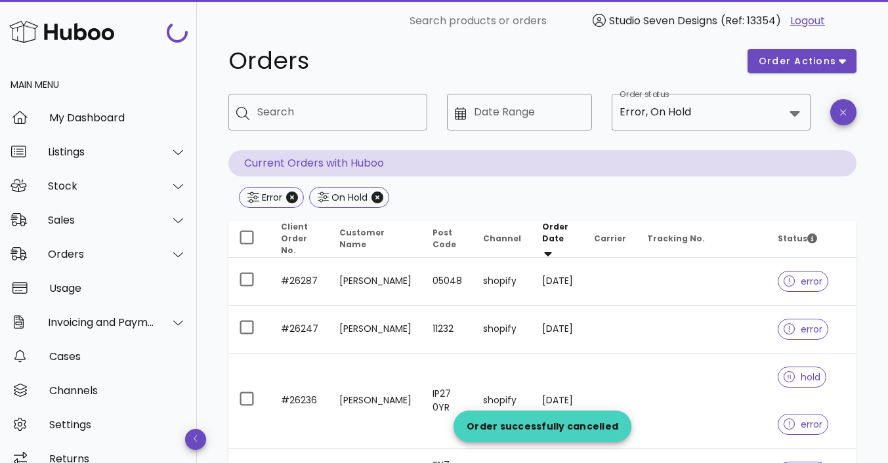
scroll to position [2328, 0]
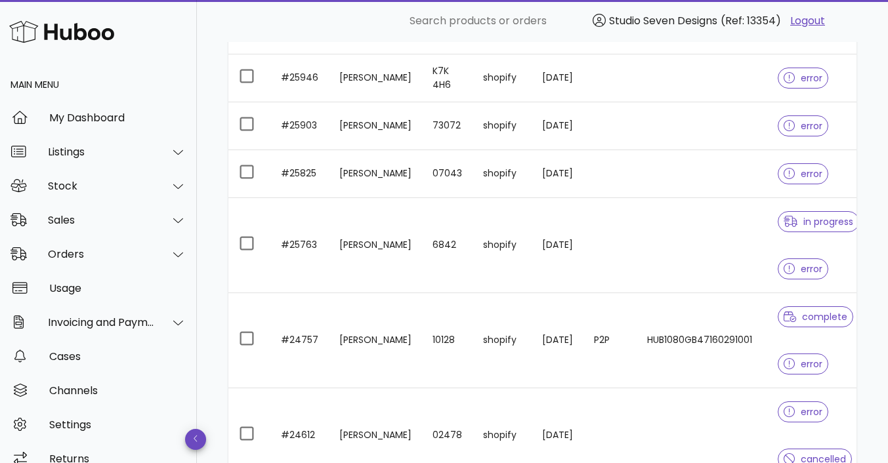
click at [711, 120] on td at bounding box center [702, 126] width 131 height 48
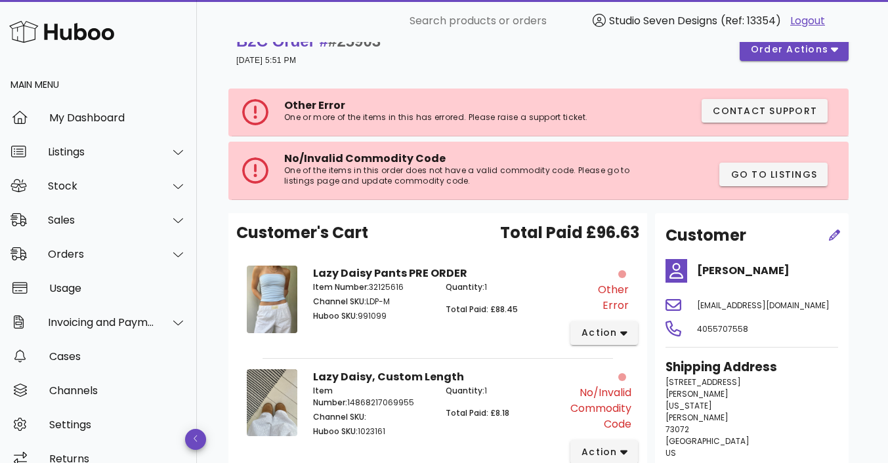
scroll to position [20, 0]
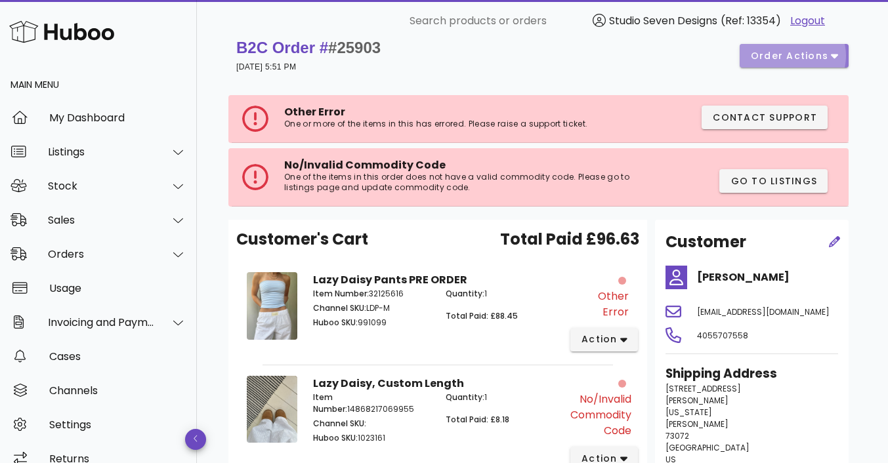
click at [830, 55] on span "order actions" at bounding box center [794, 56] width 88 height 14
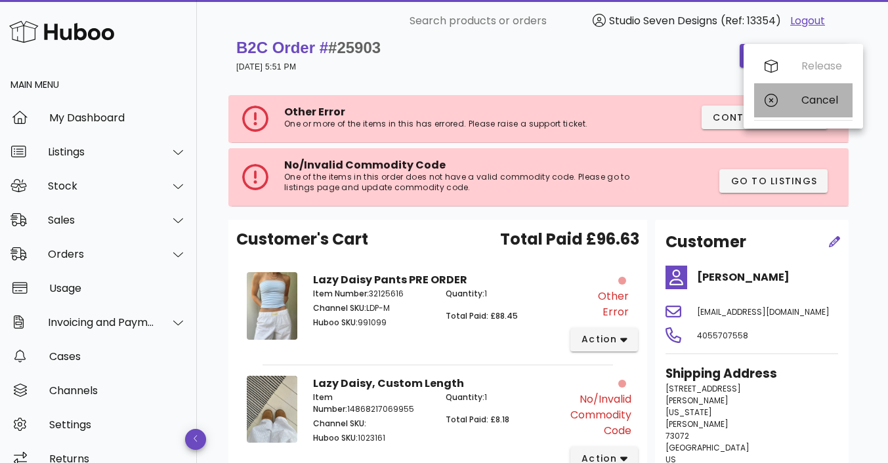
click at [814, 102] on div "Cancel" at bounding box center [822, 100] width 41 height 12
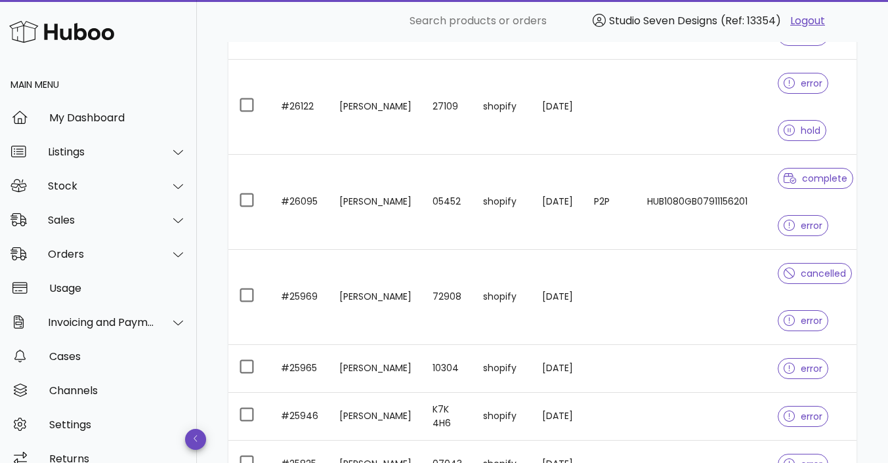
scroll to position [1989, 0]
click at [732, 416] on td at bounding box center [702, 418] width 131 height 48
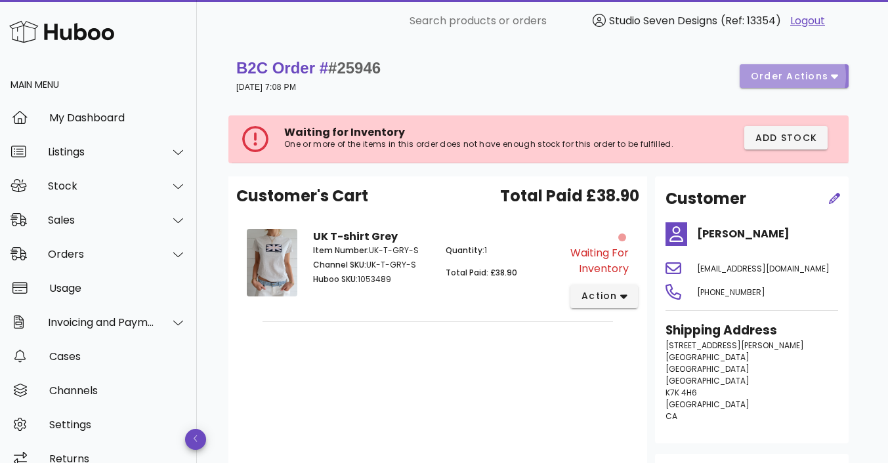
click at [825, 80] on span "order actions" at bounding box center [789, 77] width 79 height 14
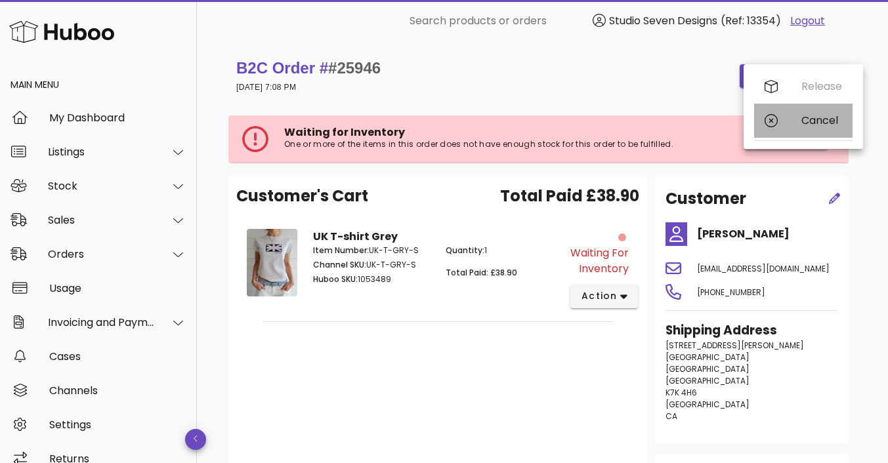
click at [814, 122] on div "Cancel" at bounding box center [822, 120] width 41 height 12
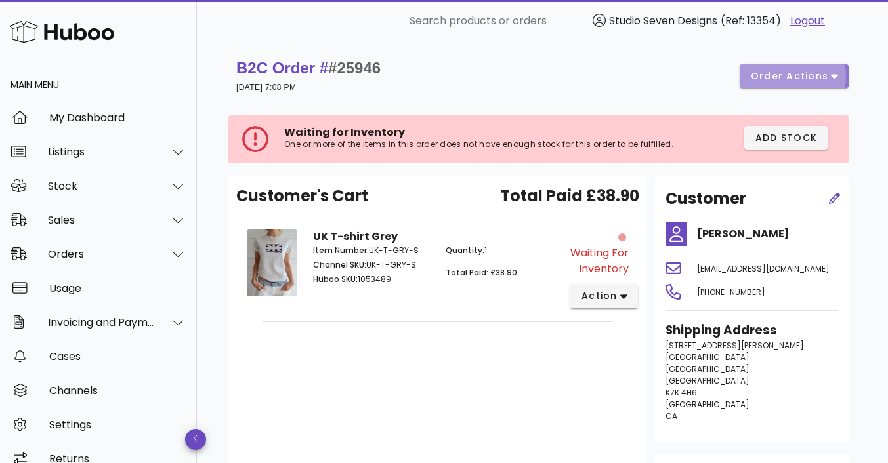
click at [792, 77] on span "order actions" at bounding box center [789, 77] width 79 height 14
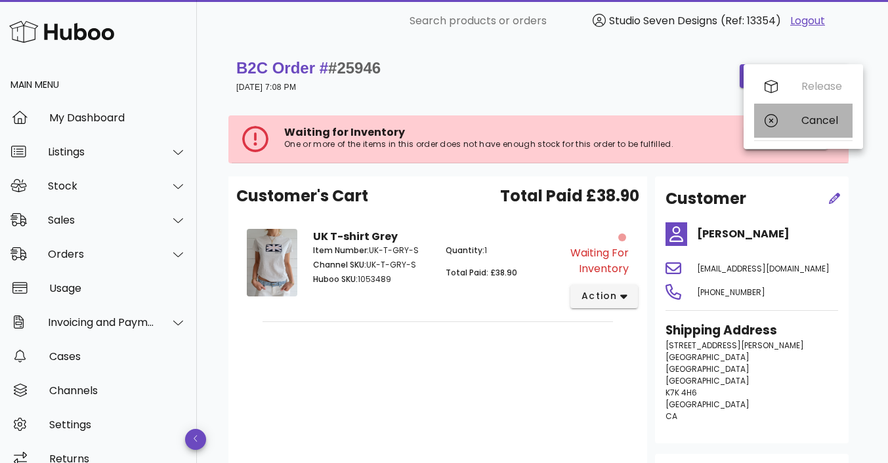
click at [819, 128] on div "Cancel" at bounding box center [803, 121] width 98 height 34
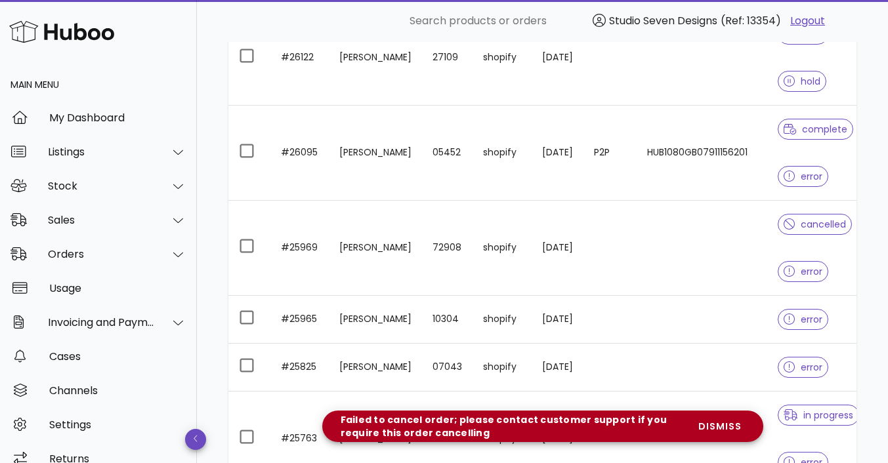
scroll to position [2038, 0]
click at [686, 314] on td at bounding box center [702, 321] width 131 height 48
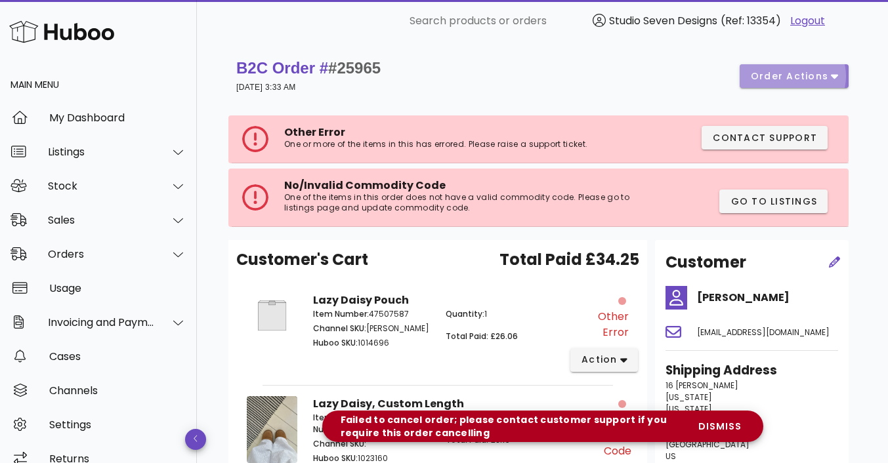
click at [830, 75] on span "order actions" at bounding box center [794, 77] width 88 height 14
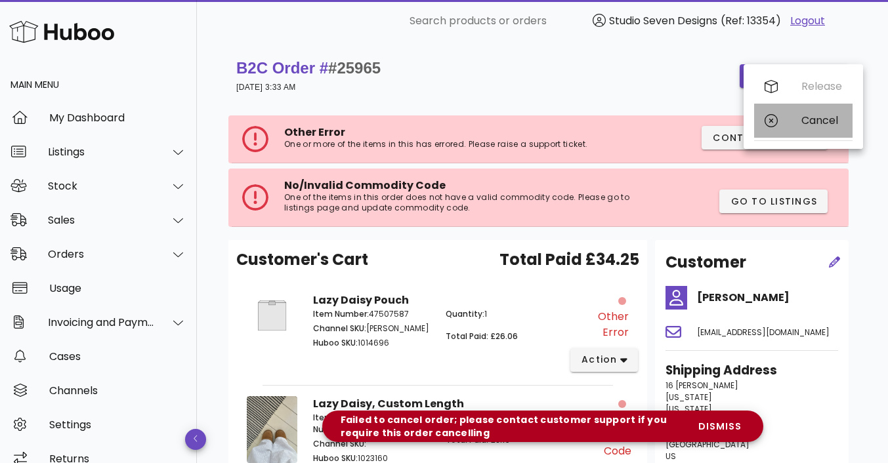
click at [823, 120] on div "Cancel" at bounding box center [822, 120] width 41 height 12
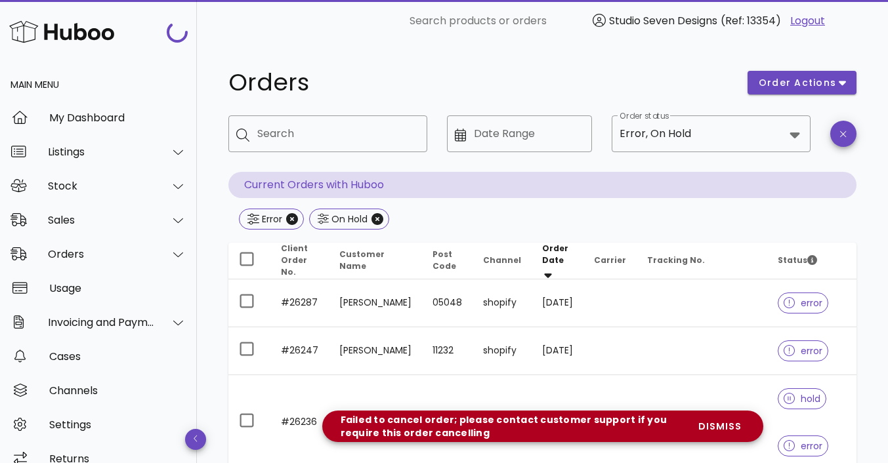
scroll to position [2038, 0]
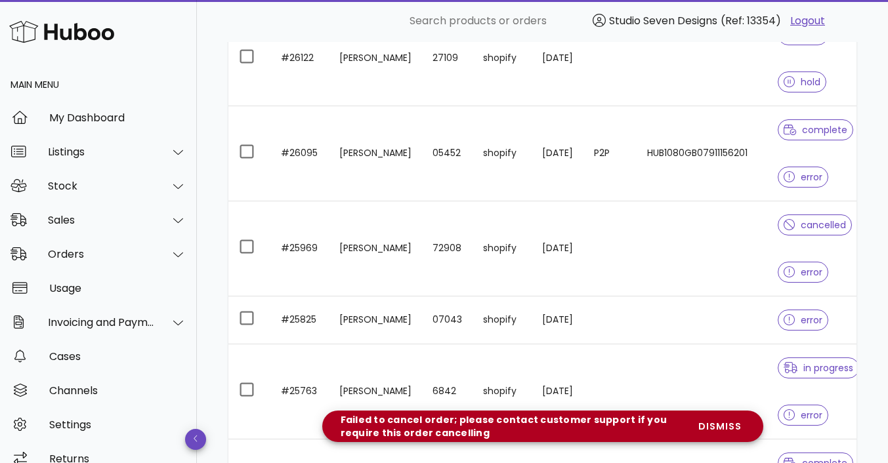
click at [720, 249] on td at bounding box center [702, 249] width 131 height 95
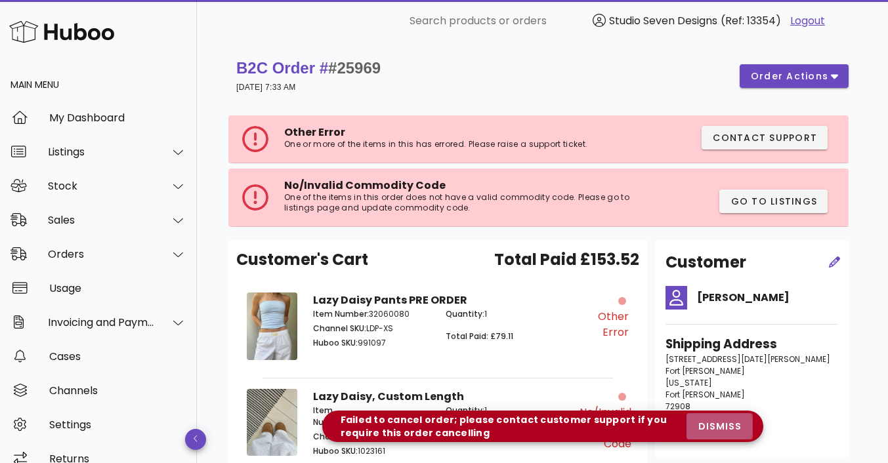
click at [729, 427] on span "dismiss" at bounding box center [719, 427] width 45 height 14
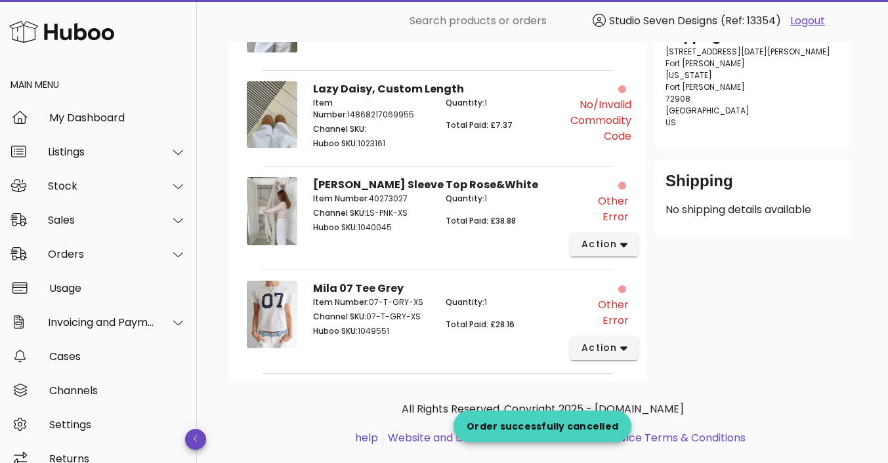
scroll to position [318, 0]
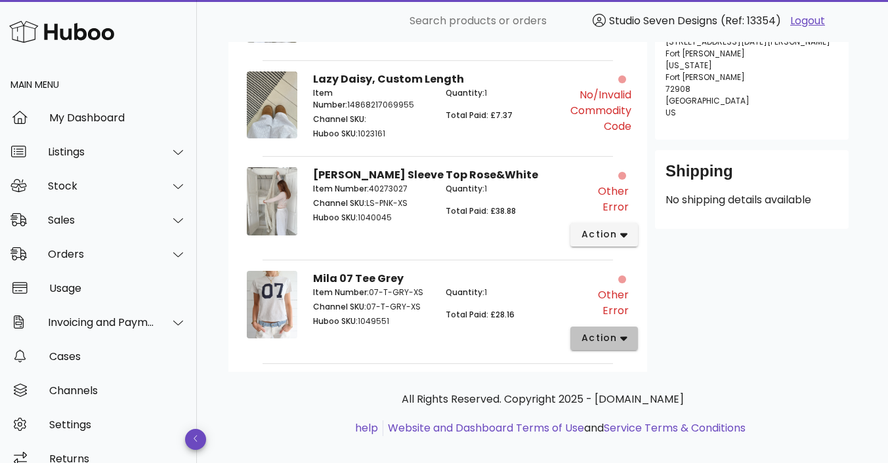
click at [626, 333] on icon "button" at bounding box center [623, 339] width 7 height 12
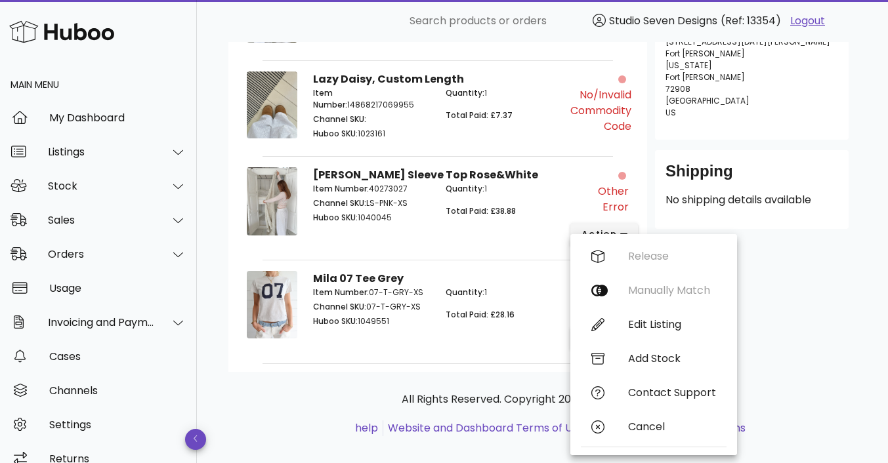
click at [525, 287] on p "Quantity: 1" at bounding box center [504, 293] width 117 height 12
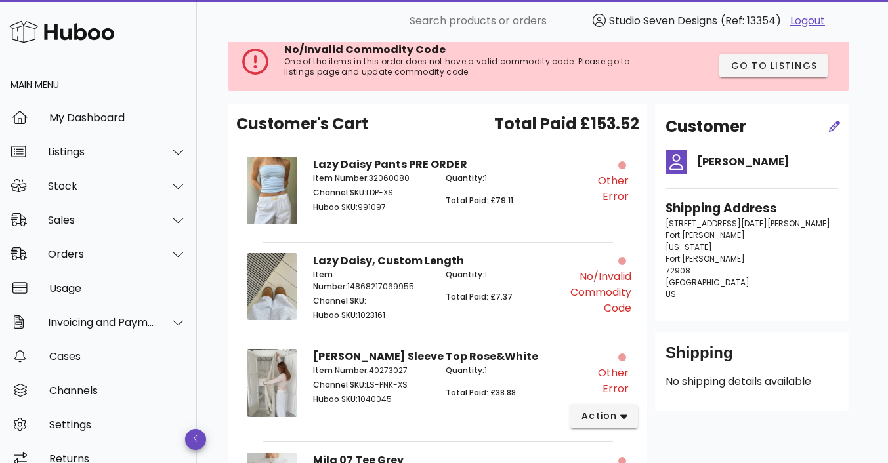
scroll to position [135, 0]
click at [627, 169] on div "Other Error" at bounding box center [599, 182] width 58 height 48
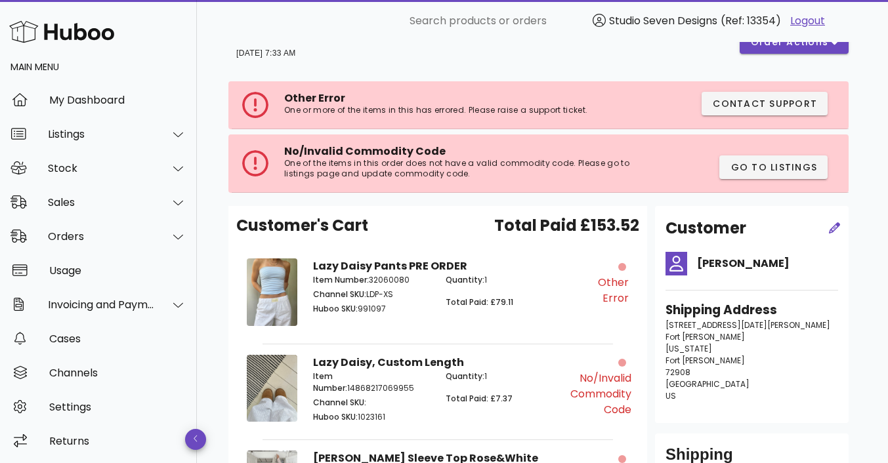
scroll to position [0, 0]
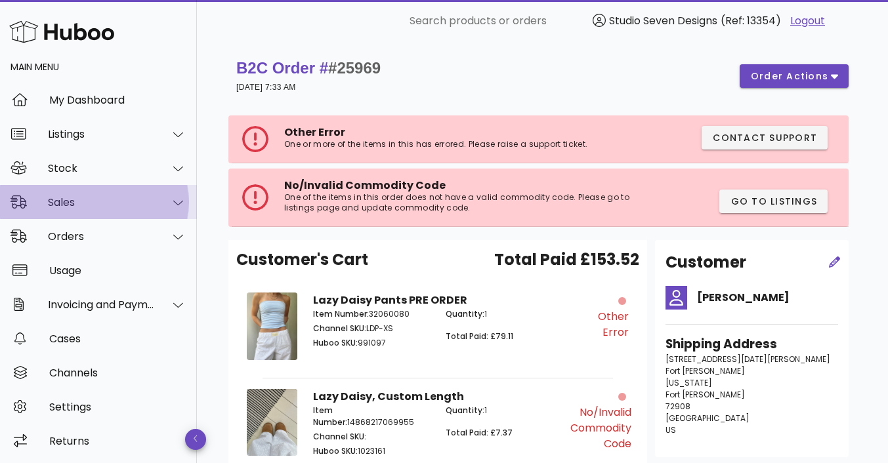
click at [173, 205] on icon at bounding box center [178, 203] width 10 height 12
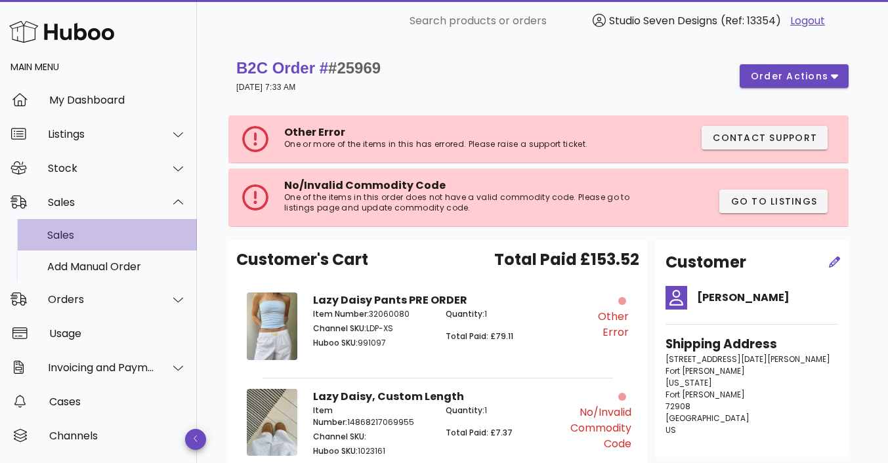
click at [85, 234] on div "Sales" at bounding box center [116, 235] width 139 height 12
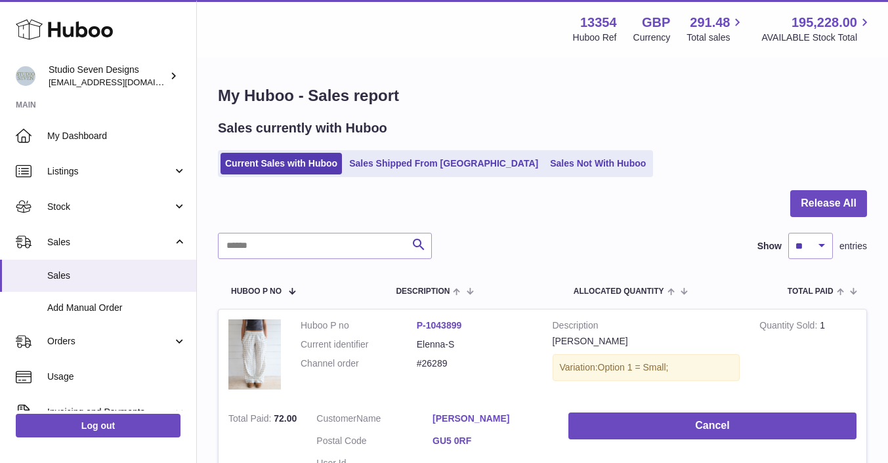
click at [546, 165] on link "Sales Not With Huboo" at bounding box center [598, 164] width 105 height 22
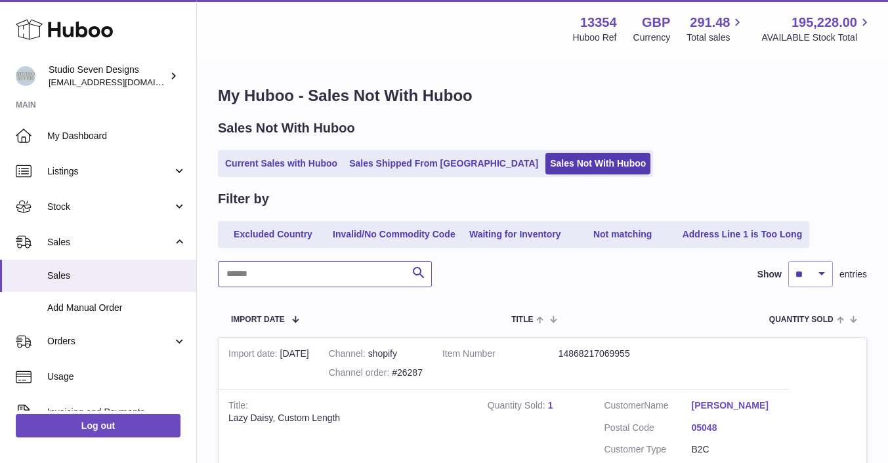
click at [273, 276] on input "text" at bounding box center [325, 274] width 214 height 26
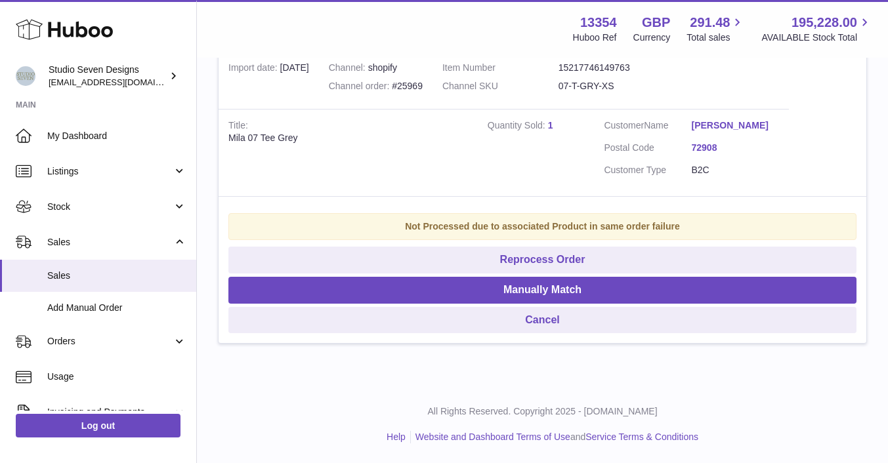
type input "*****"
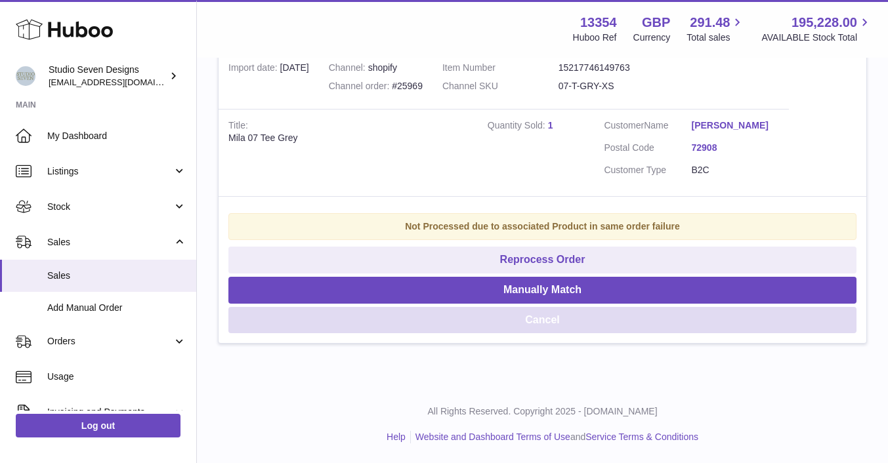
click at [465, 315] on button "Cancel" at bounding box center [542, 320] width 628 height 27
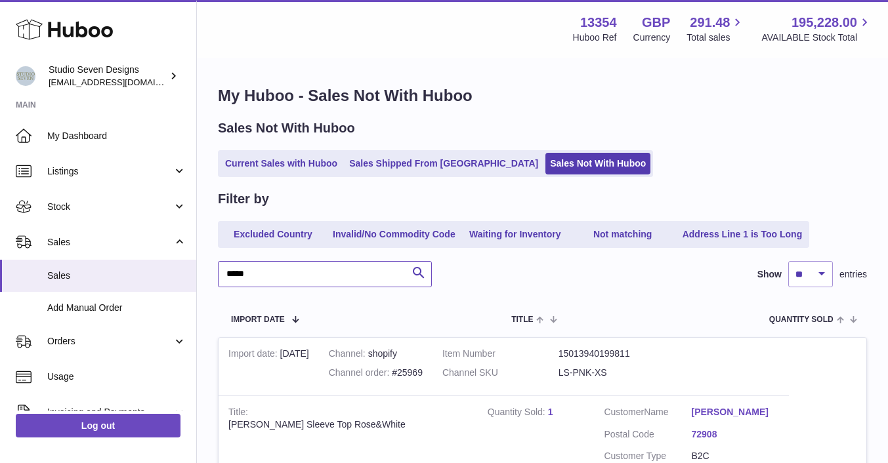
click at [281, 271] on input "*****" at bounding box center [325, 274] width 214 height 26
click at [66, 337] on span "Orders" at bounding box center [109, 341] width 125 height 12
click at [66, 373] on span "Orders" at bounding box center [116, 376] width 139 height 12
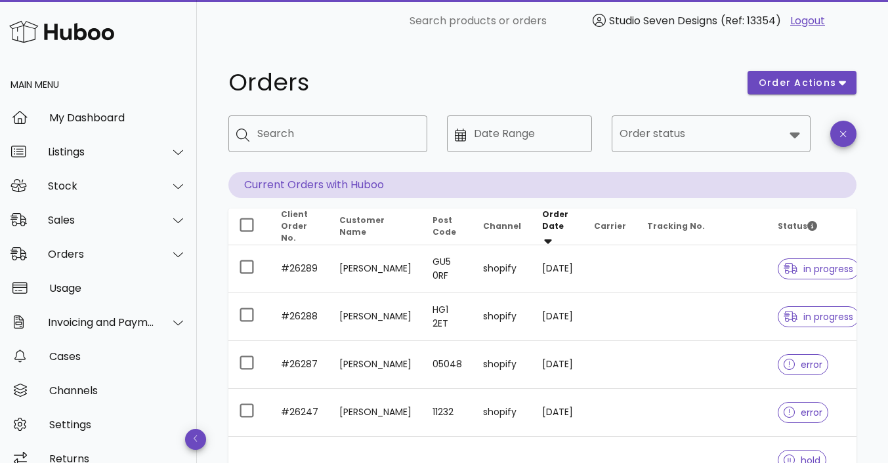
click at [791, 133] on icon at bounding box center [795, 136] width 10 height 6
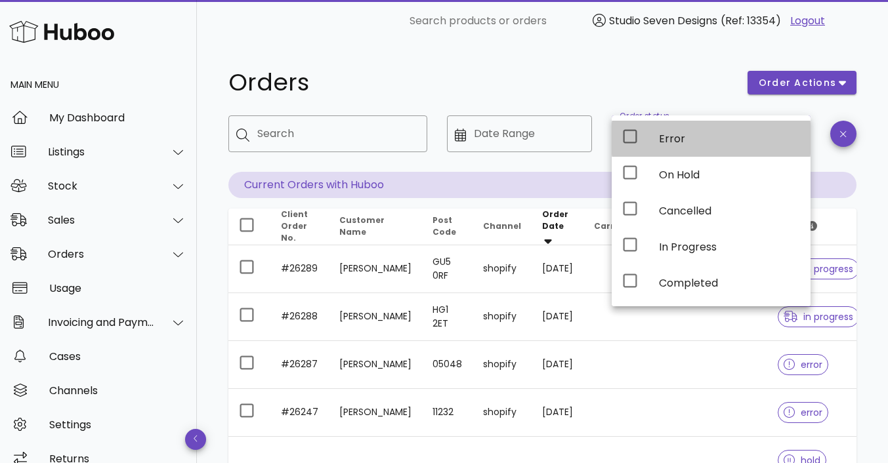
click at [700, 144] on div "Error" at bounding box center [729, 139] width 141 height 12
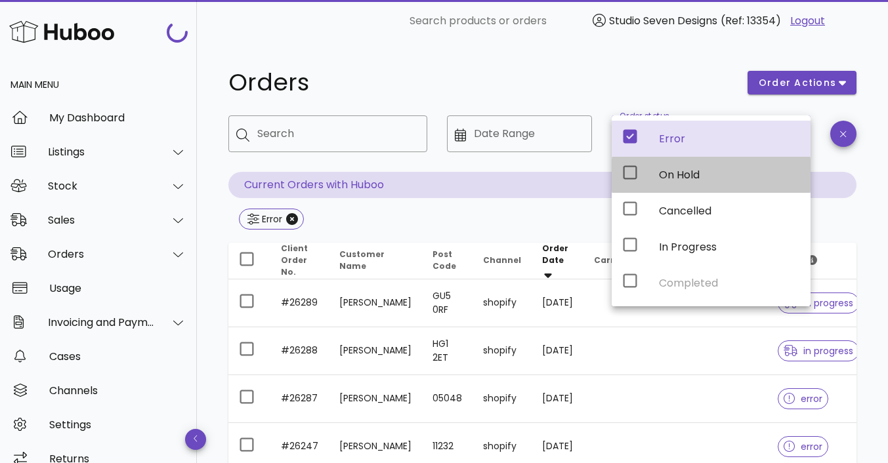
click at [697, 167] on div "On Hold" at bounding box center [729, 175] width 141 height 28
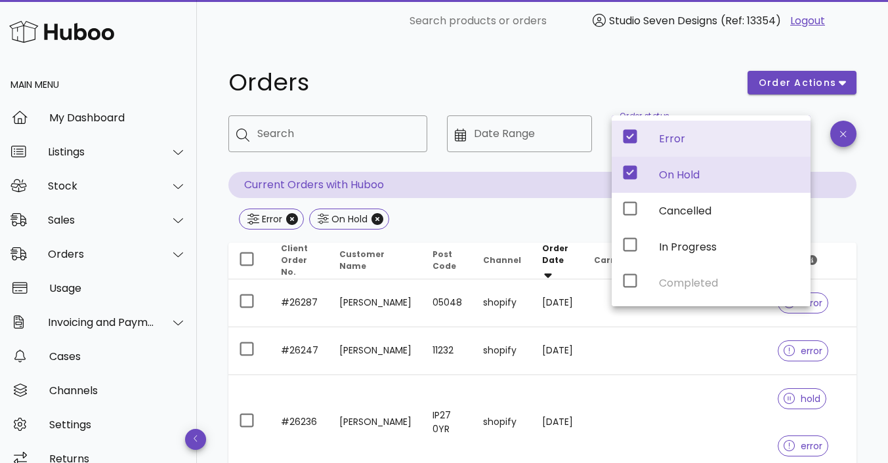
click at [555, 211] on div "Error On Hold" at bounding box center [542, 221] width 628 height 24
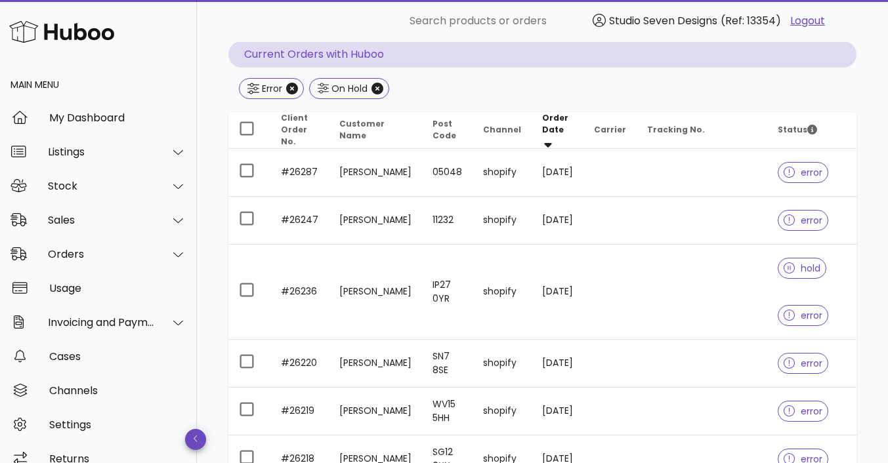
scroll to position [131, 0]
click at [714, 171] on td at bounding box center [702, 172] width 131 height 48
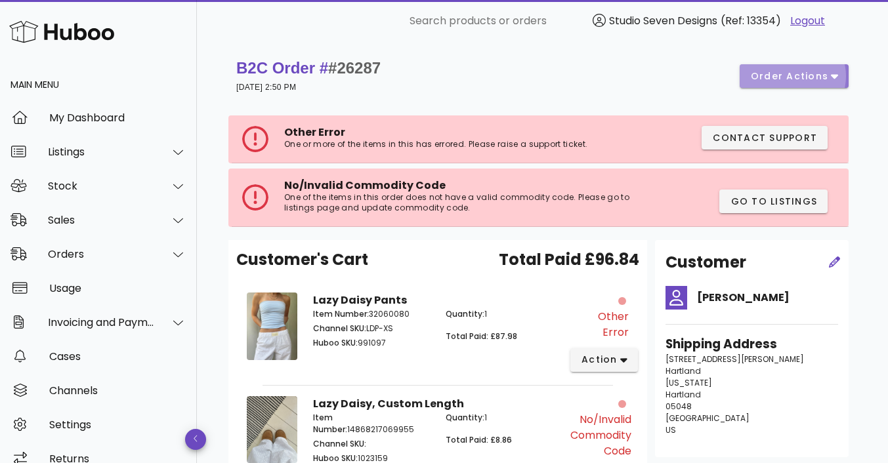
click at [836, 74] on icon "button" at bounding box center [834, 76] width 7 height 12
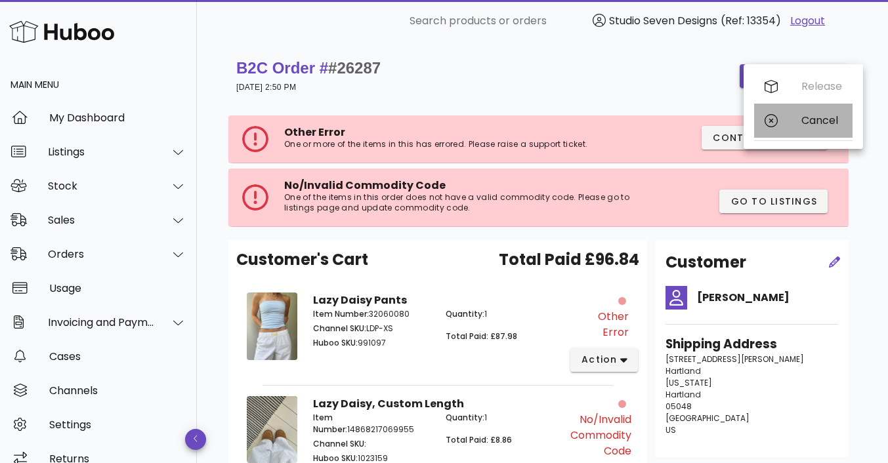
click at [816, 119] on div "Cancel" at bounding box center [822, 120] width 41 height 12
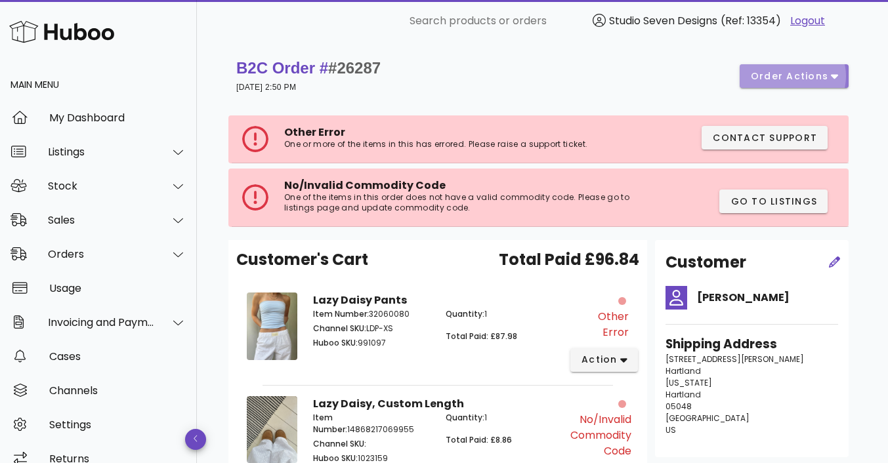
click at [828, 78] on span "order actions" at bounding box center [789, 77] width 79 height 14
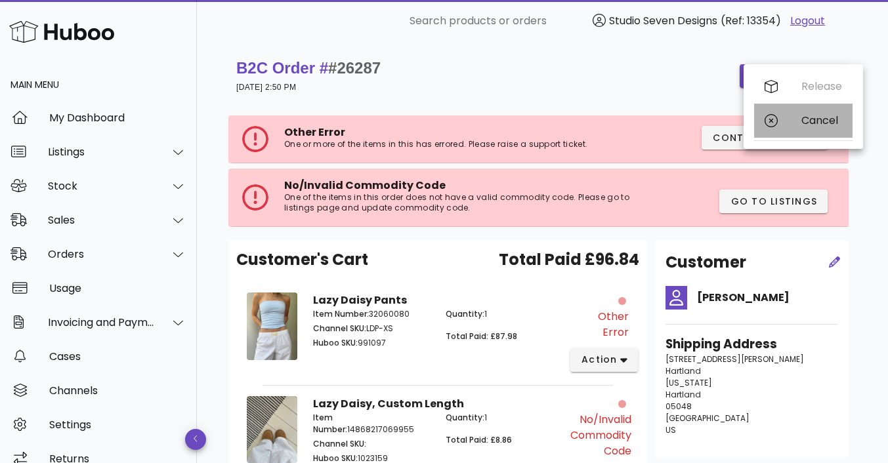
click at [819, 118] on div "Cancel" at bounding box center [822, 120] width 41 height 12
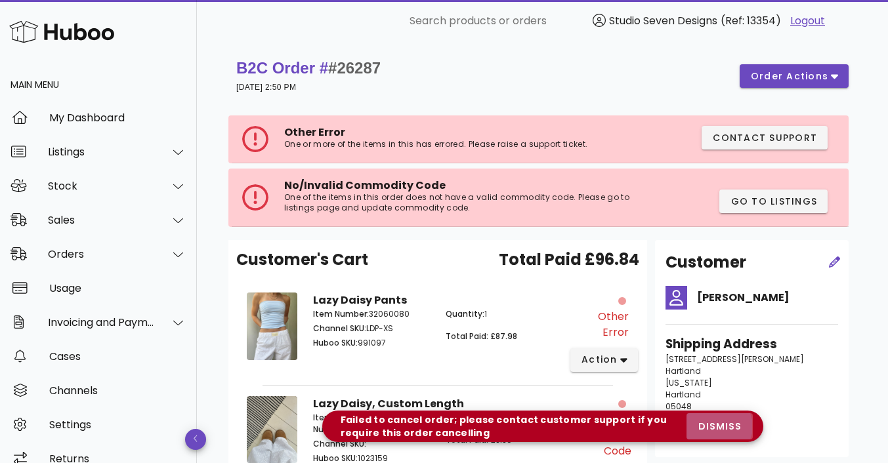
click at [722, 425] on span "dismiss" at bounding box center [719, 427] width 45 height 14
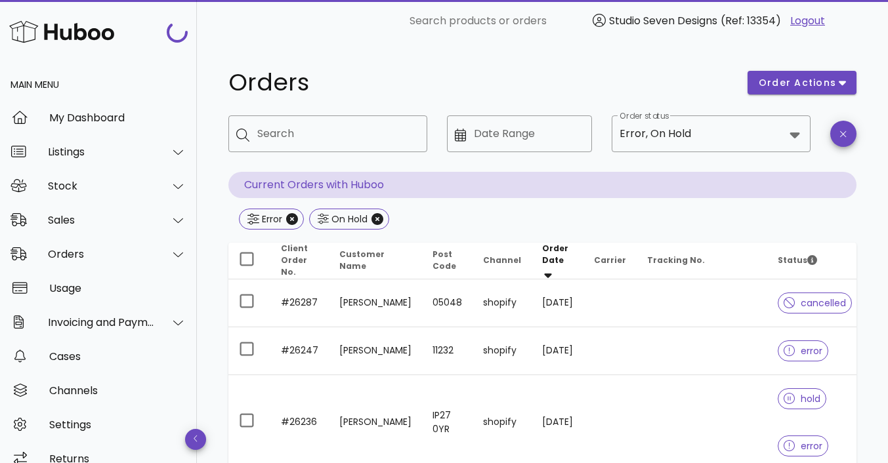
scroll to position [131, 0]
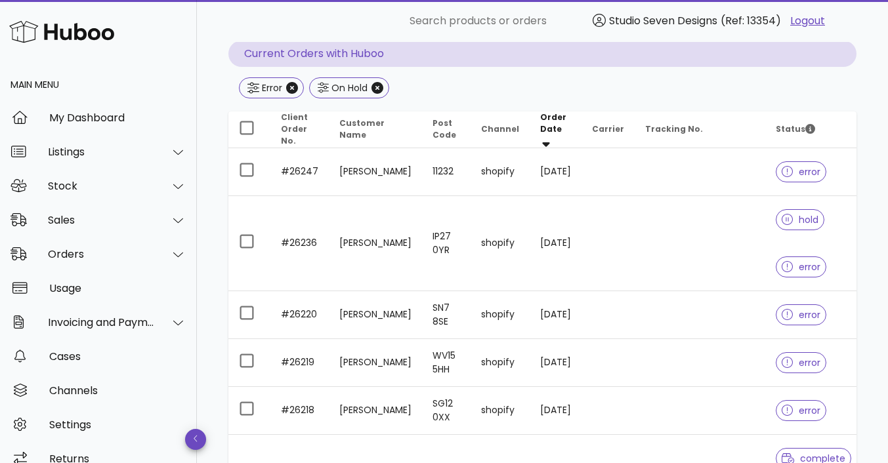
click at [705, 173] on td at bounding box center [700, 172] width 131 height 48
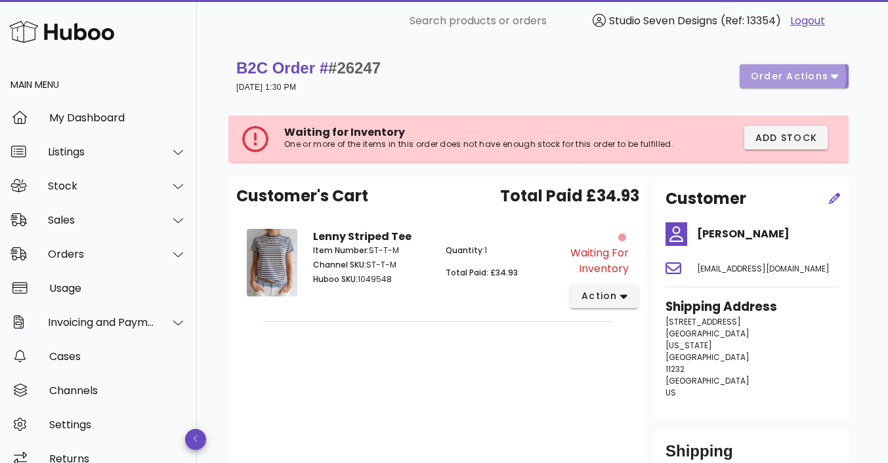
click at [840, 69] on button "order actions" at bounding box center [794, 76] width 109 height 24
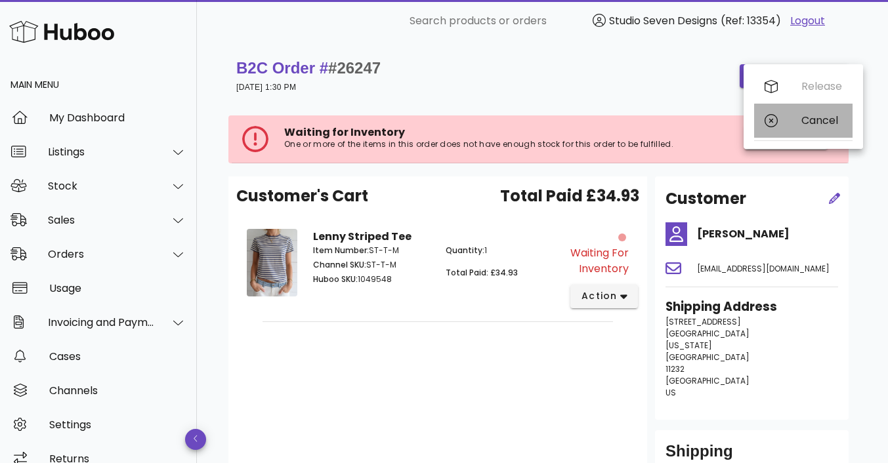
click at [823, 123] on div "Cancel" at bounding box center [822, 120] width 41 height 12
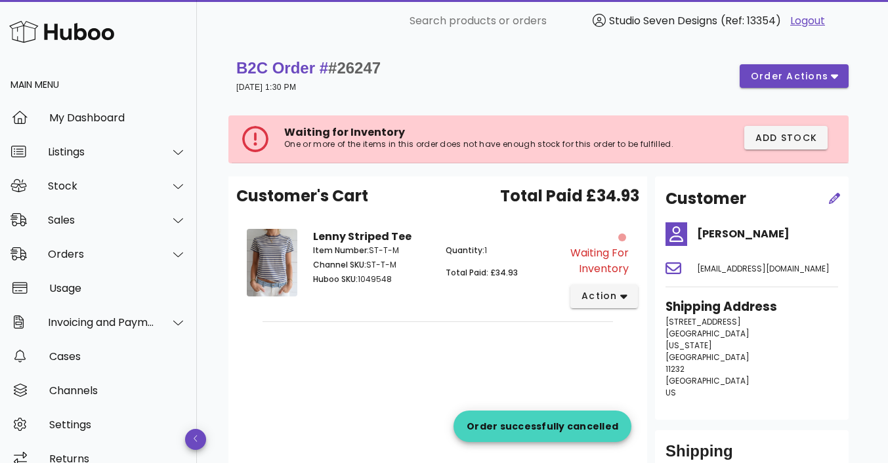
scroll to position [131, 0]
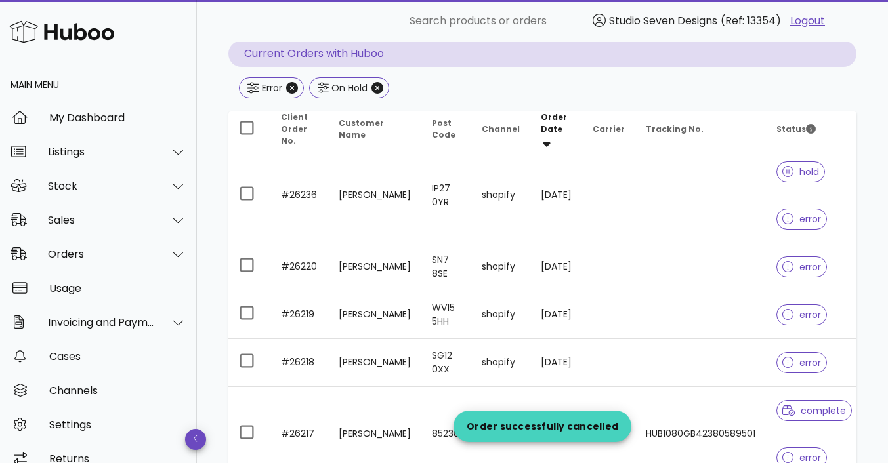
click at [722, 195] on td at bounding box center [700, 195] width 131 height 95
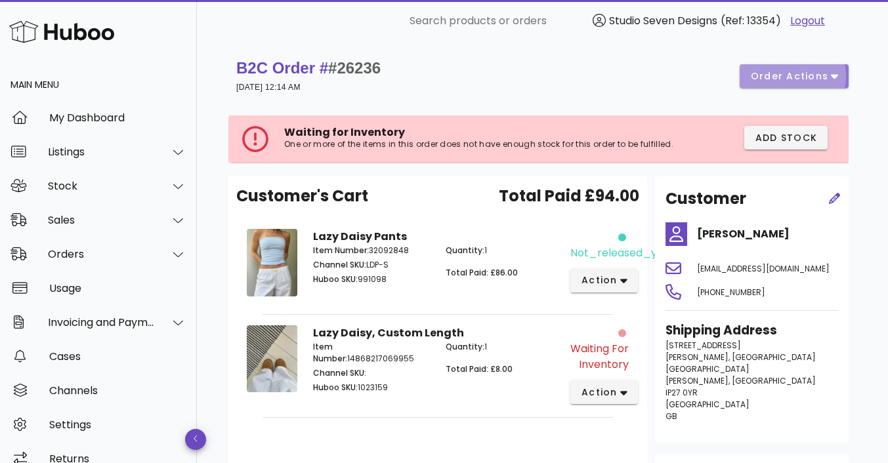
click at [834, 75] on icon "button" at bounding box center [834, 77] width 7 height 5
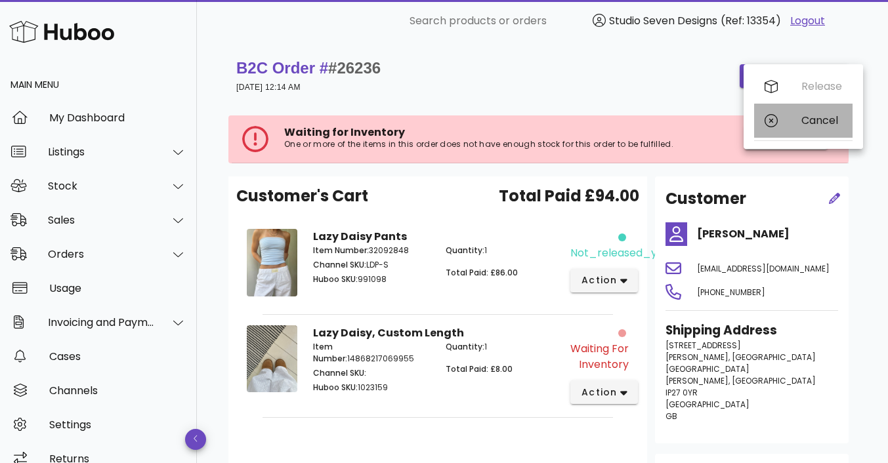
click at [823, 121] on div "Cancel" at bounding box center [822, 120] width 41 height 12
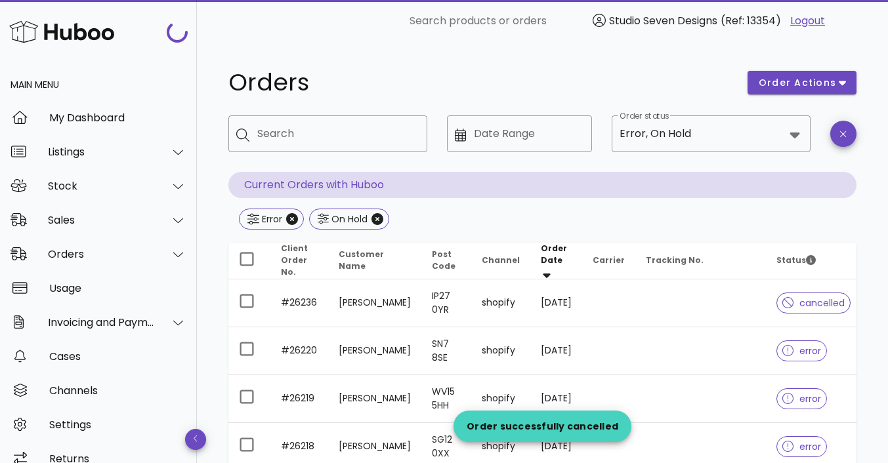
scroll to position [131, 0]
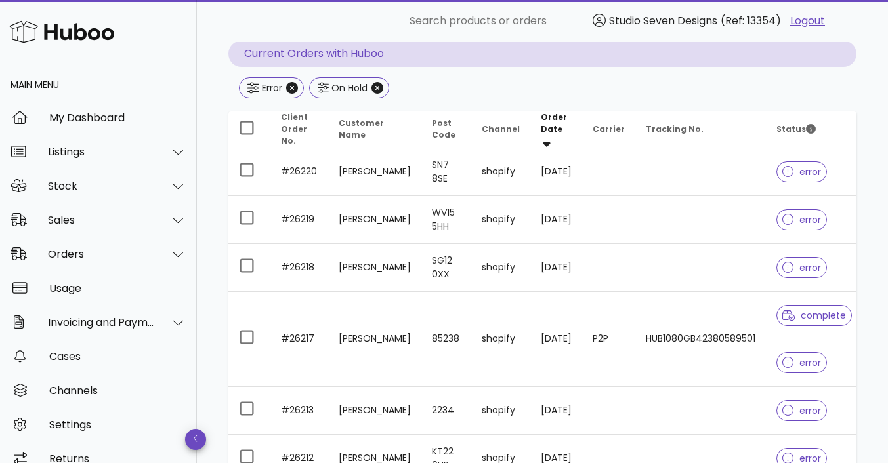
click at [719, 166] on td at bounding box center [700, 172] width 131 height 48
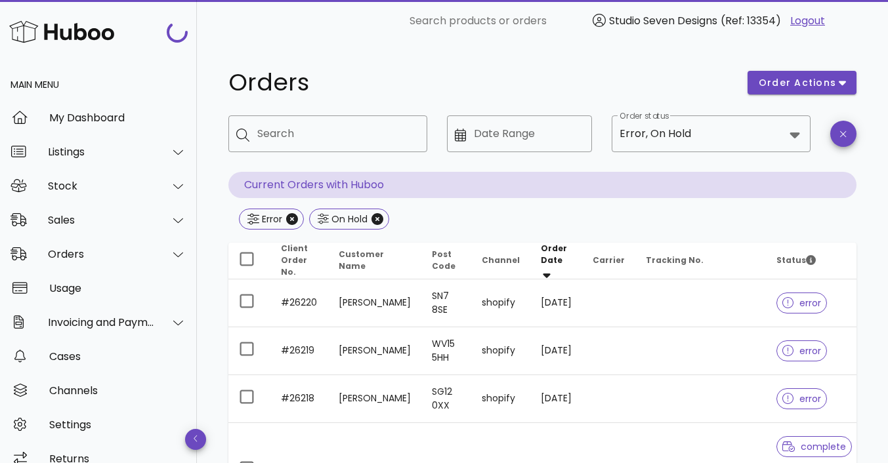
scroll to position [131, 0]
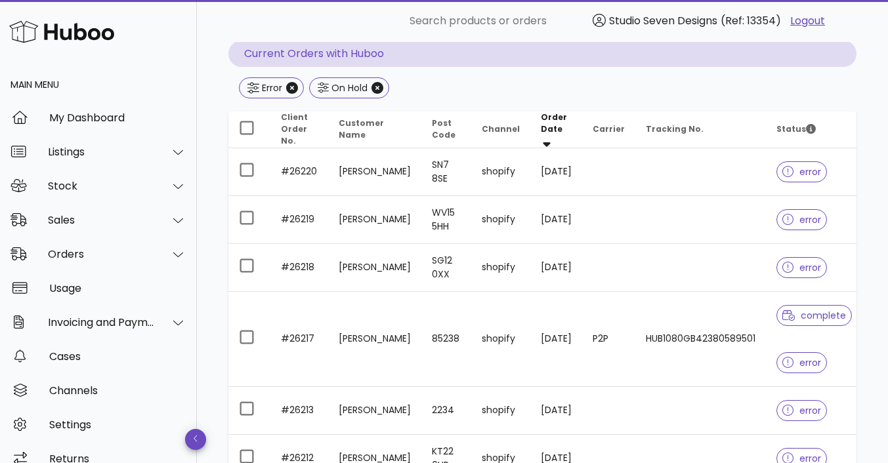
click at [719, 364] on td "HUB1080GB42380589501" at bounding box center [700, 339] width 131 height 95
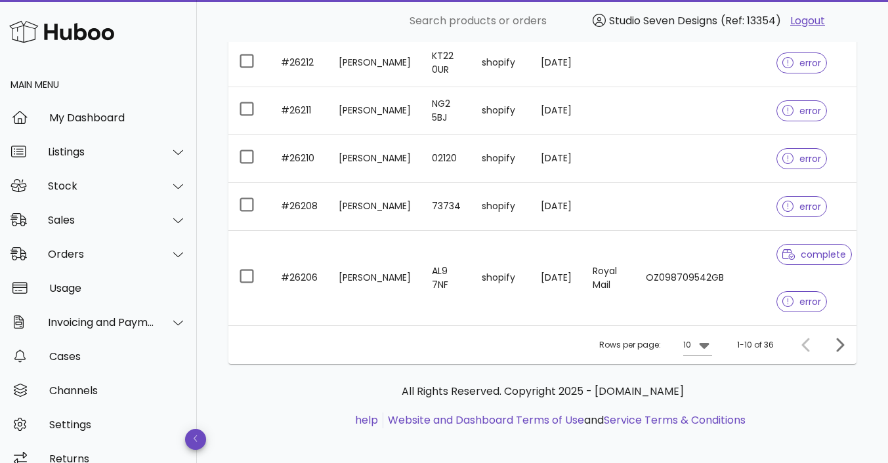
scroll to position [529, 0]
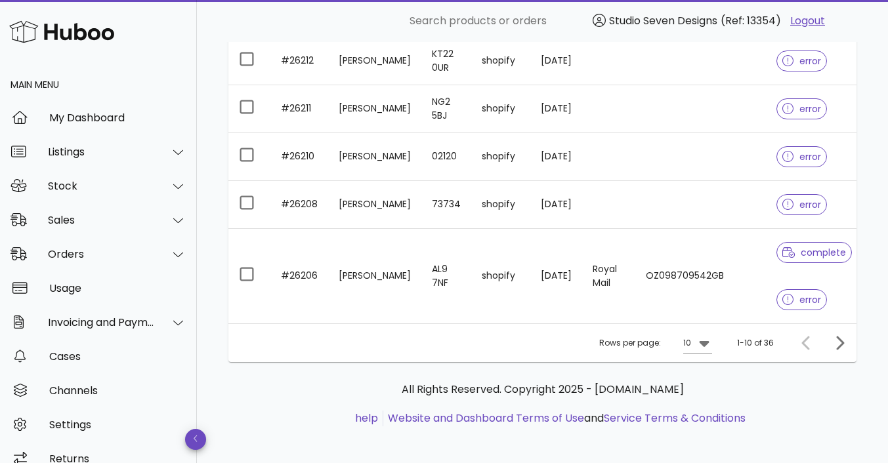
click at [714, 274] on td "OZ098709542GB" at bounding box center [700, 276] width 131 height 95
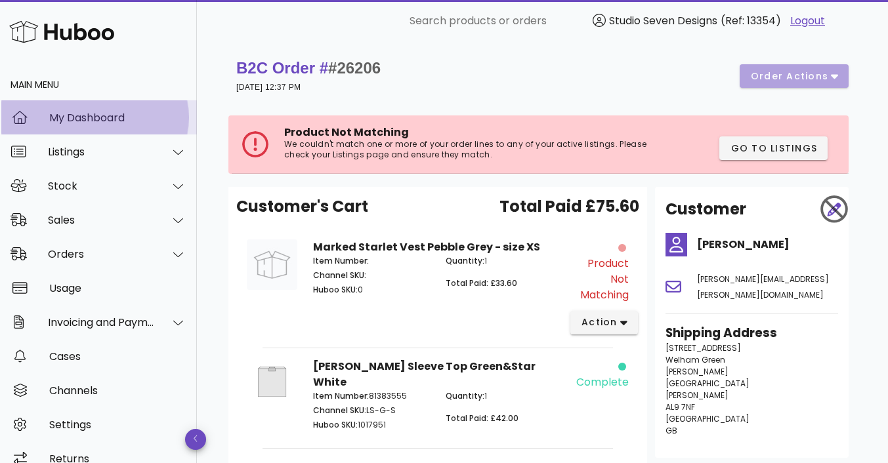
click at [58, 112] on div "My Dashboard" at bounding box center [117, 118] width 137 height 12
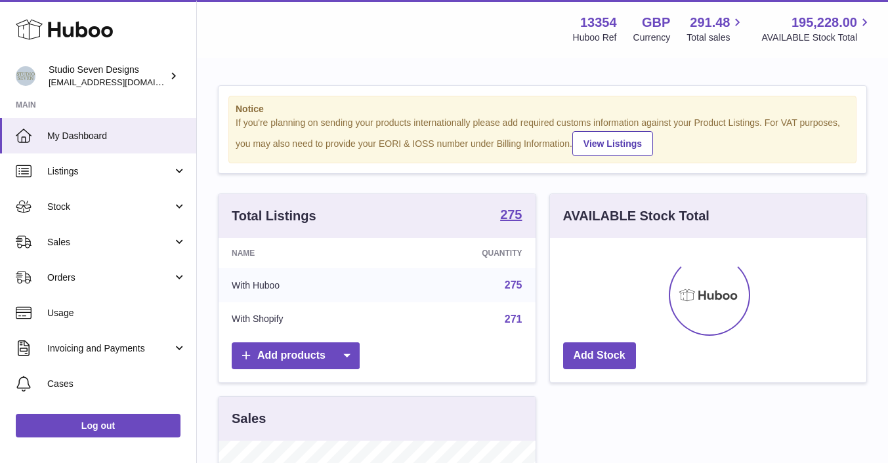
scroll to position [205, 316]
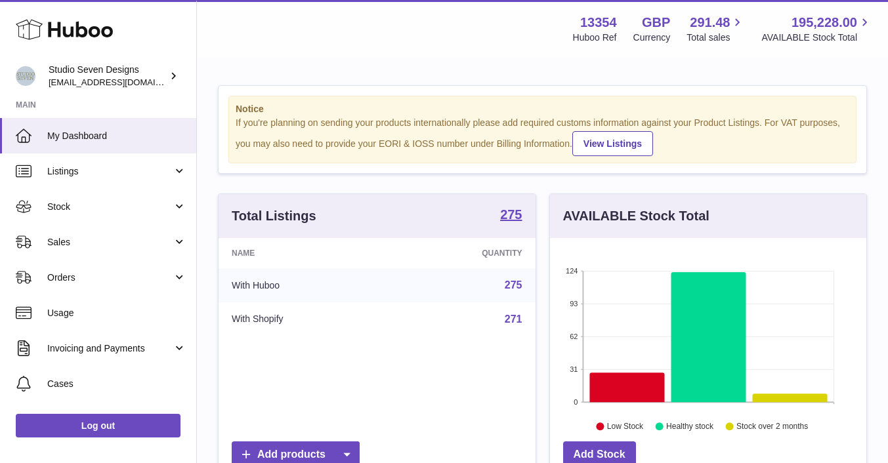
click at [78, 200] on link "Stock" at bounding box center [98, 206] width 196 height 35
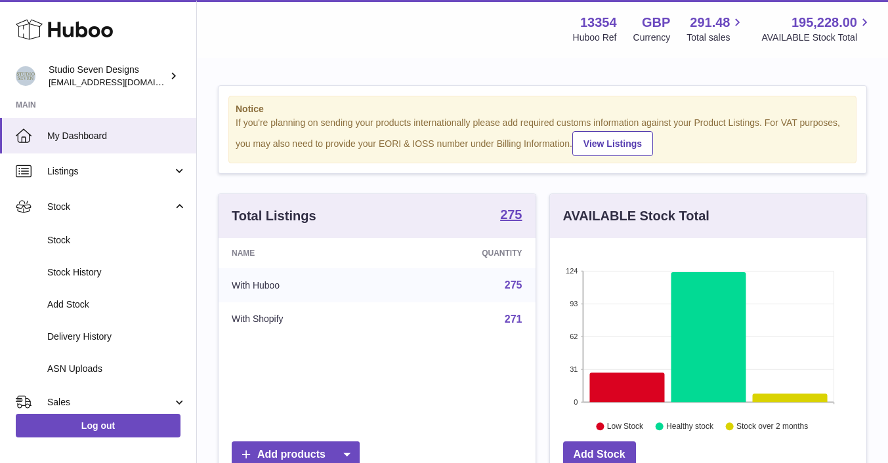
click at [67, 238] on span "Stock" at bounding box center [116, 240] width 139 height 12
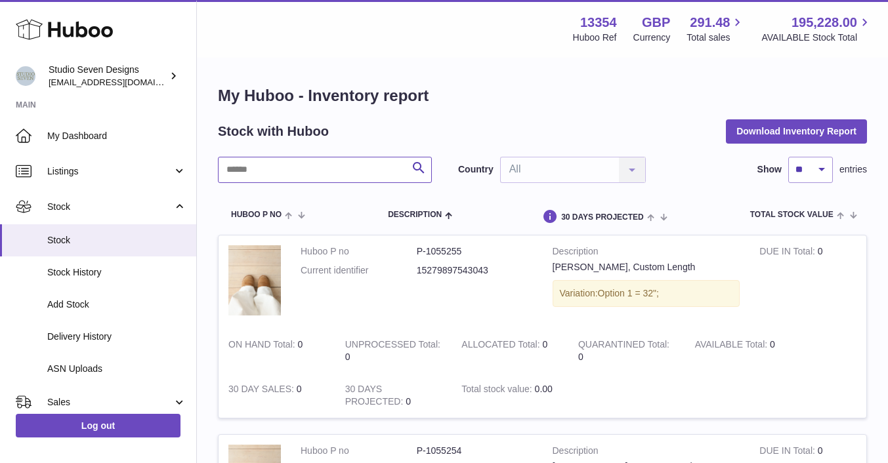
click at [257, 160] on input "text" at bounding box center [325, 170] width 214 height 26
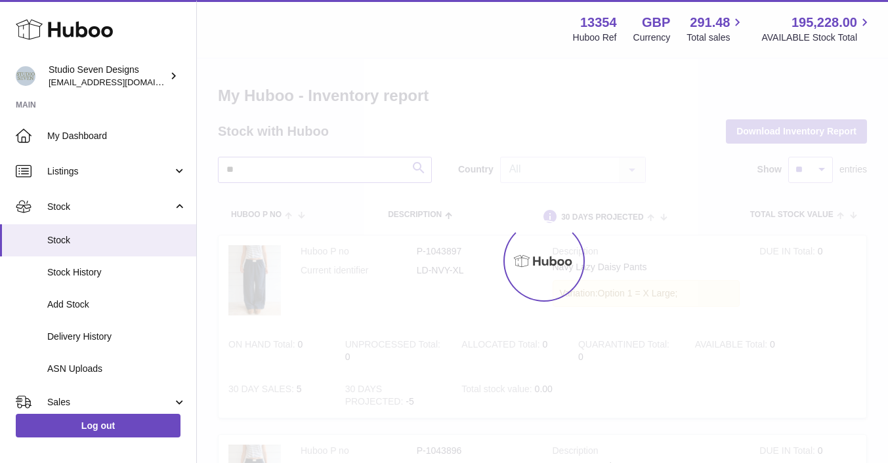
type input "*"
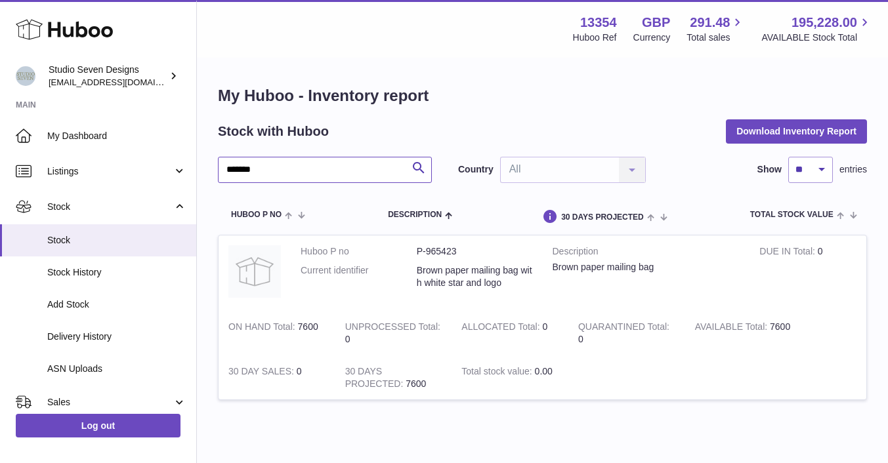
type input "*******"
drag, startPoint x: 419, startPoint y: 251, endPoint x: 458, endPoint y: 250, distance: 39.4
click at [458, 250] on dd "P-965423" at bounding box center [475, 252] width 116 height 12
copy dd "P-965423"
